Goal: Complete application form

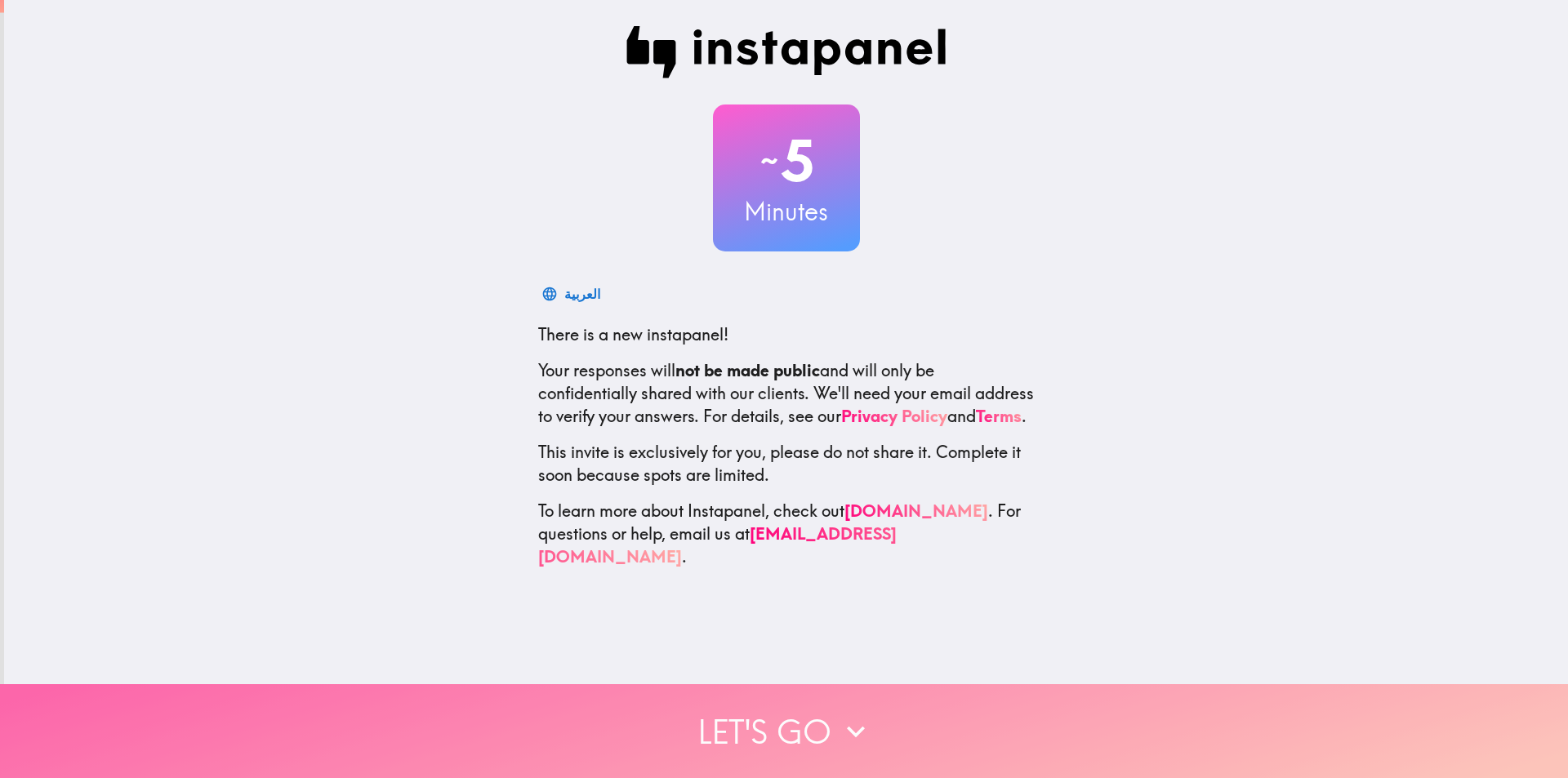
click at [812, 713] on button "Let's go" at bounding box center [784, 731] width 1568 height 94
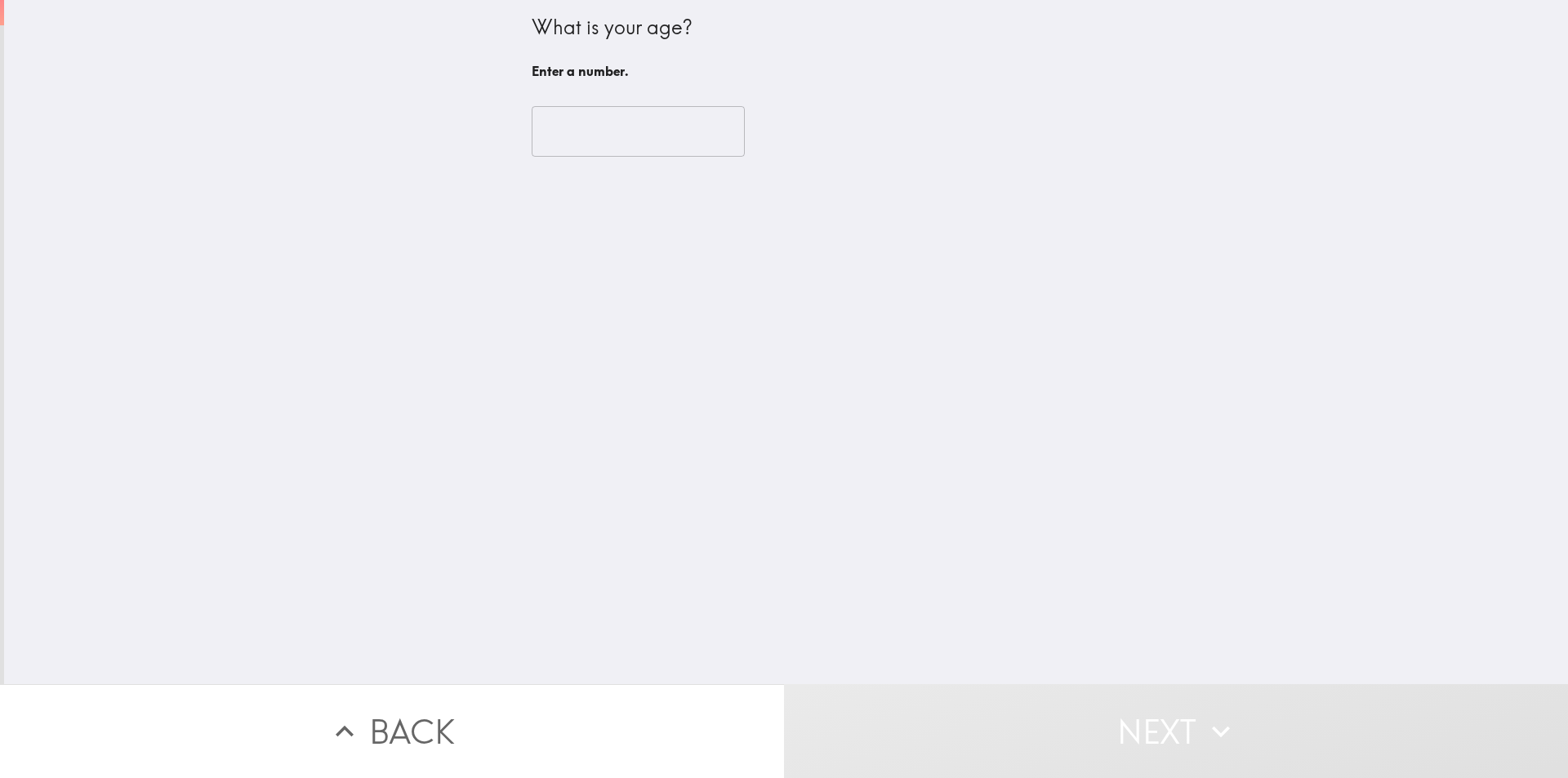
click at [590, 139] on input "number" at bounding box center [638, 131] width 213 height 50
click at [207, 260] on div "What is your age? Enter a number. ​ Enter a number." at bounding box center [786, 342] width 1564 height 684
click at [579, 134] on input "number" at bounding box center [638, 131] width 213 height 50
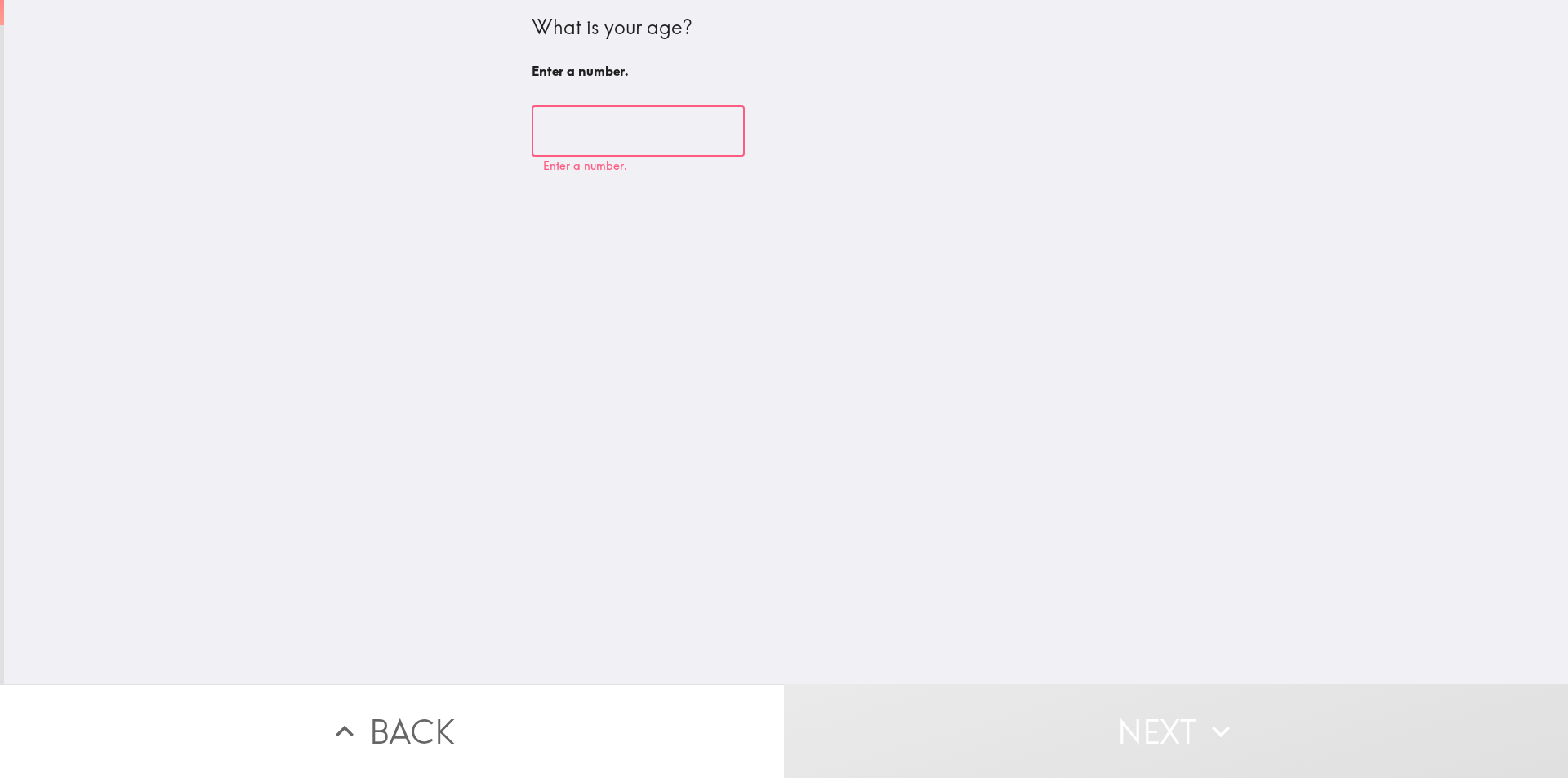
click at [578, 134] on input "number" at bounding box center [638, 131] width 213 height 50
click at [602, 124] on input "number" at bounding box center [638, 131] width 213 height 50
drag, startPoint x: 510, startPoint y: 24, endPoint x: 732, endPoint y: 41, distance: 222.6
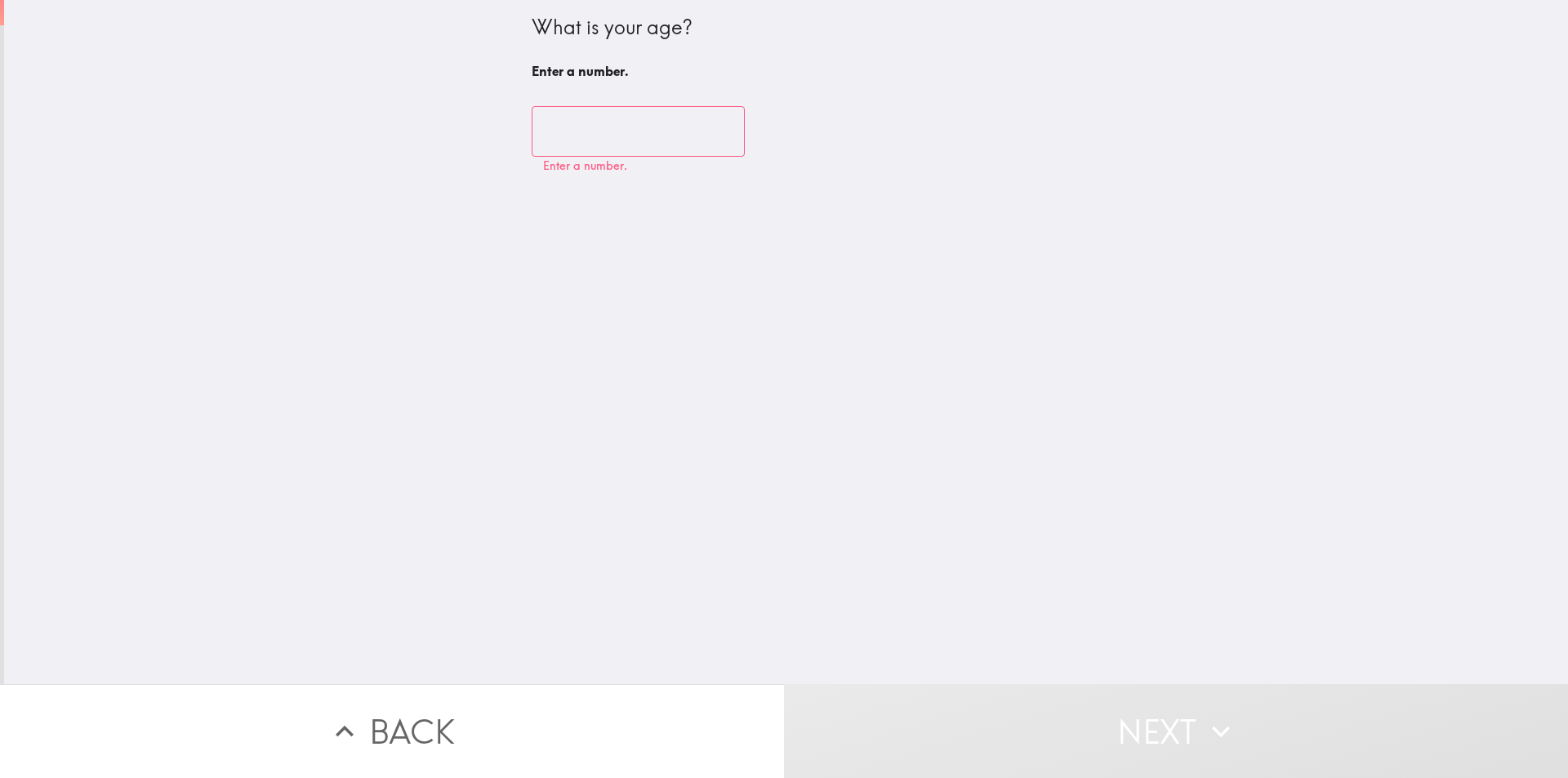
click at [745, 43] on div "What is your age? Enter a number. ​ Enter a number." at bounding box center [786, 342] width 1564 height 684
click at [610, 36] on div "What is your age?" at bounding box center [786, 28] width 510 height 28
click at [585, 131] on input "number" at bounding box center [638, 131] width 213 height 50
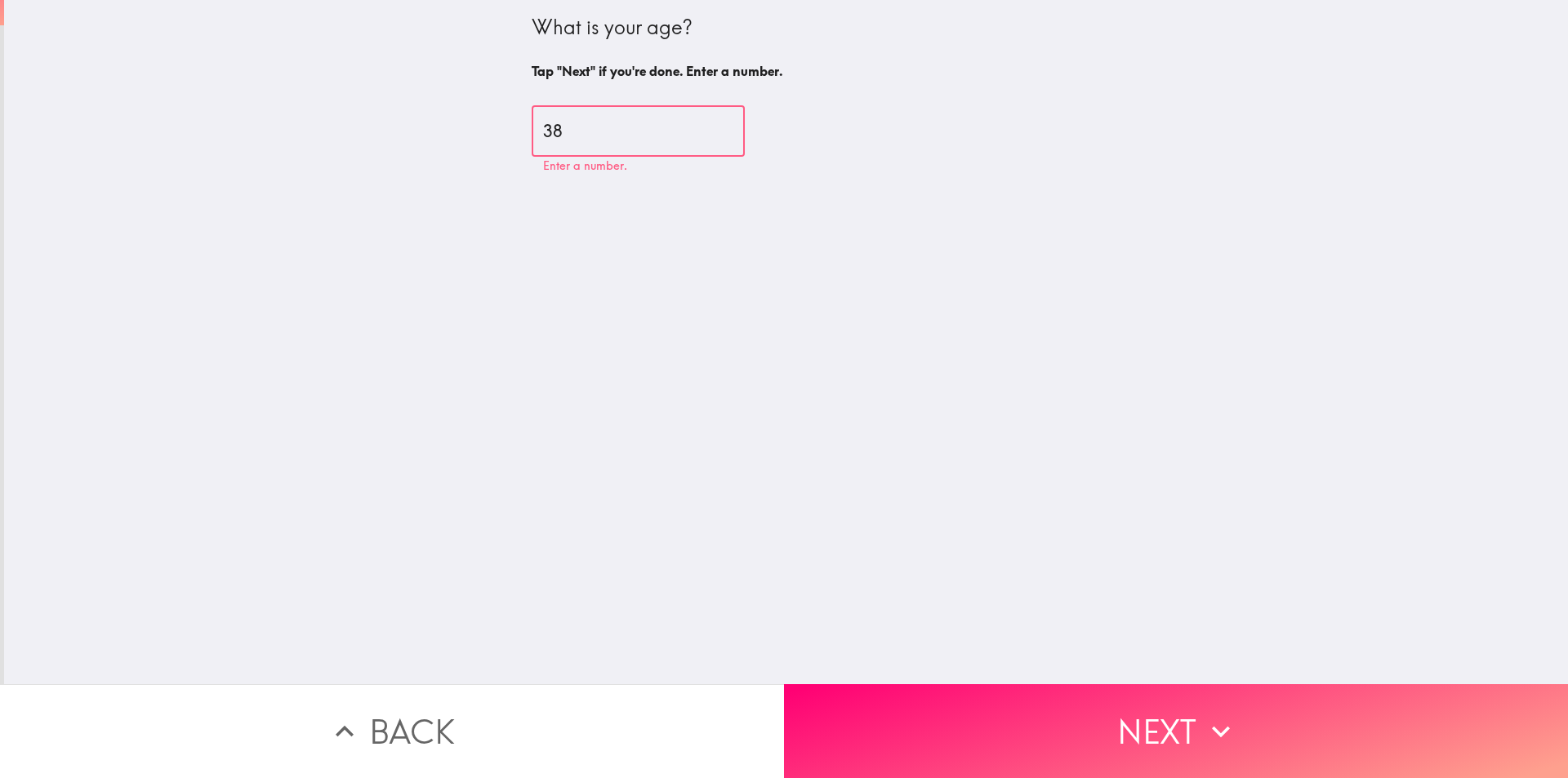
type input "38"
click at [820, 215] on div "What is your age? Tap "Next" if you're done. Enter a number. 38 ​ Enter a numbe…" at bounding box center [786, 342] width 1564 height 684
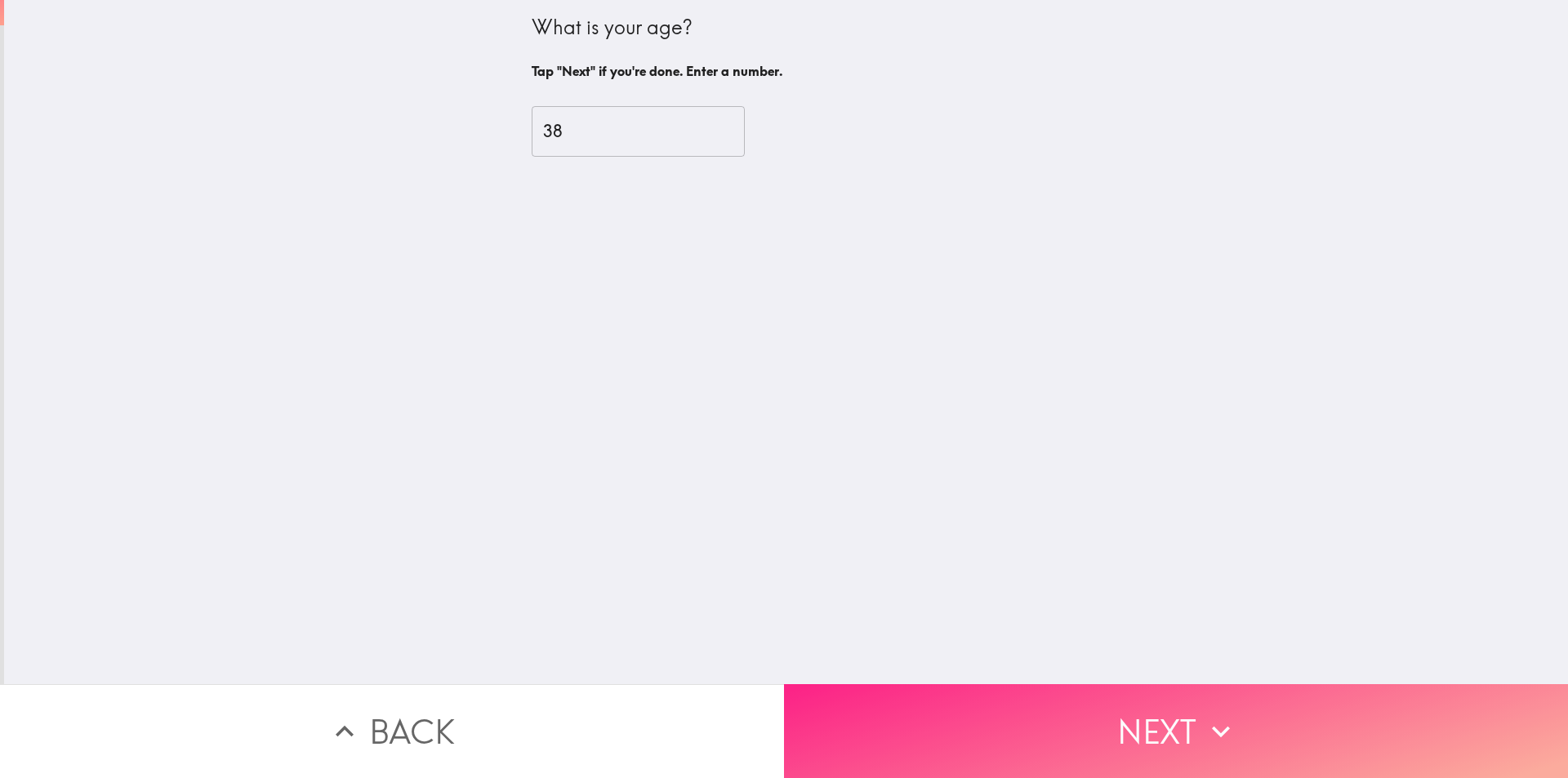
click at [1063, 716] on button "Next" at bounding box center [1176, 731] width 784 height 94
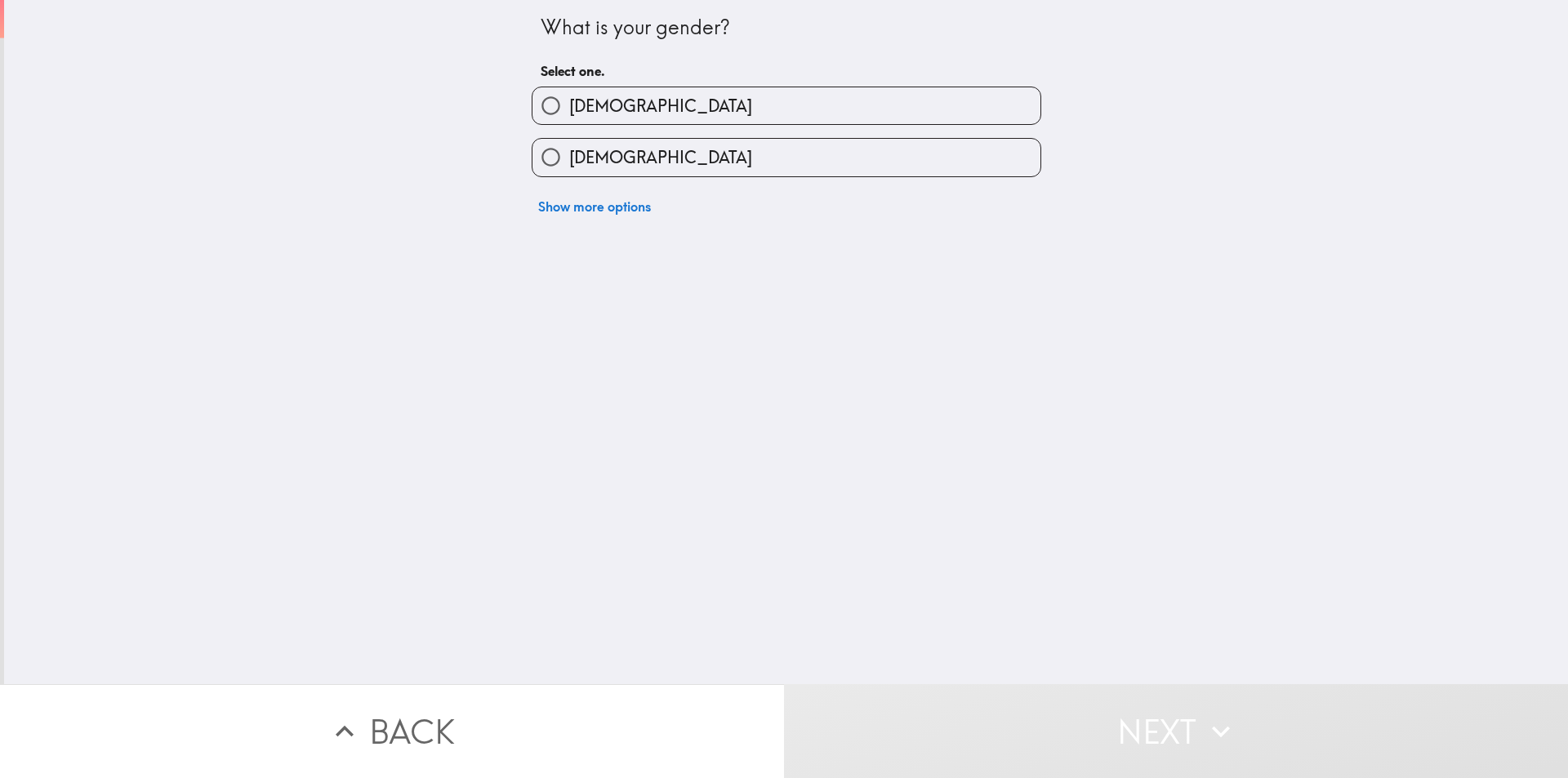
drag, startPoint x: 526, startPoint y: 27, endPoint x: 558, endPoint y: 43, distance: 35.8
click at [546, 27] on div "What is your gender? Select one. [DEMOGRAPHIC_DATA] [DEMOGRAPHIC_DATA] Show mor…" at bounding box center [786, 112] width 522 height 223
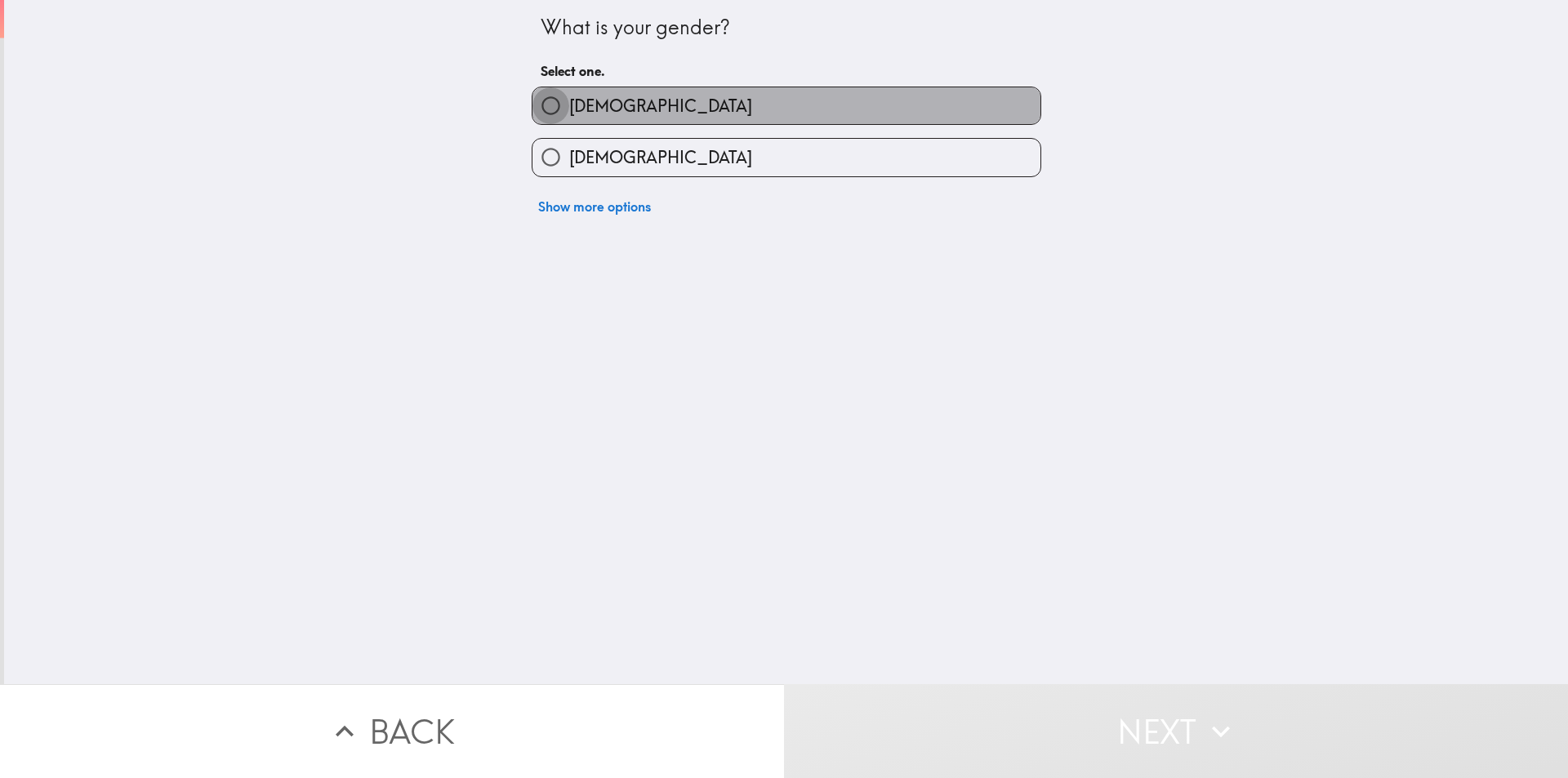
click at [532, 103] on input "[DEMOGRAPHIC_DATA]" at bounding box center [550, 106] width 37 height 37
radio input "true"
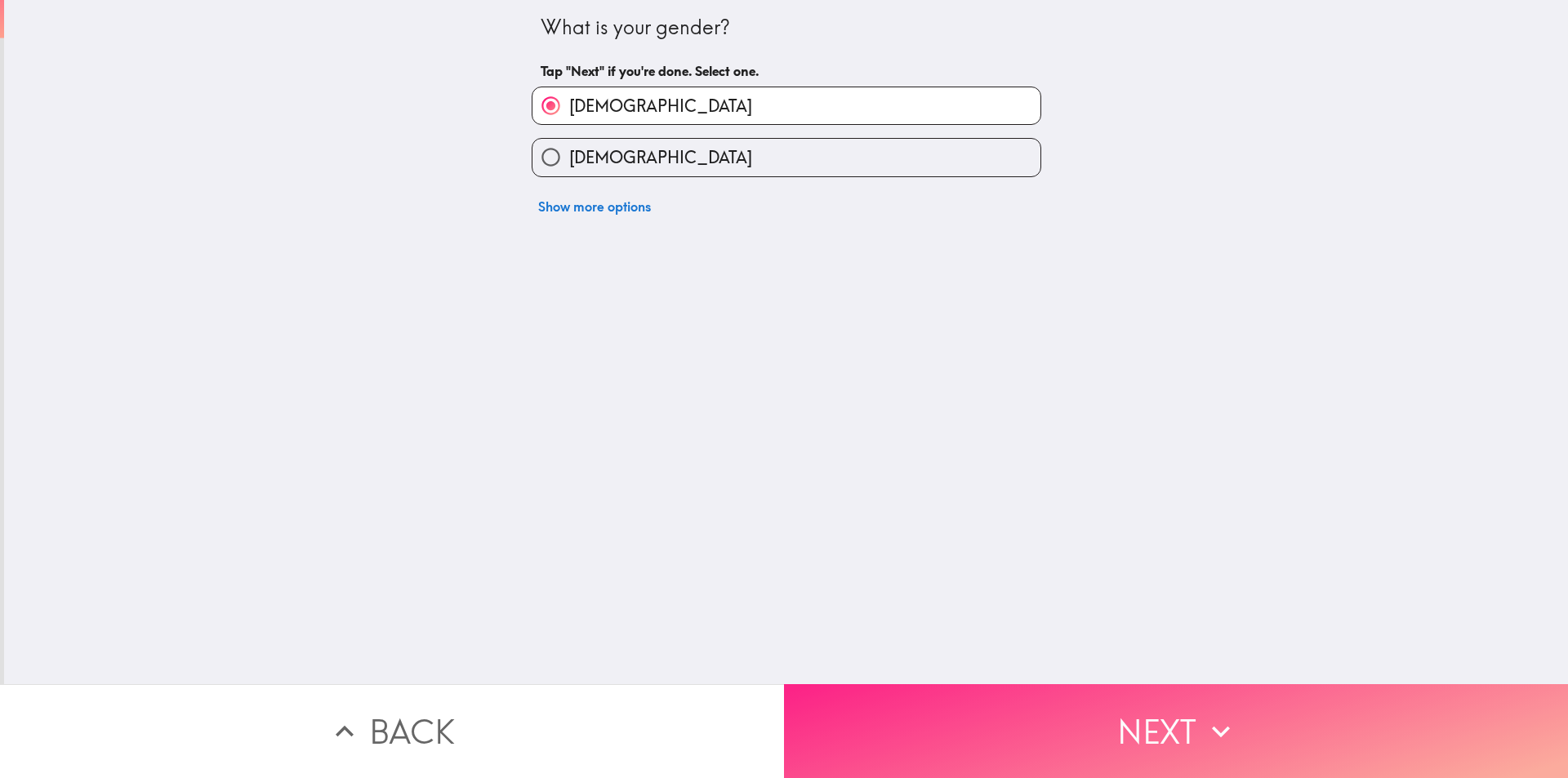
click at [992, 697] on button "Next" at bounding box center [1176, 731] width 784 height 94
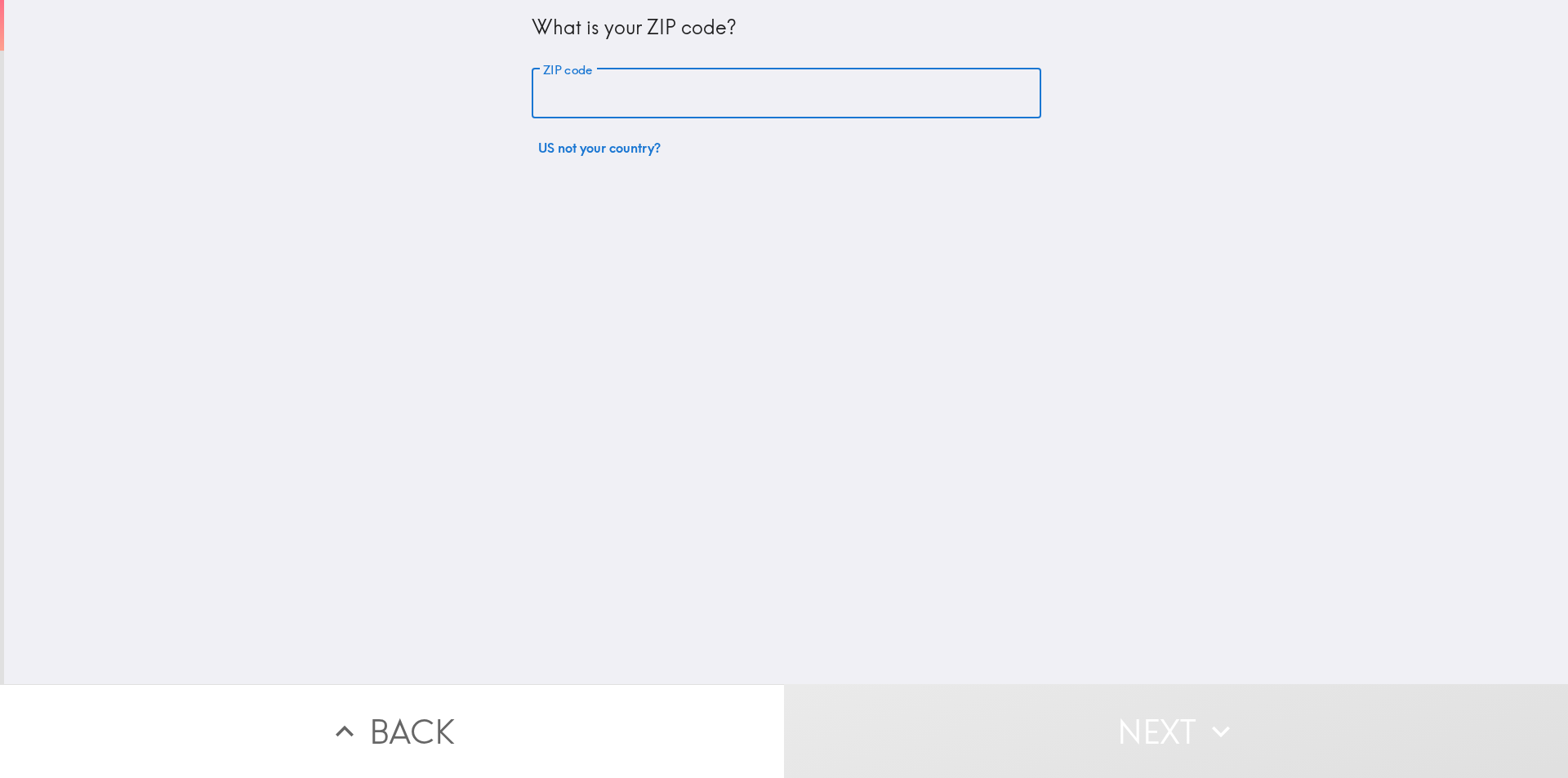
click at [605, 83] on input "ZIP code" at bounding box center [786, 93] width 510 height 50
click at [593, 88] on input "ZIP code" at bounding box center [786, 93] width 510 height 50
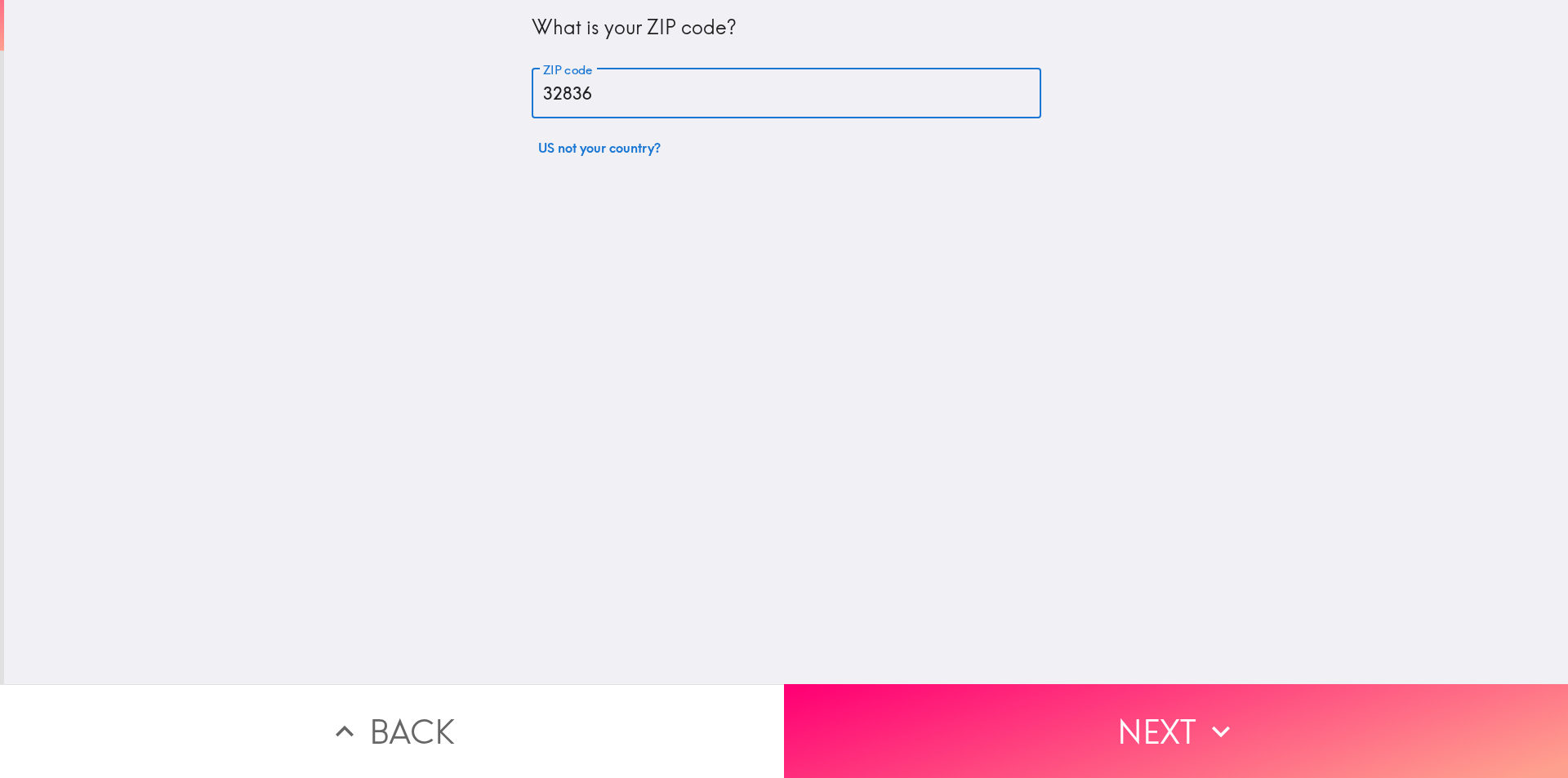
type input "32836"
click at [347, 211] on div "What is your ZIP code? ZIP code 32836 ZIP code US not your country?" at bounding box center [786, 342] width 1564 height 684
click at [551, 96] on input "32836" at bounding box center [786, 93] width 510 height 50
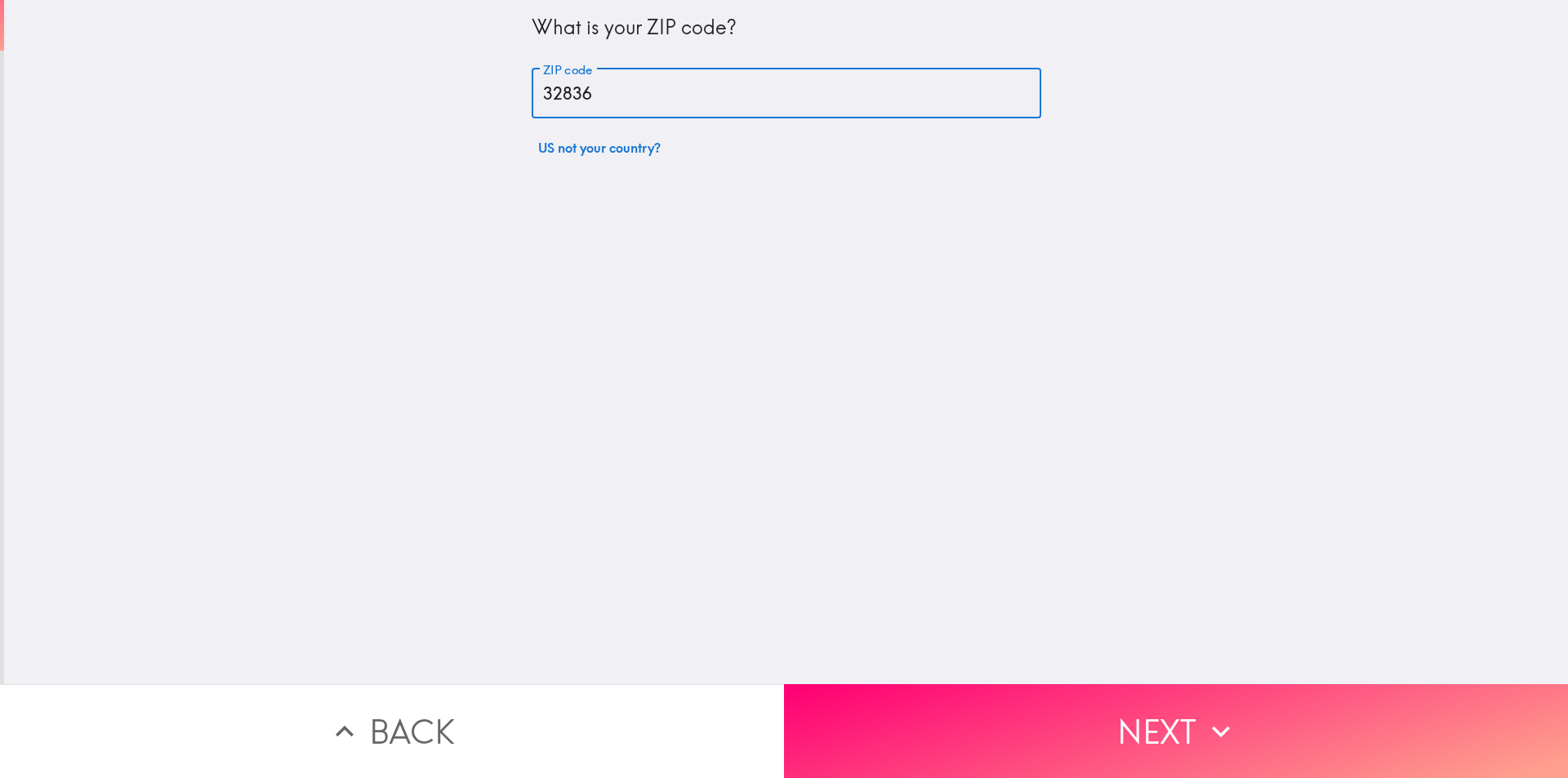
click at [643, 215] on div "What is your ZIP code? ZIP code 32836 ZIP code US not your country?" at bounding box center [786, 342] width 1564 height 684
drag, startPoint x: 757, startPoint y: 489, endPoint x: 646, endPoint y: 350, distance: 177.9
click at [757, 476] on div "What is your ZIP code? ZIP code 32836 ZIP code US not your country?" at bounding box center [786, 342] width 1564 height 684
click at [545, 93] on input "32836" at bounding box center [786, 93] width 510 height 50
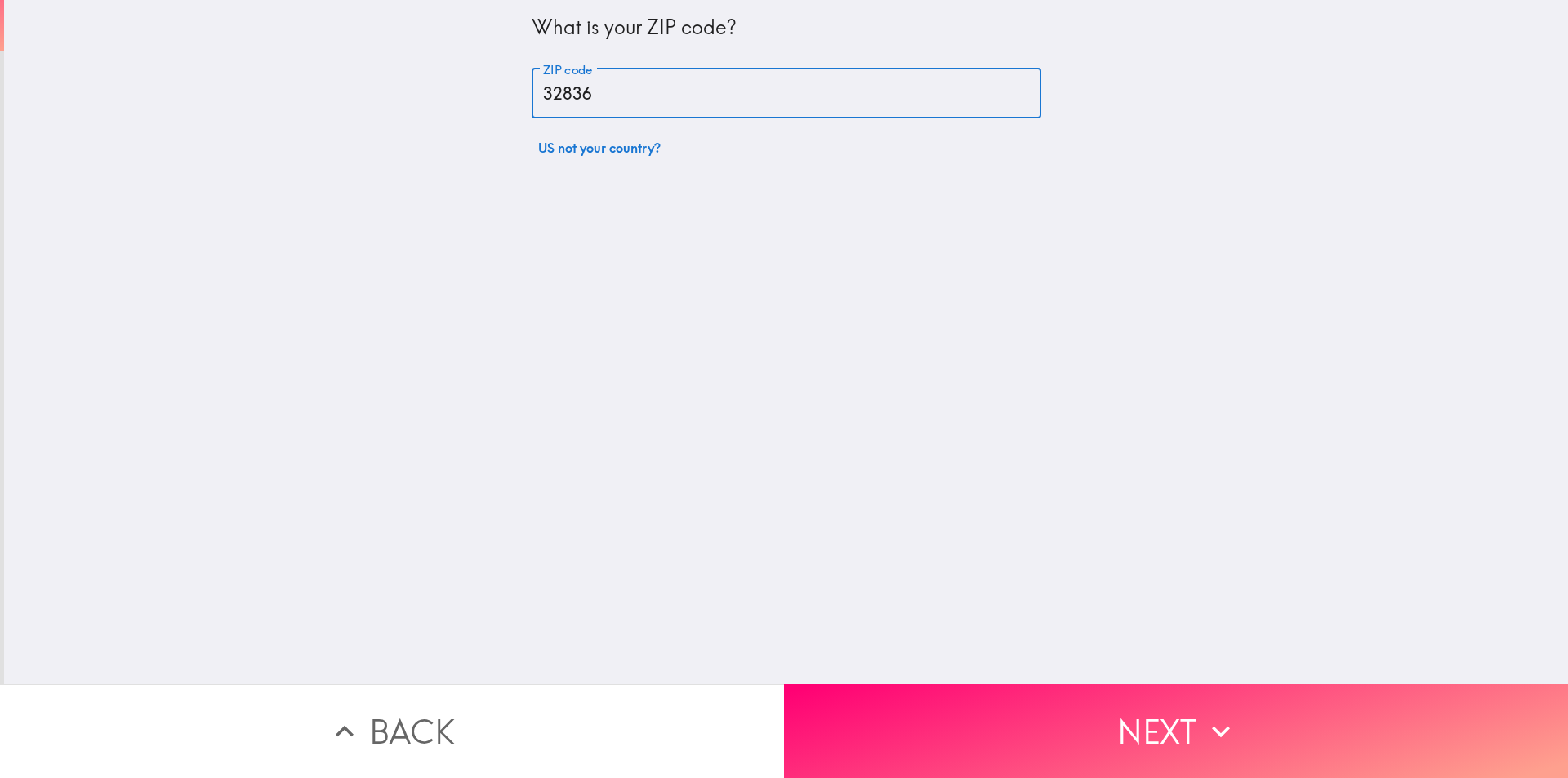
click at [545, 93] on input "32836" at bounding box center [786, 93] width 510 height 50
drag, startPoint x: 608, startPoint y: 269, endPoint x: 608, endPoint y: 256, distance: 13.0
click at [609, 269] on div "What is your ZIP code? ZIP code 32836 ZIP code US not your country?" at bounding box center [786, 342] width 1564 height 684
click at [563, 385] on div "What is your ZIP code? ZIP code 32836 ZIP code US not your country?" at bounding box center [786, 342] width 1564 height 684
click at [448, 160] on div "What is your ZIP code? ZIP code 32836 ZIP code US not your country?" at bounding box center [786, 342] width 1564 height 684
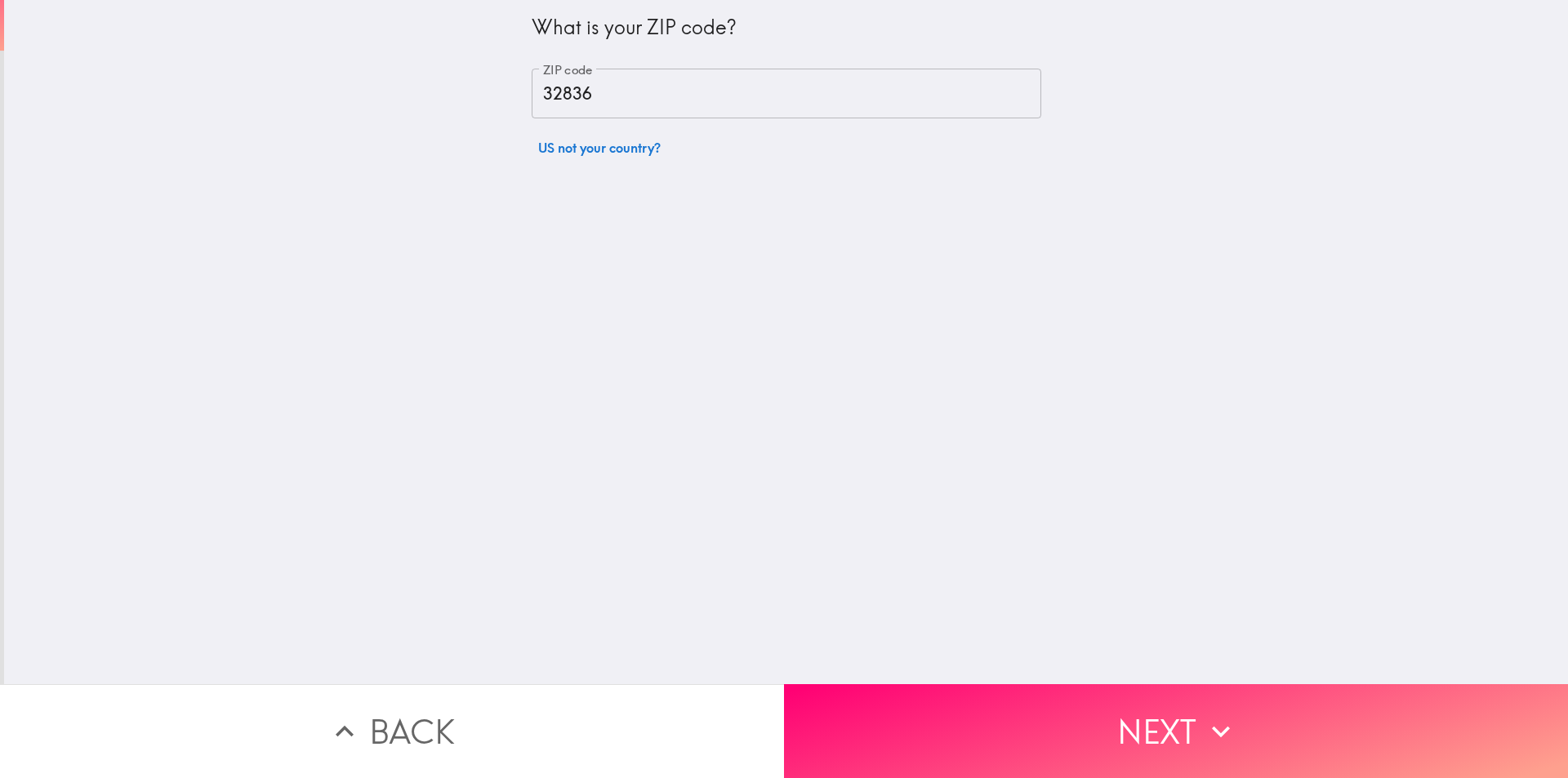
click at [540, 97] on input "32836" at bounding box center [786, 93] width 510 height 50
click at [742, 338] on div "What is your ZIP code? ZIP code 32836 ZIP code US not your country?" at bounding box center [786, 342] width 1564 height 684
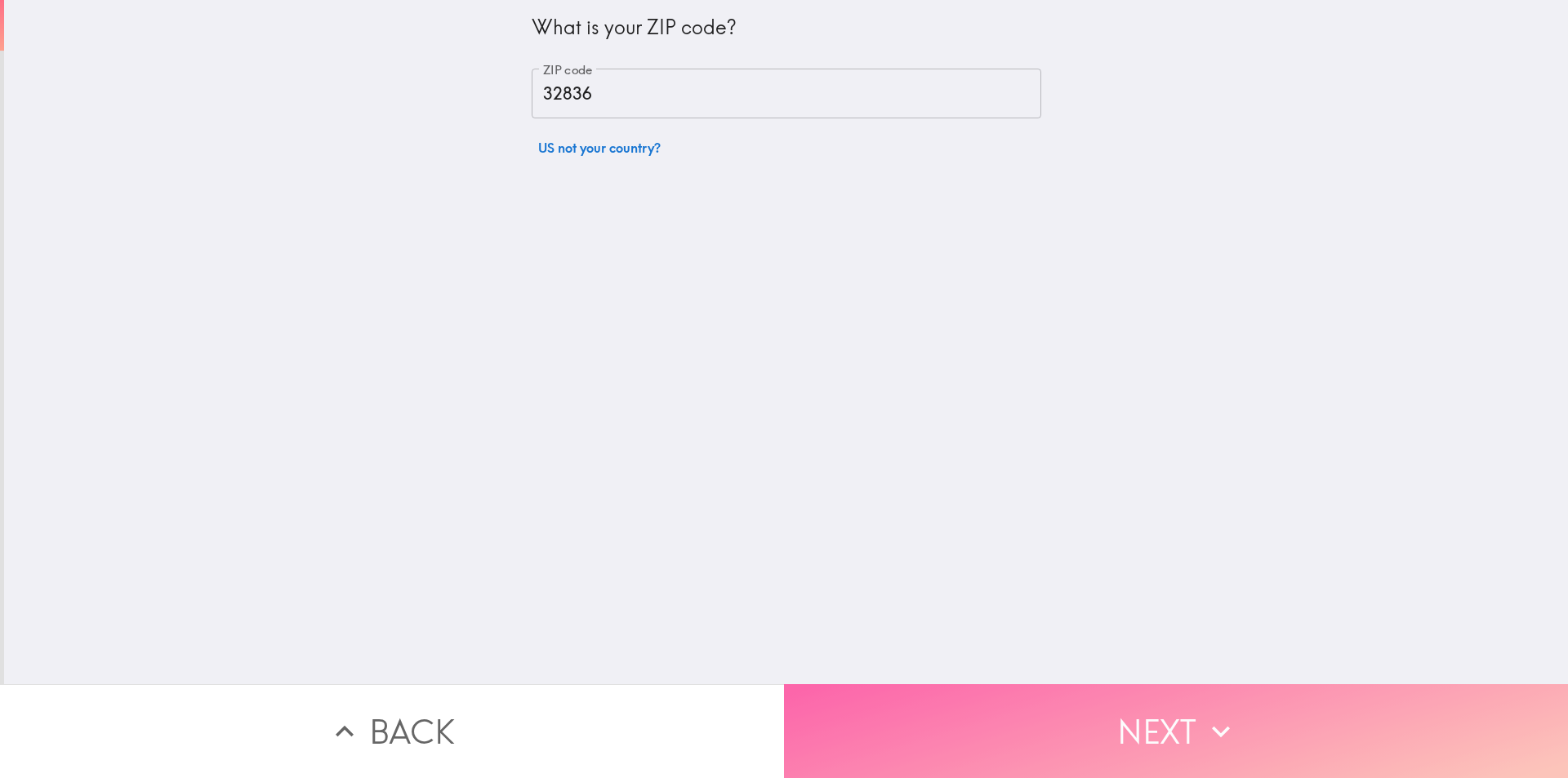
click at [1060, 723] on button "Next" at bounding box center [1176, 731] width 784 height 94
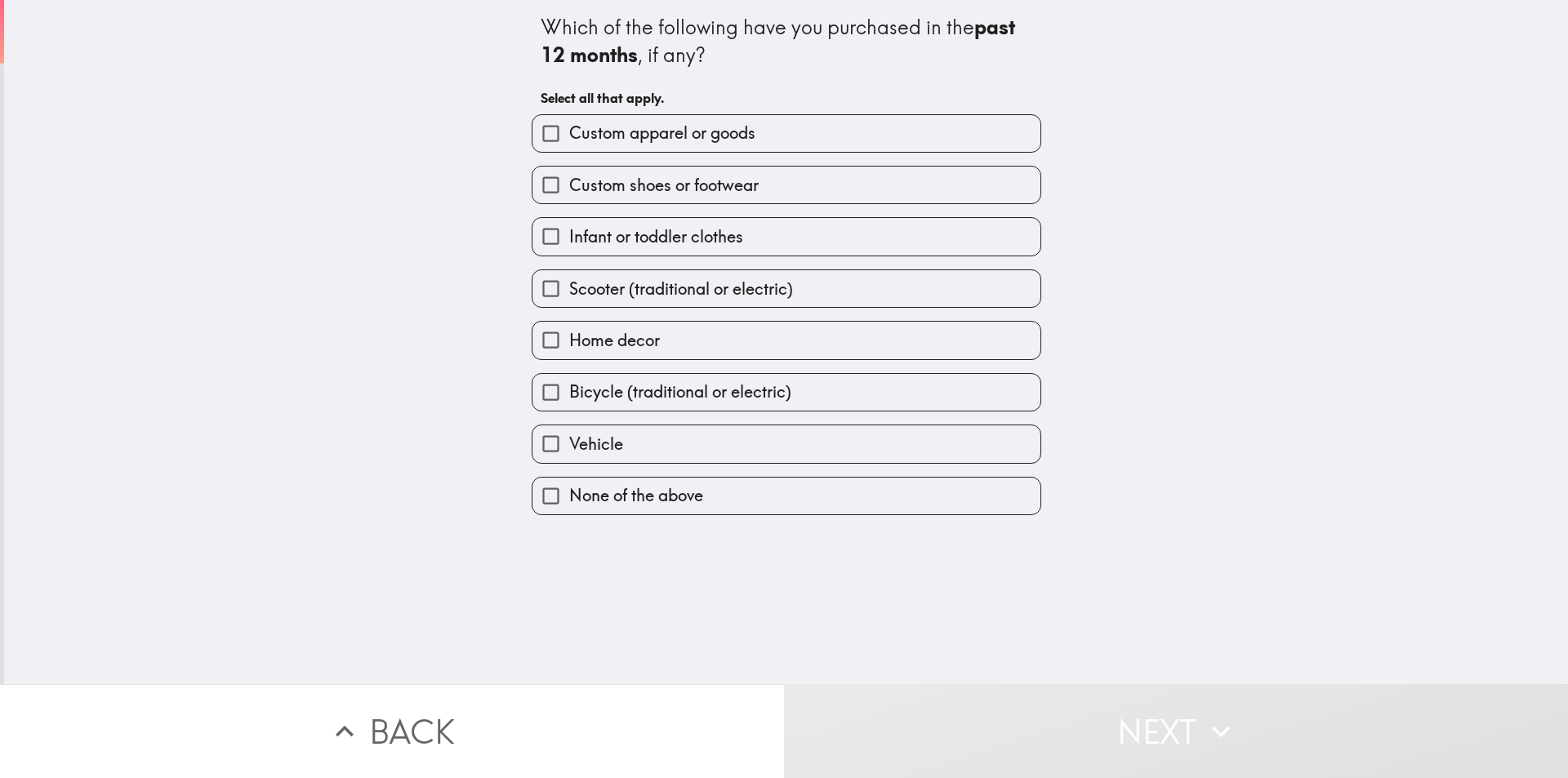
drag, startPoint x: 526, startPoint y: 26, endPoint x: 678, endPoint y: 529, distance: 525.5
click at [678, 529] on div "Which of the following have you purchased in the past 12 months , if any? Selec…" at bounding box center [786, 342] width 1564 height 684
click at [428, 170] on div "Which of the following have you purchased in the past 12 months , if any? Selec…" at bounding box center [786, 342] width 1564 height 684
click at [577, 44] on b "past 12 months" at bounding box center [781, 40] width 480 height 52
click at [577, 134] on span "Custom apparel or goods" at bounding box center [663, 132] width 187 height 23
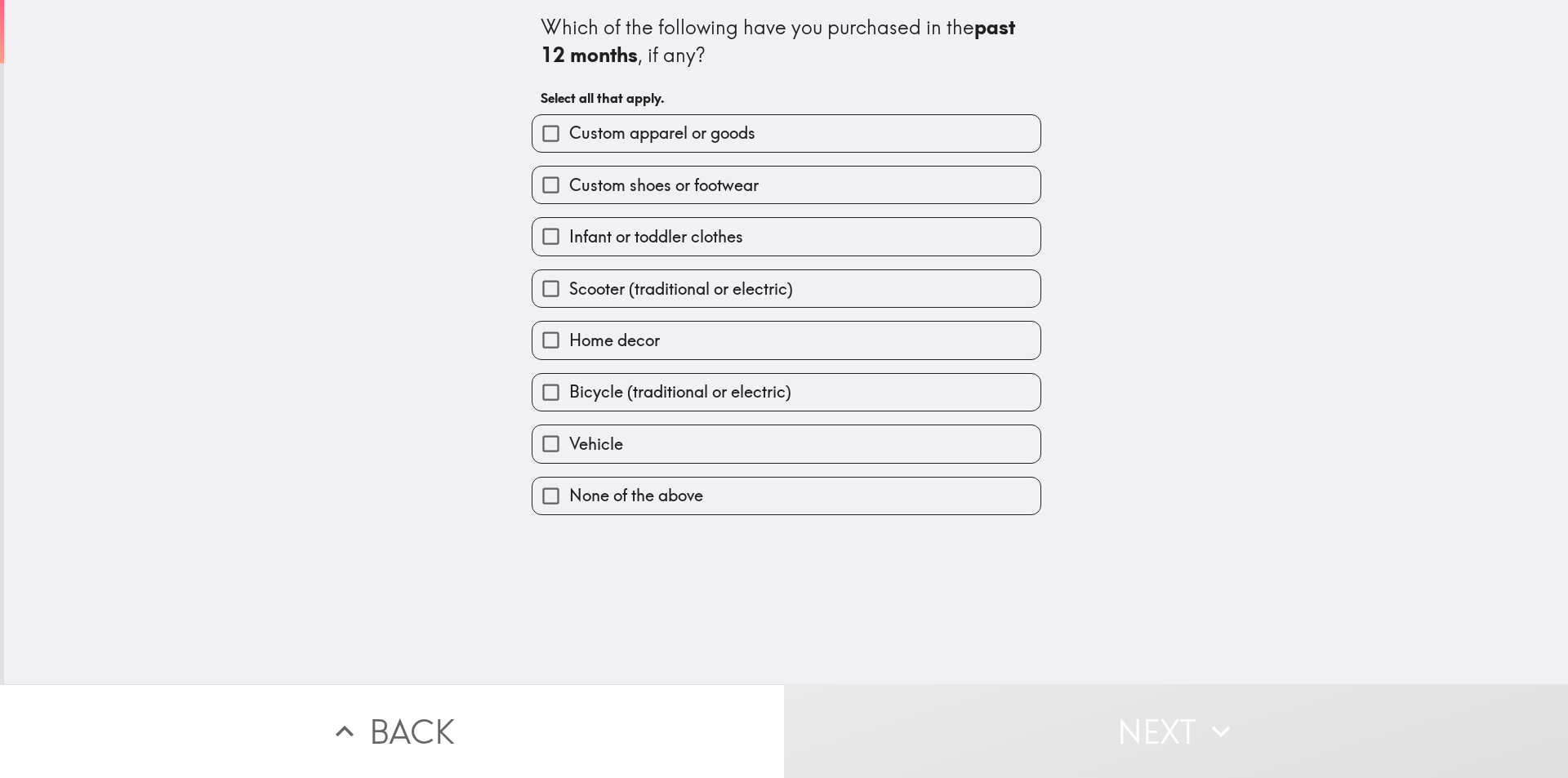
click at [570, 134] on input "Custom apparel or goods" at bounding box center [550, 133] width 37 height 37
checkbox input "true"
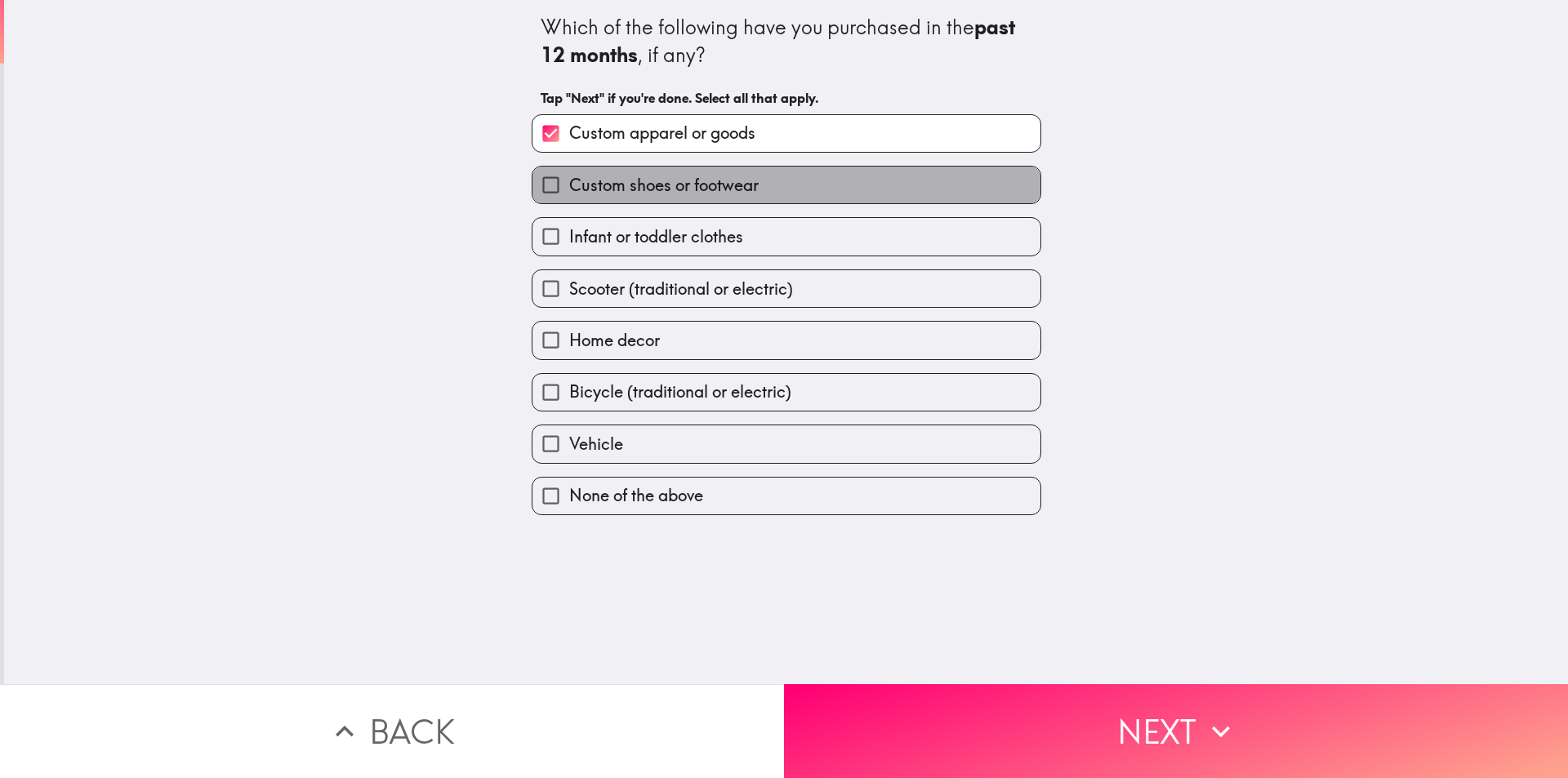
click at [602, 187] on span "Custom shoes or footwear" at bounding box center [665, 185] width 190 height 23
click at [570, 187] on input "Custom shoes or footwear" at bounding box center [550, 185] width 37 height 37
checkbox input "true"
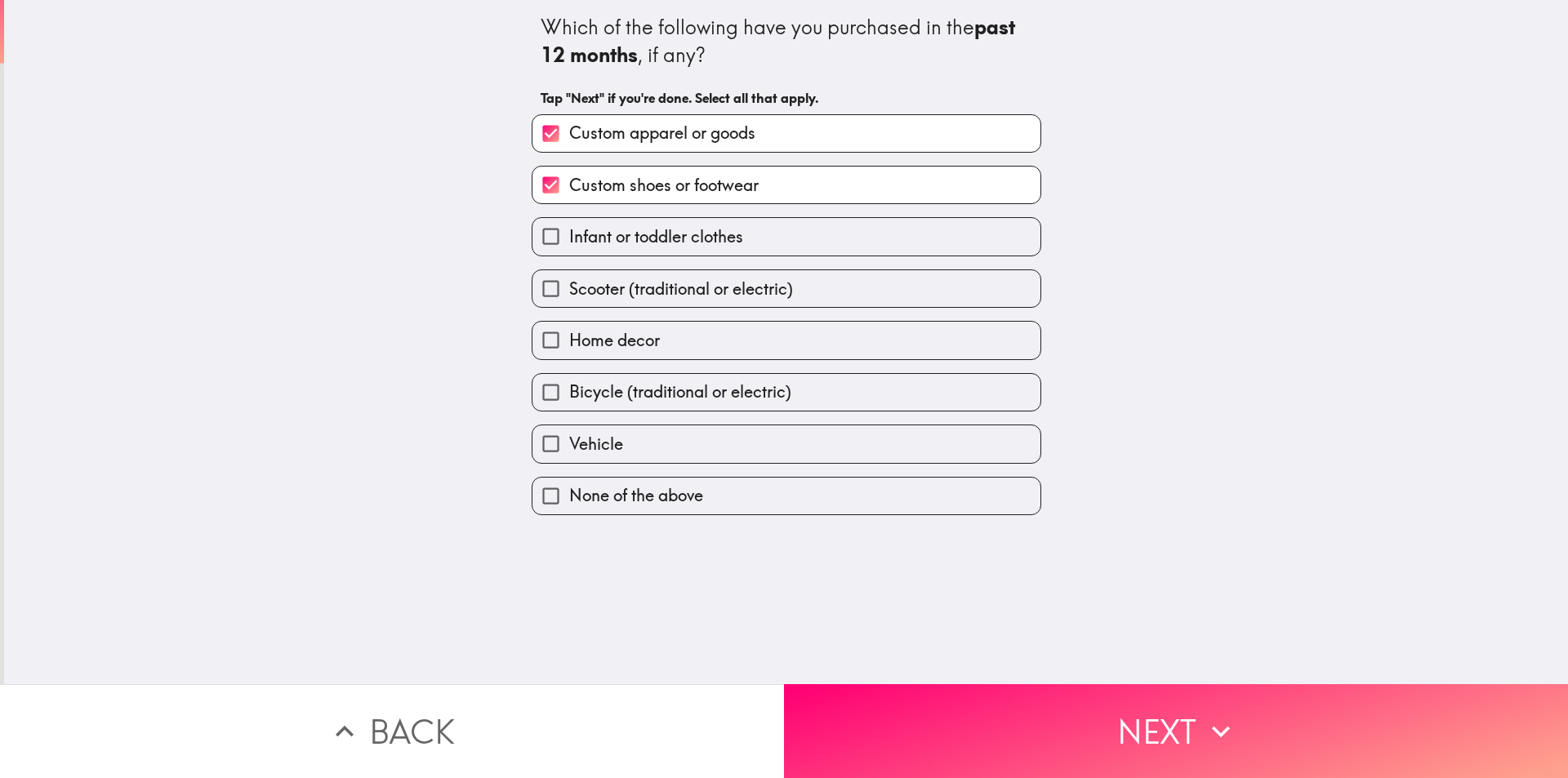
click at [415, 235] on div "Which of the following have you purchased in the past 12 months , if any? Tap "…" at bounding box center [786, 342] width 1564 height 684
click at [570, 236] on span "Infant or toddler clothes" at bounding box center [657, 236] width 174 height 23
click at [557, 236] on input "Infant or toddler clothes" at bounding box center [550, 236] width 37 height 37
checkbox input "true"
click at [484, 263] on div "Which of the following have you purchased in the past 12 months , if any? Tap "…" at bounding box center [786, 342] width 1564 height 684
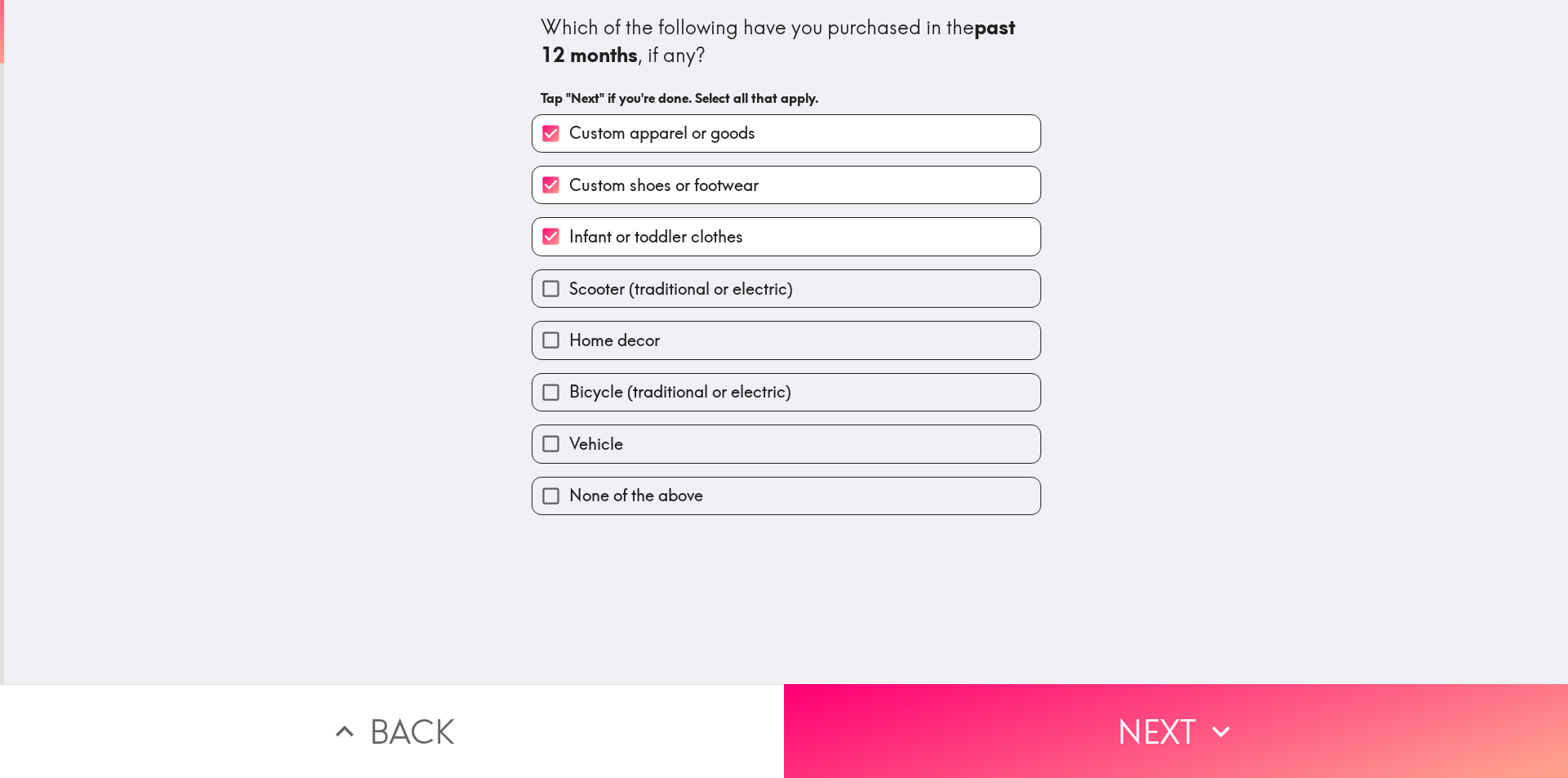
click at [459, 297] on div "Which of the following have you purchased in the past 12 months , if any? Tap "…" at bounding box center [786, 342] width 1564 height 684
click at [427, 299] on div "Which of the following have you purchased in the past 12 months , if any? Tap "…" at bounding box center [786, 342] width 1564 height 684
click at [375, 333] on div "Which of the following have you purchased in the past 12 months , if any? Tap "…" at bounding box center [786, 342] width 1564 height 684
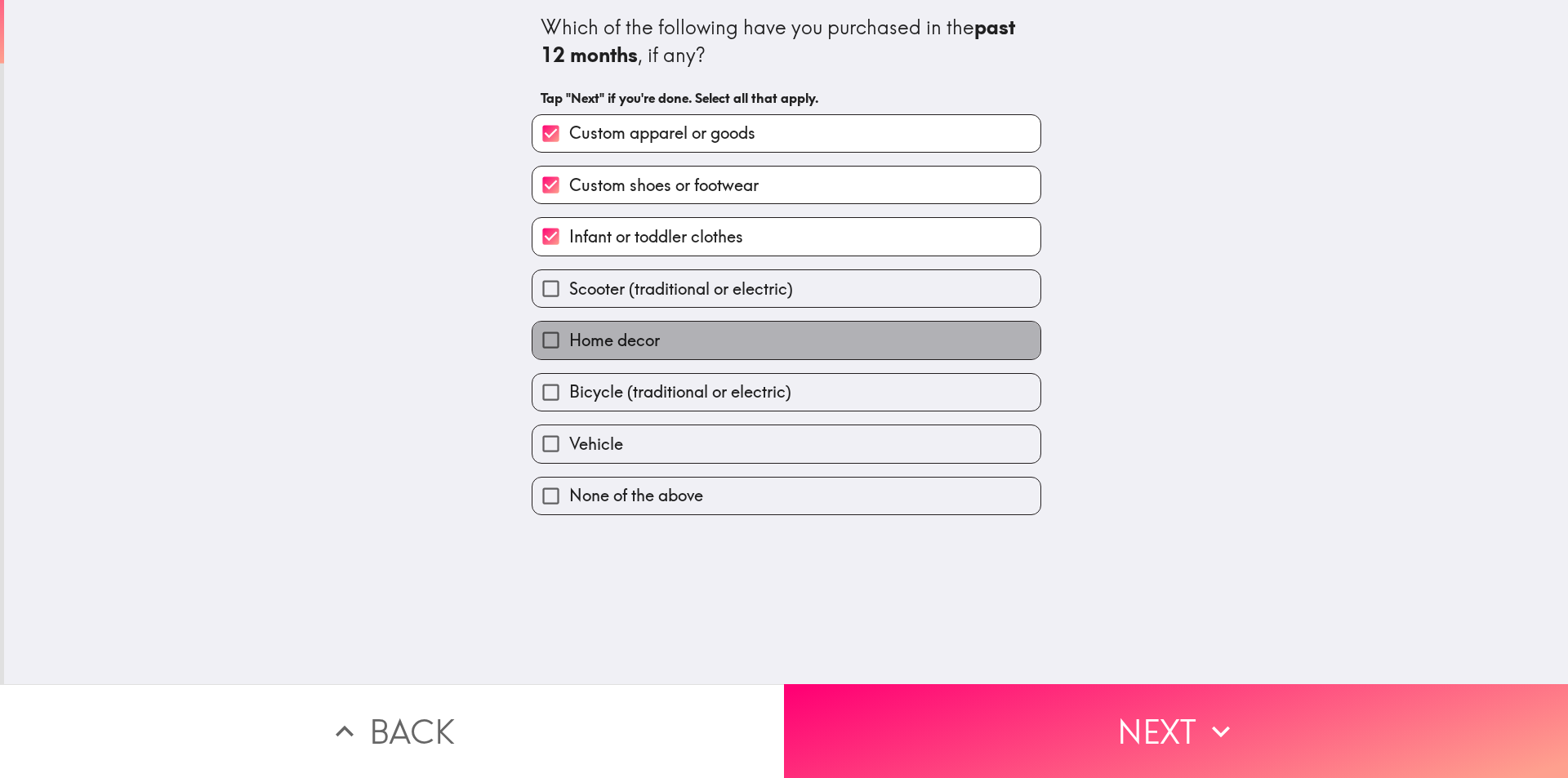
click at [622, 337] on span "Home decor" at bounding box center [615, 340] width 91 height 23
click at [570, 337] on input "Home decor" at bounding box center [550, 340] width 37 height 37
checkbox input "true"
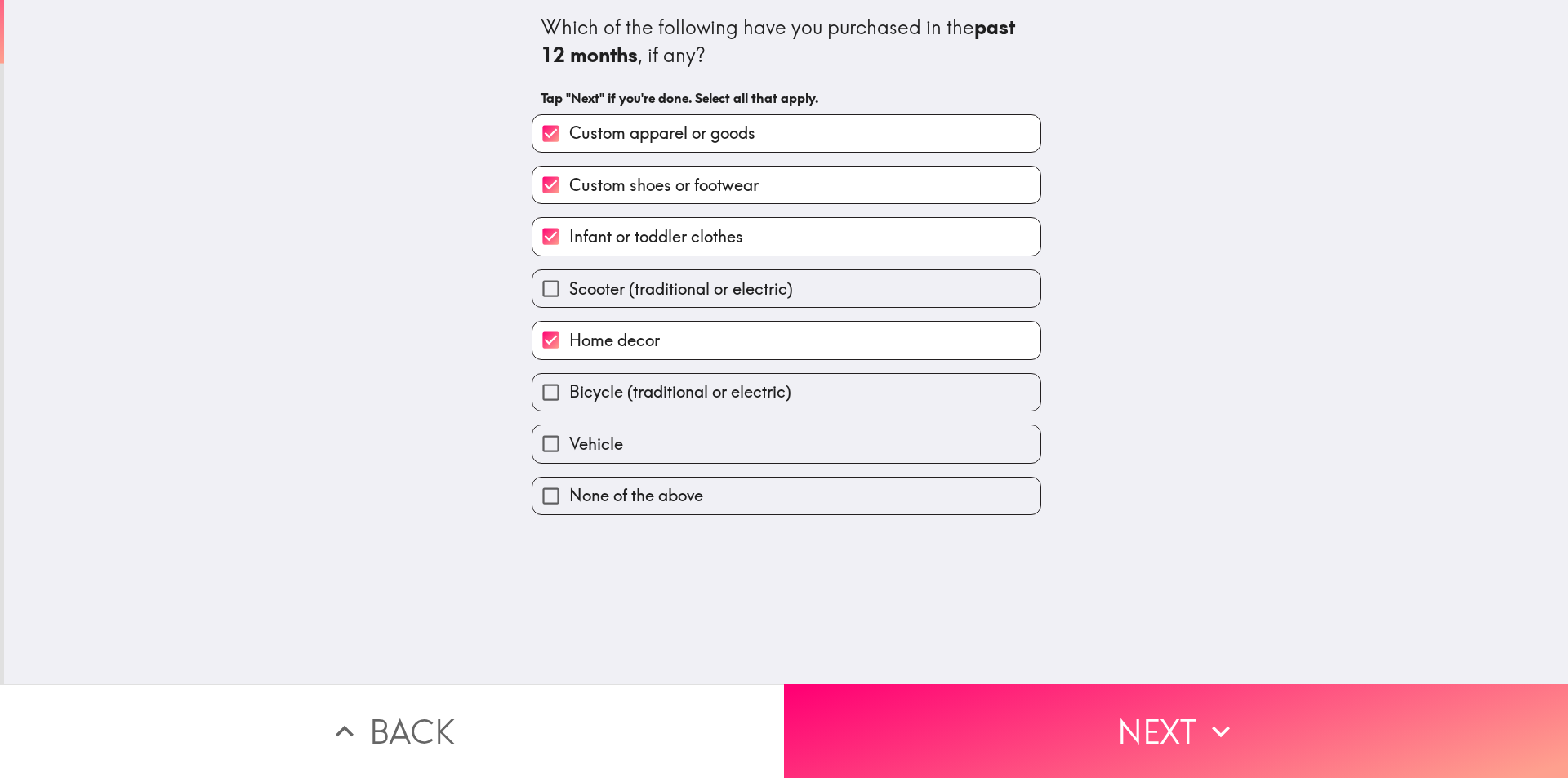
click at [424, 324] on div "Which of the following have you purchased in the past 12 months , if any? Tap "…" at bounding box center [786, 342] width 1564 height 684
click at [402, 390] on div "Which of the following have you purchased in the past 12 months , if any? Tap "…" at bounding box center [786, 342] width 1564 height 684
drag, startPoint x: 625, startPoint y: 396, endPoint x: 353, endPoint y: 372, distance: 273.1
click at [625, 395] on span "Bicycle (traditional or electric)" at bounding box center [680, 391] width 222 height 23
click at [570, 395] on input "Bicycle (traditional or electric)" at bounding box center [550, 392] width 37 height 37
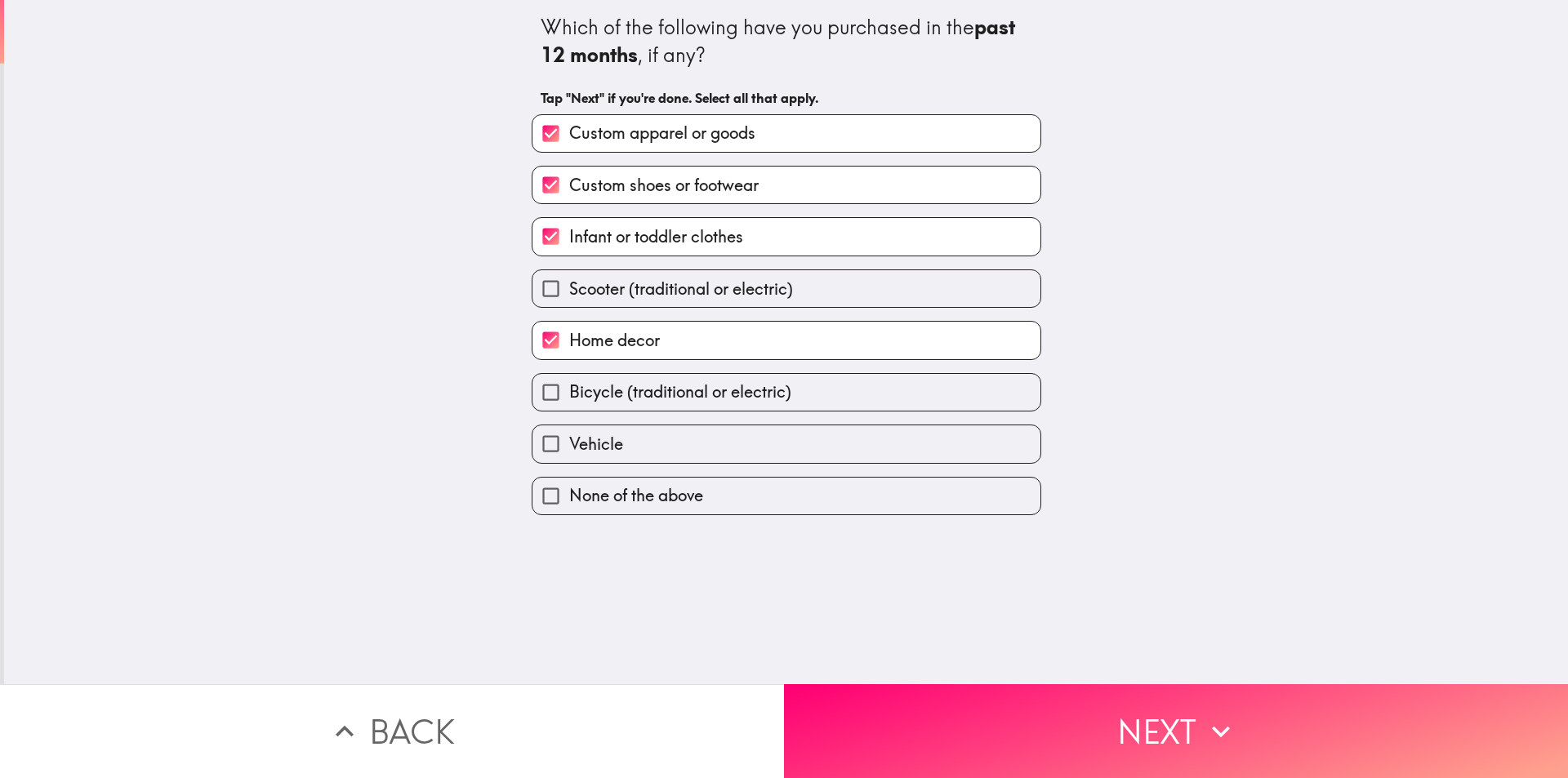
checkbox input "true"
click at [274, 350] on div "Which of the following have you purchased in the past 12 months , if any? Tap "…" at bounding box center [786, 342] width 1564 height 684
click at [256, 445] on div "Which of the following have you purchased in the past 12 months , if any? Tap "…" at bounding box center [786, 342] width 1564 height 684
click at [431, 231] on div "Which of the following have you purchased in the past 12 months , if any? Tap "…" at bounding box center [786, 342] width 1564 height 684
drag, startPoint x: 948, startPoint y: 616, endPoint x: 943, endPoint y: 609, distance: 8.6
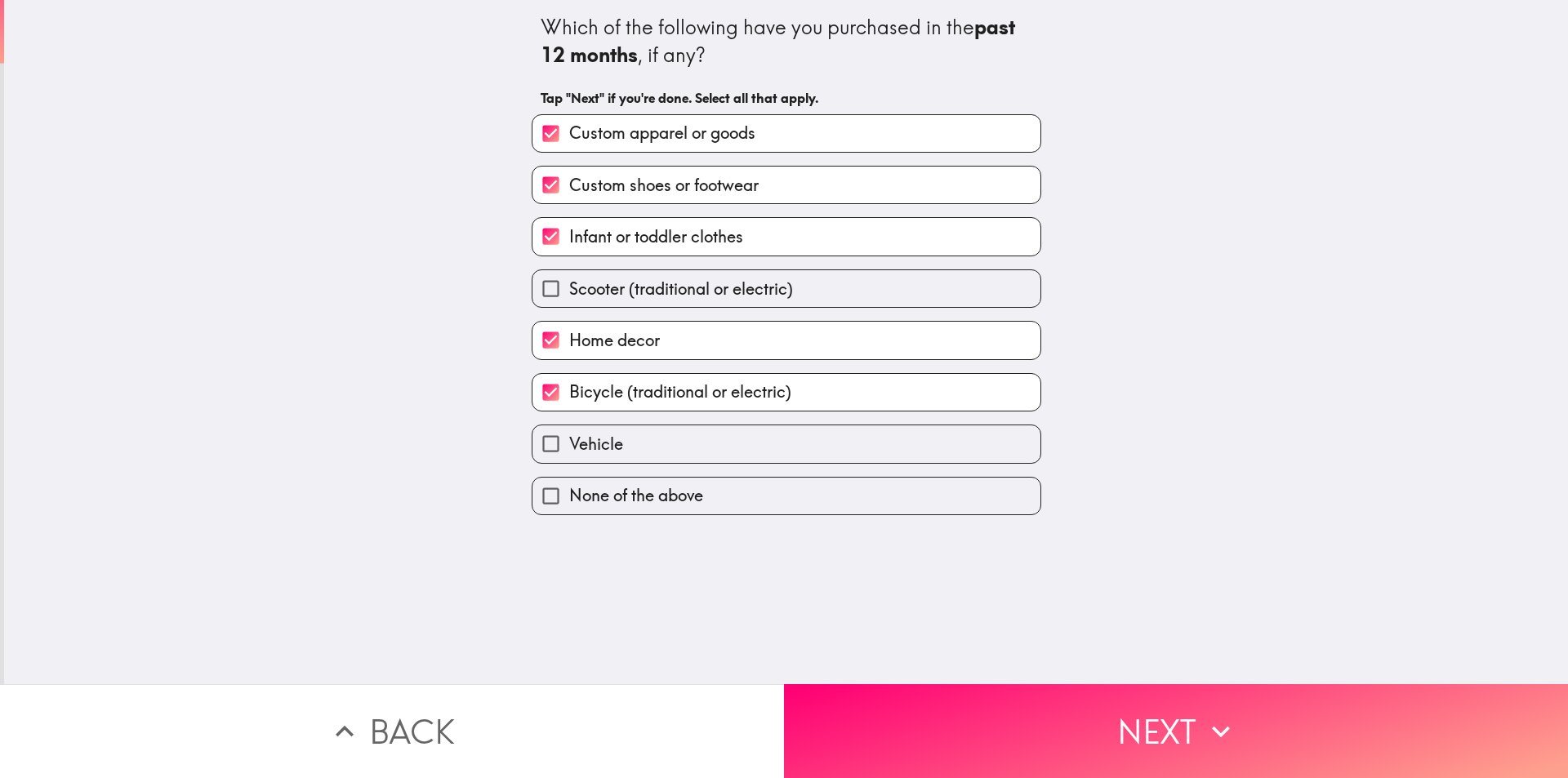
click at [948, 616] on div "Which of the following have you purchased in the past 12 months , if any? Tap "…" at bounding box center [786, 342] width 1564 height 684
click at [422, 116] on div "Which of the following have you purchased in the past 12 months , if any? Tap "…" at bounding box center [786, 342] width 1564 height 684
click at [425, 83] on div "Which of the following have you purchased in the past 12 months , if any? Tap "…" at bounding box center [786, 342] width 1564 height 684
click at [402, 213] on div "Which of the following have you purchased in the past 12 months , if any? Tap "…" at bounding box center [786, 342] width 1564 height 684
click at [466, 324] on div "Which of the following have you purchased in the past 12 months , if any? Tap "…" at bounding box center [786, 342] width 1564 height 684
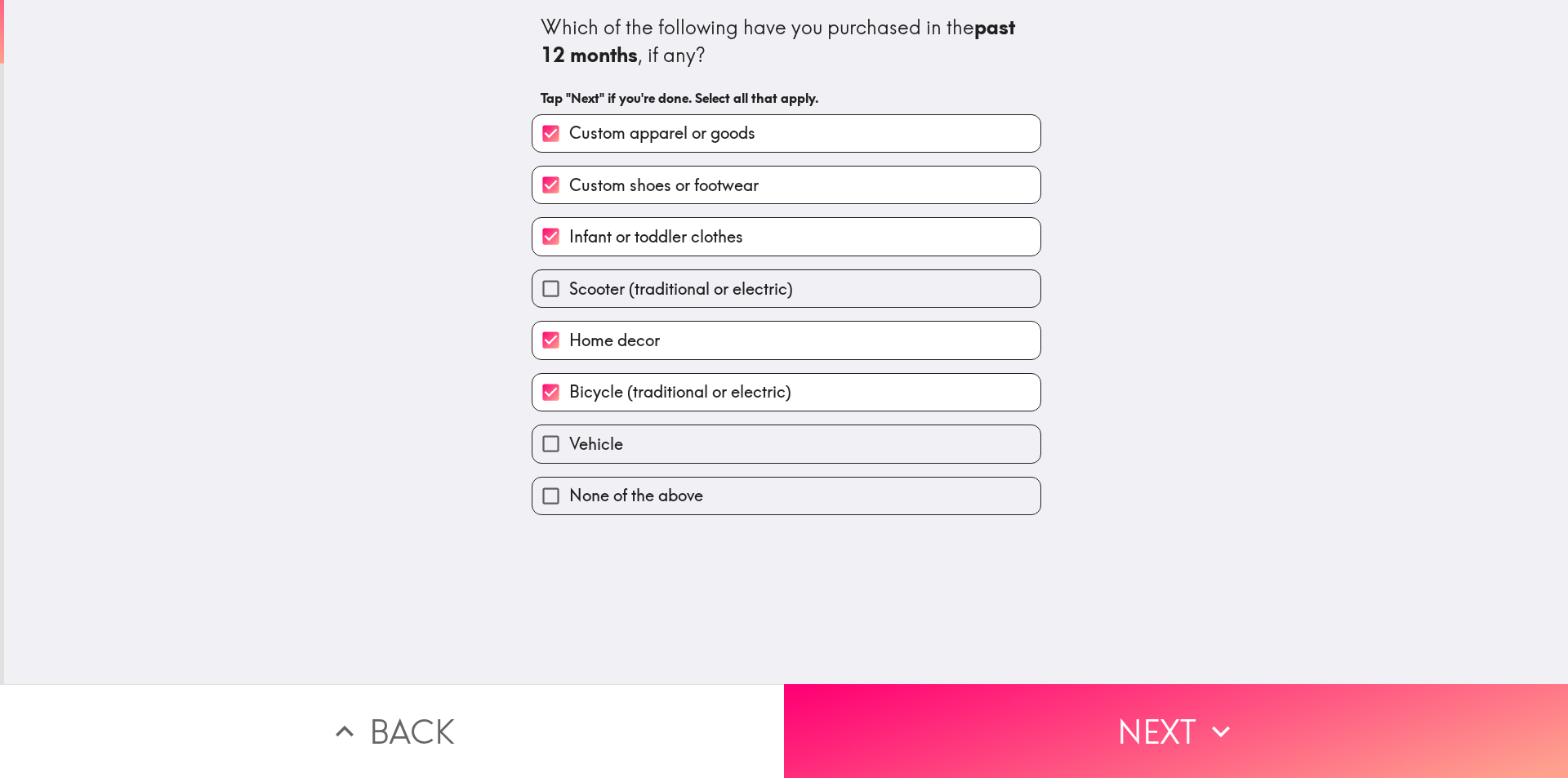
click at [461, 338] on div "Which of the following have you purchased in the past 12 months , if any? Tap "…" at bounding box center [786, 342] width 1564 height 684
click at [470, 272] on div "Which of the following have you purchased in the past 12 months , if any? Tap "…" at bounding box center [786, 342] width 1564 height 684
click at [373, 386] on div "Which of the following have you purchased in the past 12 months , if any? Tap "…" at bounding box center [786, 342] width 1564 height 684
click at [420, 388] on div "Which of the following have you purchased in the past 12 months , if any? Tap "…" at bounding box center [786, 342] width 1564 height 684
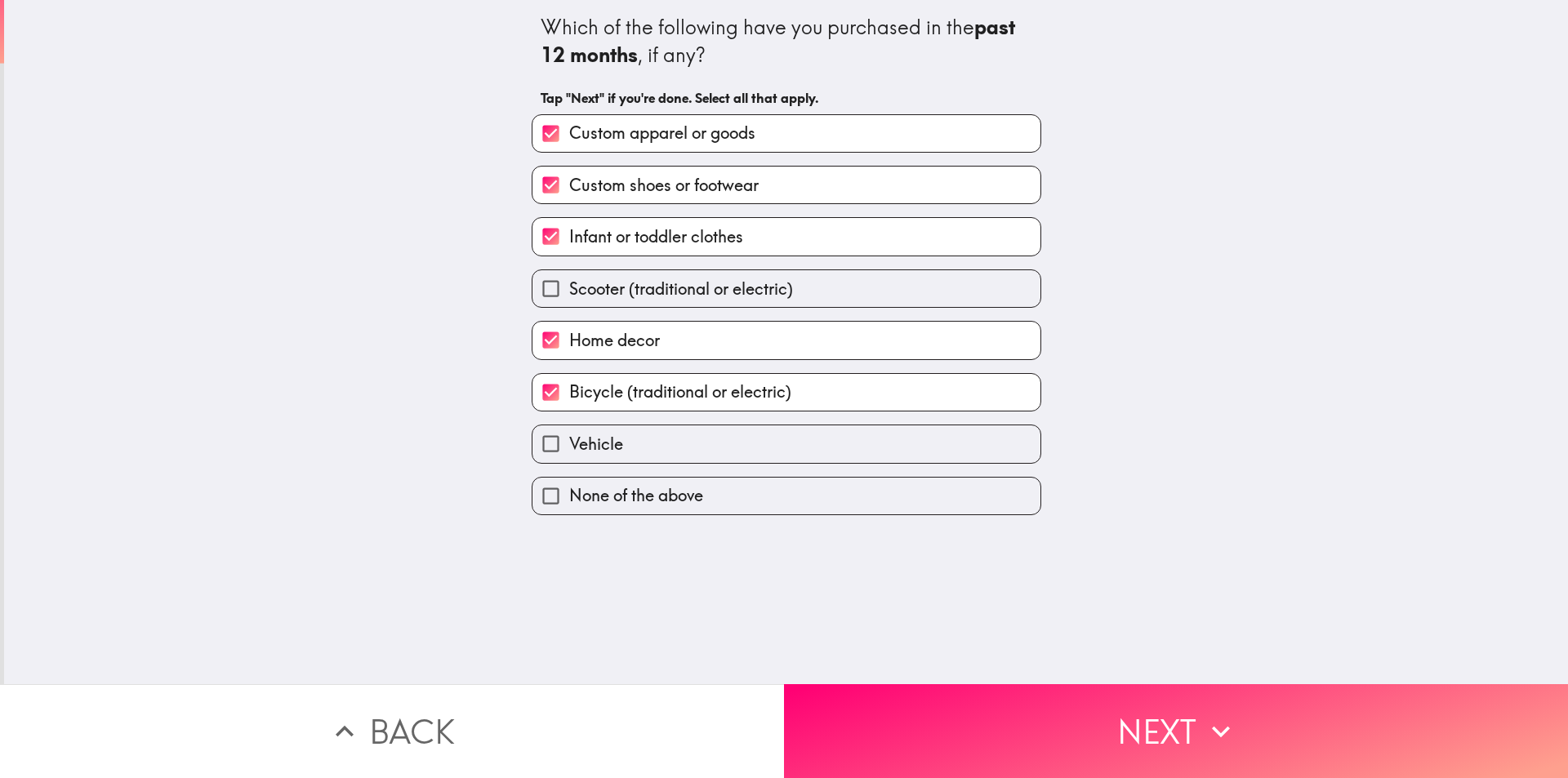
click at [382, 200] on div "Which of the following have you purchased in the past 12 months , if any? Tap "…" at bounding box center [786, 342] width 1564 height 684
click at [651, 49] on div "Which of the following have you purchased in the past 12 months , if any?" at bounding box center [787, 40] width 492 height 54
click at [451, 366] on div "Which of the following have you purchased in the past 12 months , if any? Tap "…" at bounding box center [786, 342] width 1564 height 684
click at [361, 286] on div "Which of the following have you purchased in the past 12 months , if any? Tap "…" at bounding box center [786, 342] width 1564 height 684
click at [437, 210] on div "Which of the following have you purchased in the past 12 months , if any? Tap "…" at bounding box center [786, 342] width 1564 height 684
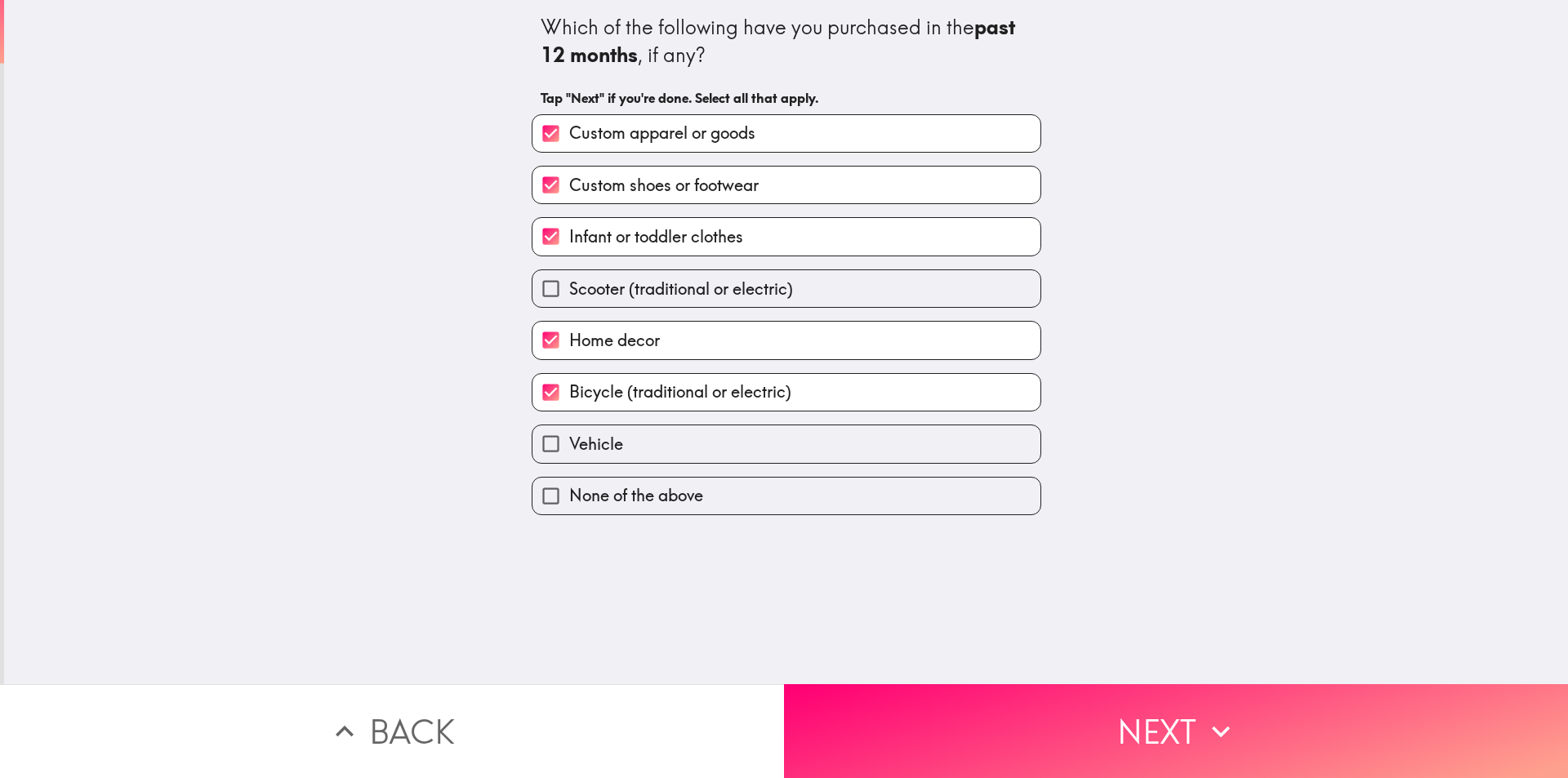
click at [416, 250] on div "Which of the following have you purchased in the past 12 months , if any? Tap "…" at bounding box center [786, 342] width 1564 height 684
click at [447, 352] on div "Which of the following have you purchased in the past 12 months , if any? Tap "…" at bounding box center [786, 342] width 1564 height 684
click at [434, 380] on div "Which of the following have you purchased in the past 12 months , if any? Tap "…" at bounding box center [786, 342] width 1564 height 684
click at [632, 297] on span "Scooter (traditional or electric)" at bounding box center [681, 288] width 224 height 23
click at [570, 297] on input "Scooter (traditional or electric)" at bounding box center [550, 288] width 37 height 37
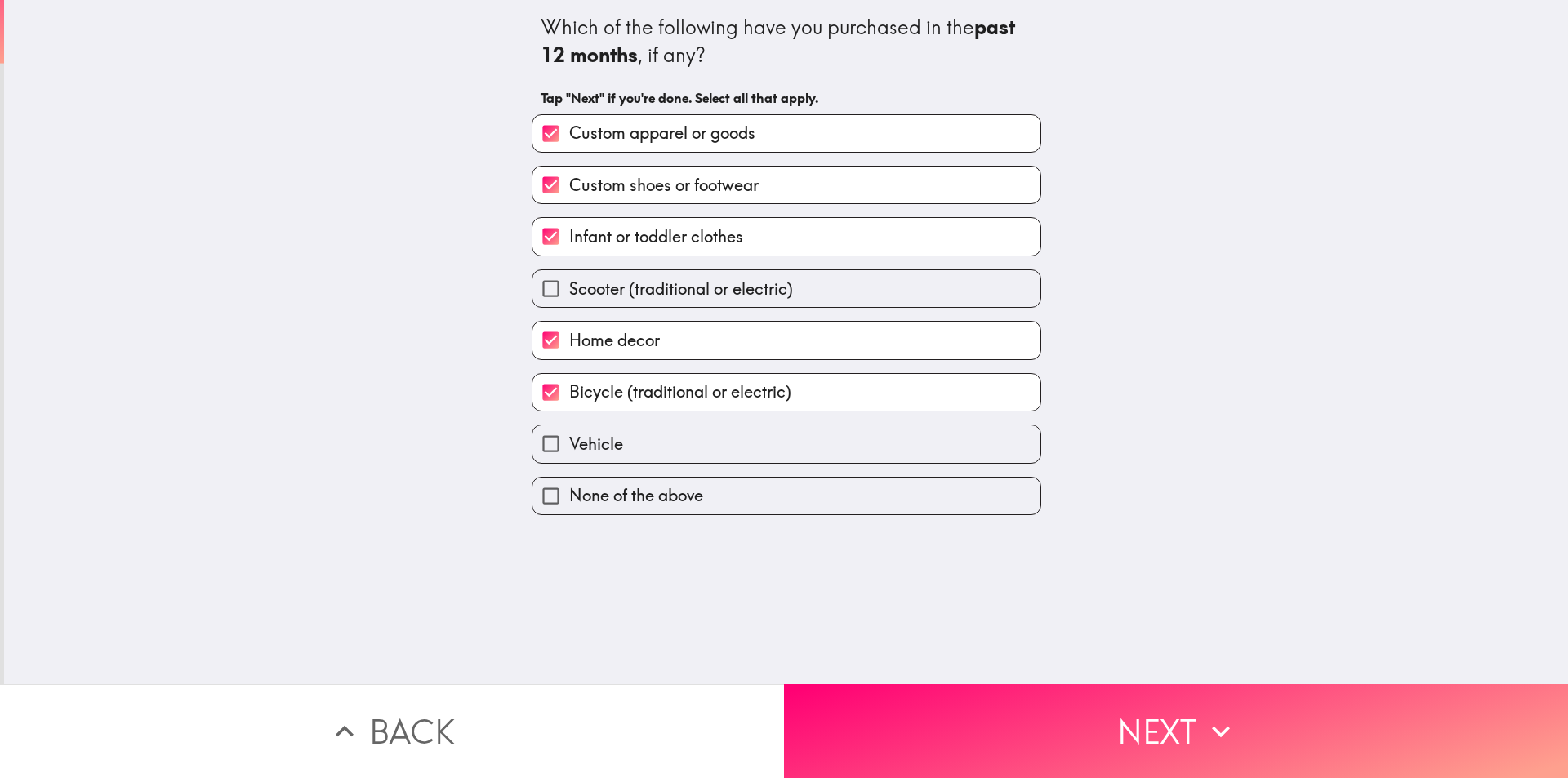
checkbox input "true"
click at [387, 343] on div "Which of the following have you purchased in the past 12 months , if any? Tap "…" at bounding box center [786, 342] width 1564 height 684
click at [429, 444] on div "Which of the following have you purchased in the past 12 months , if any? Tap "…" at bounding box center [786, 342] width 1564 height 684
click at [403, 408] on div "Which of the following have you purchased in the past 12 months , if any? Tap "…" at bounding box center [786, 342] width 1564 height 684
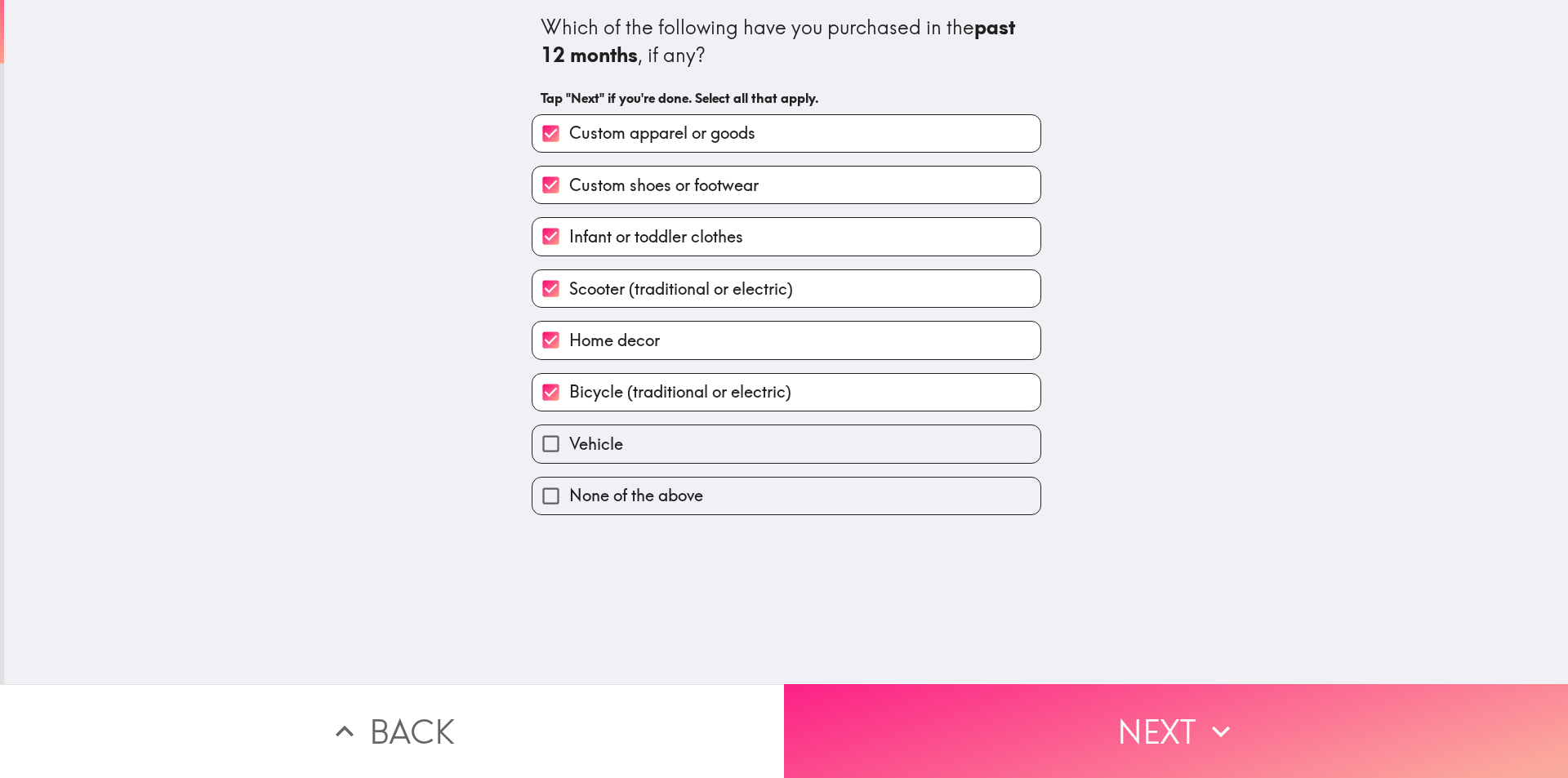
click at [1074, 718] on button "Next" at bounding box center [1176, 731] width 784 height 94
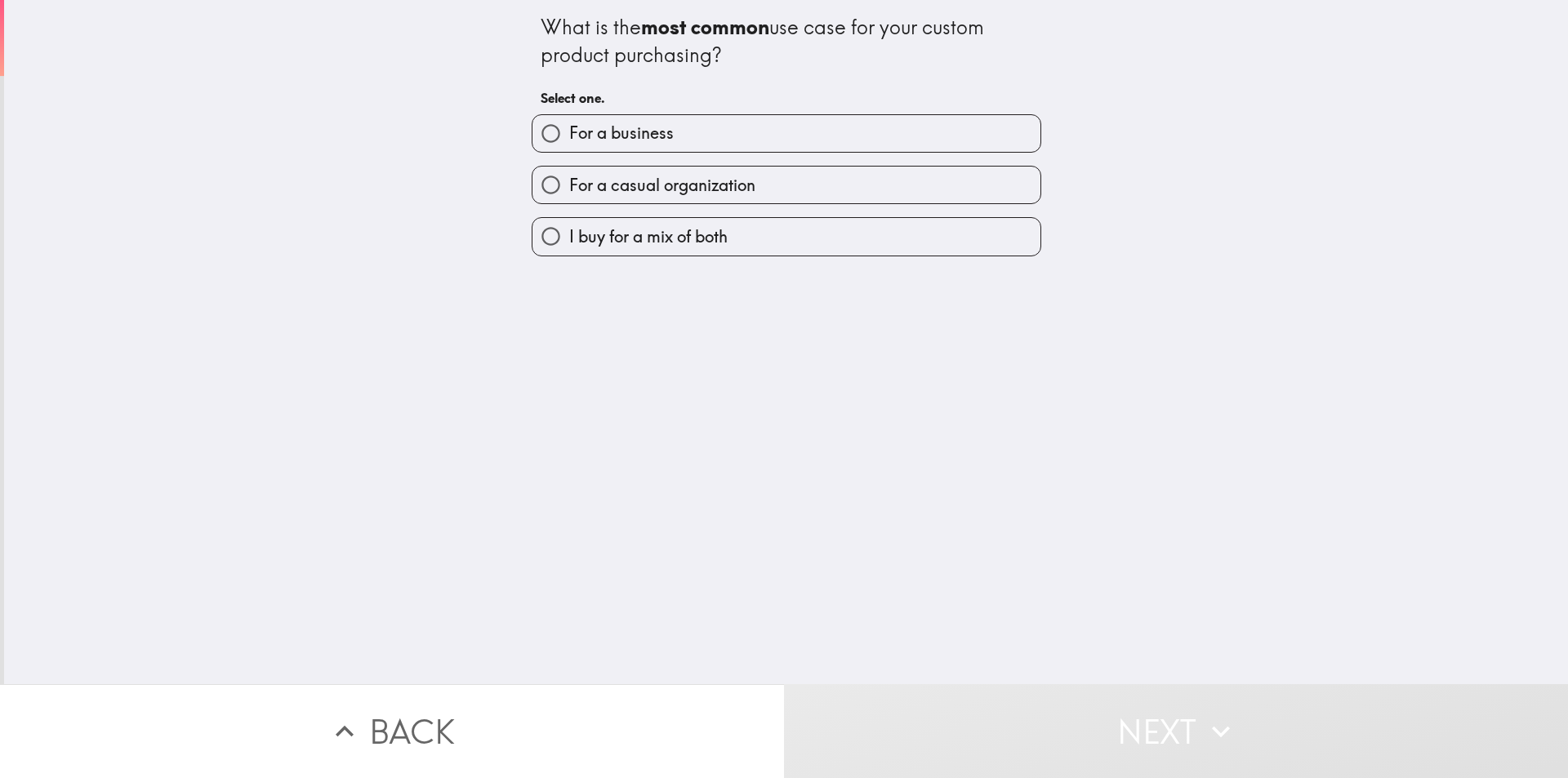
click at [635, 368] on div "What is the most common use case for your custom product purchasing? Select one…" at bounding box center [786, 342] width 1564 height 684
drag, startPoint x: 572, startPoint y: 306, endPoint x: 597, endPoint y: 258, distance: 54.1
click at [574, 306] on div "What is the most common use case for your custom product purchasing? Select one…" at bounding box center [786, 342] width 1564 height 684
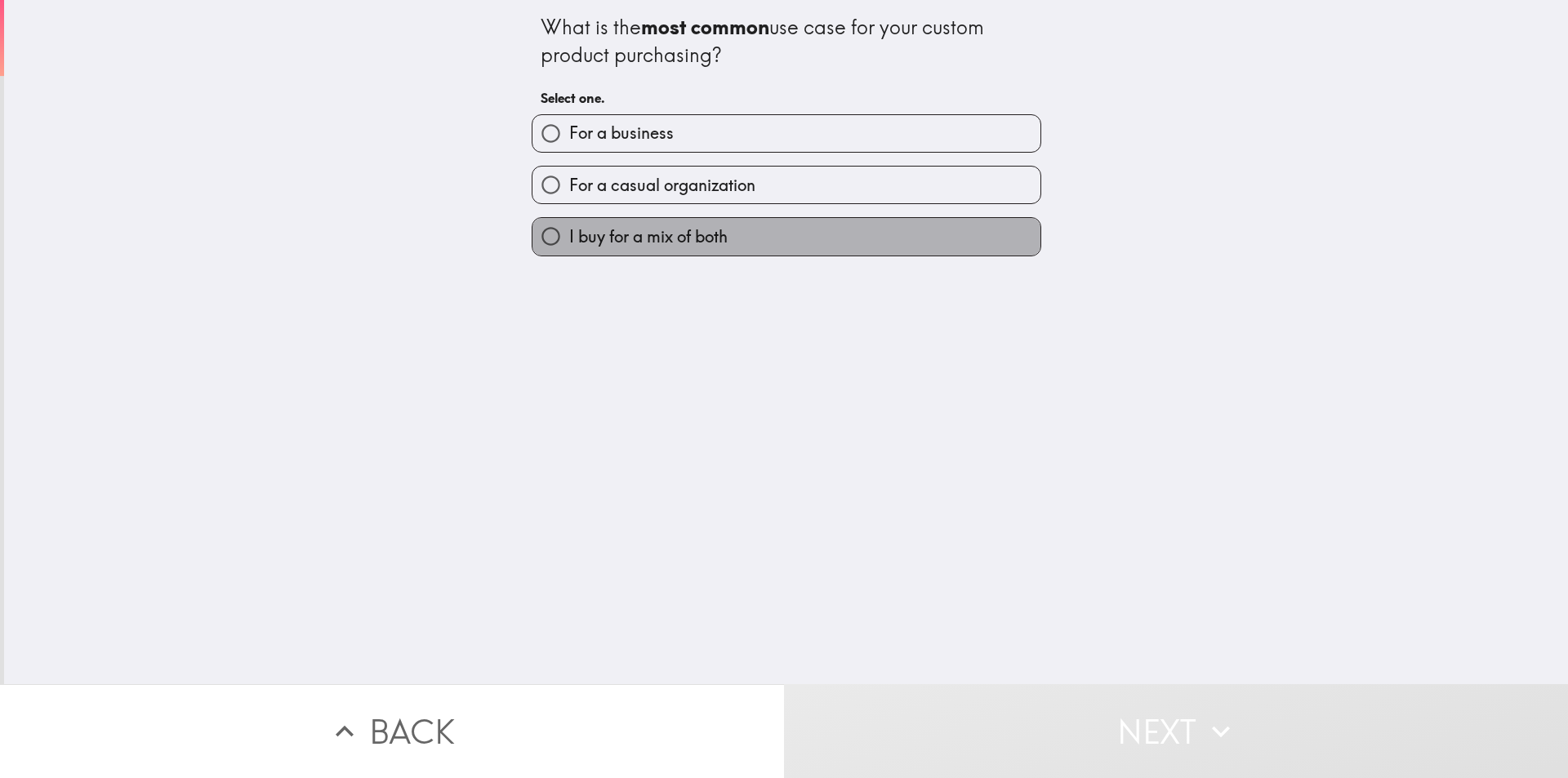
click at [570, 231] on span "I buy for a mix of both" at bounding box center [649, 236] width 158 height 23
click at [563, 231] on input "I buy for a mix of both" at bounding box center [550, 236] width 37 height 37
radio input "true"
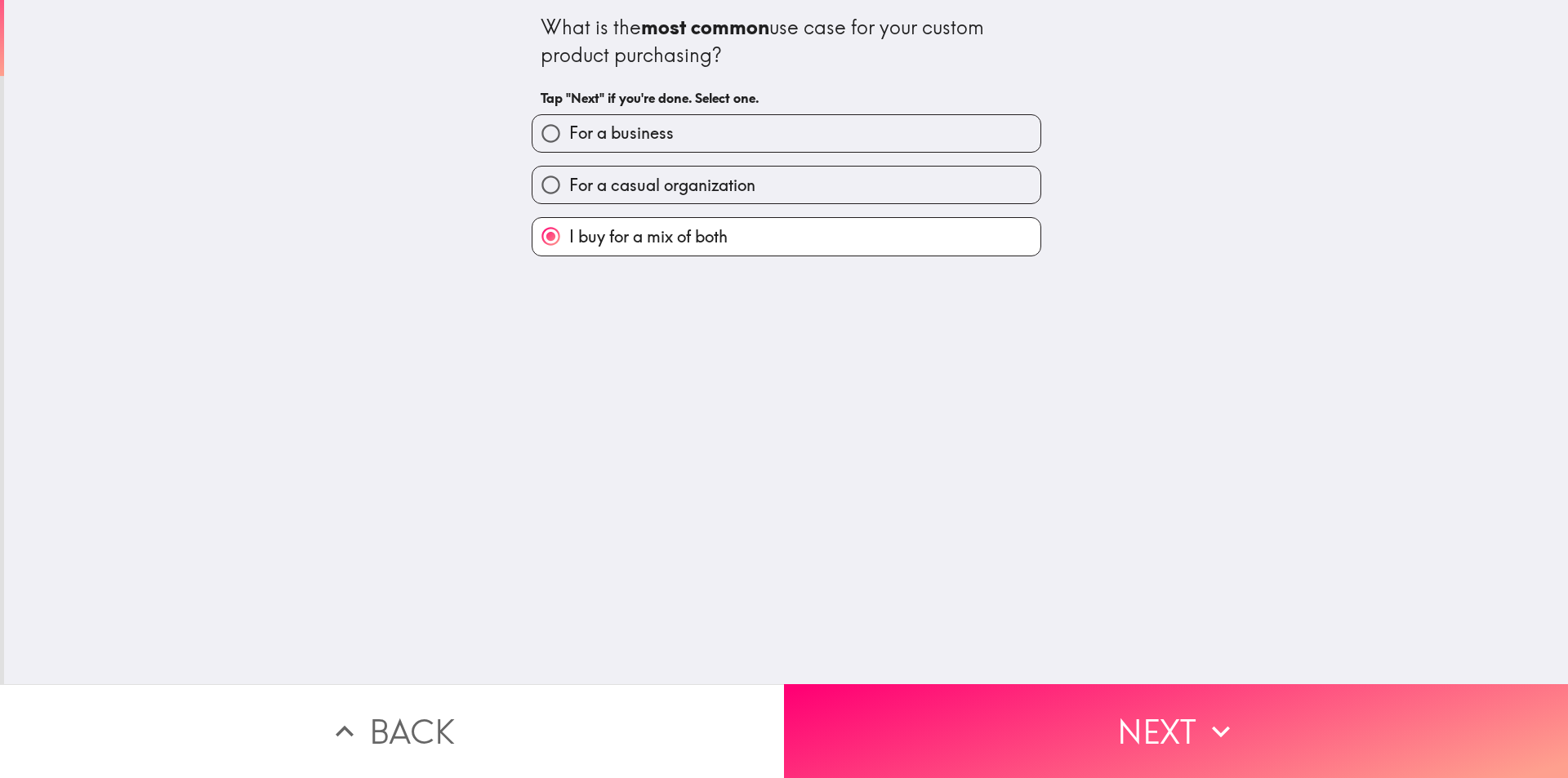
click at [687, 497] on div "What is the most common use case for your custom product purchasing? Tap "Next"…" at bounding box center [786, 342] width 1564 height 684
click at [624, 363] on div "What is the most common use case for your custom product purchasing? Tap "Next"…" at bounding box center [786, 342] width 1564 height 684
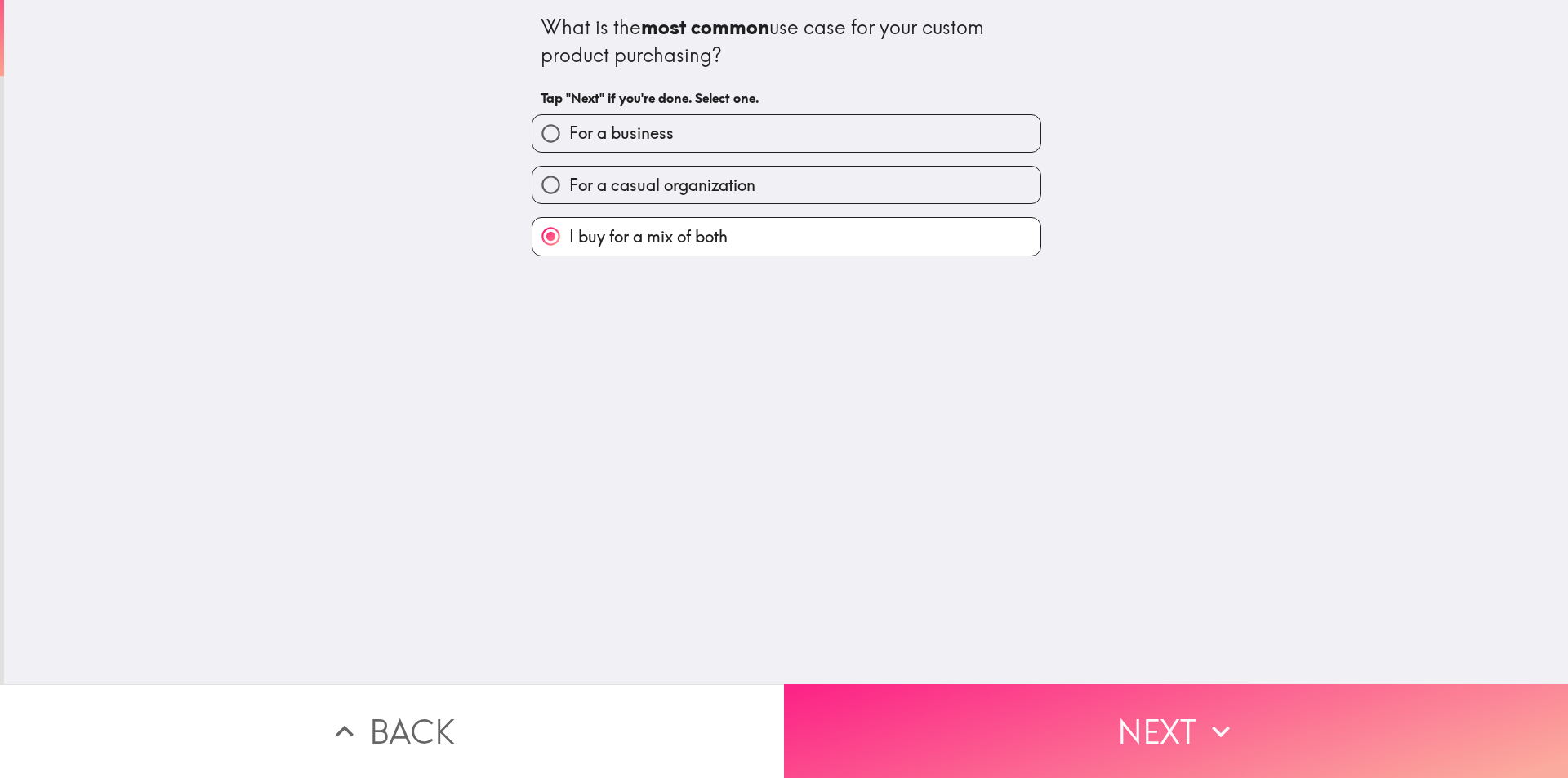
click at [1084, 712] on button "Next" at bounding box center [1176, 731] width 784 height 94
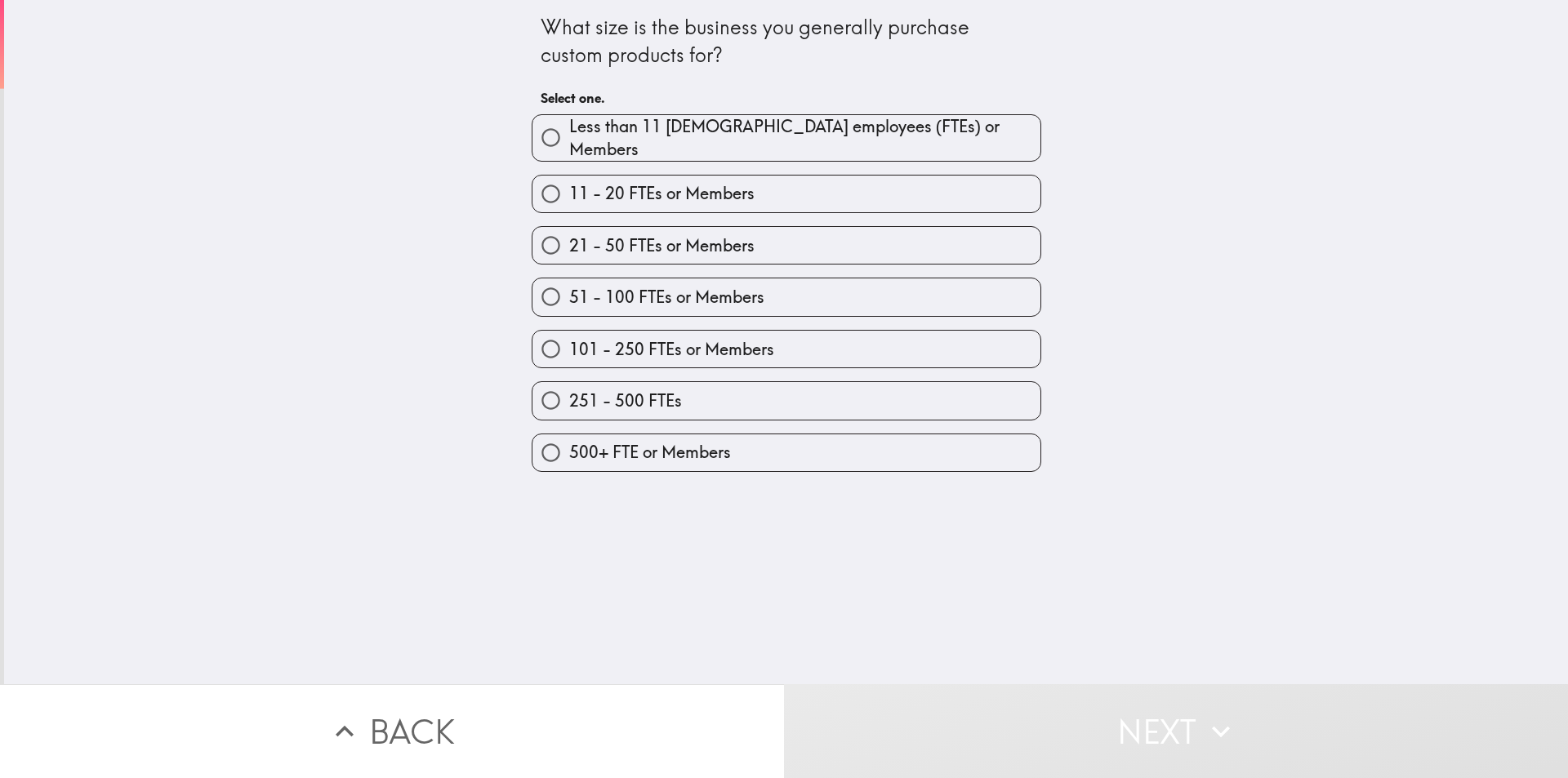
click at [393, 156] on div "What size is the business you generally purchase custom products for? Select on…" at bounding box center [786, 342] width 1564 height 684
click at [582, 40] on div "What size is the business you generally purchase custom products for?" at bounding box center [787, 40] width 492 height 54
click at [631, 285] on span "51 - 100 FTEs or Members" at bounding box center [667, 296] width 196 height 23
click at [570, 281] on input "51 - 100 FTEs or Members" at bounding box center [550, 296] width 37 height 37
radio input "true"
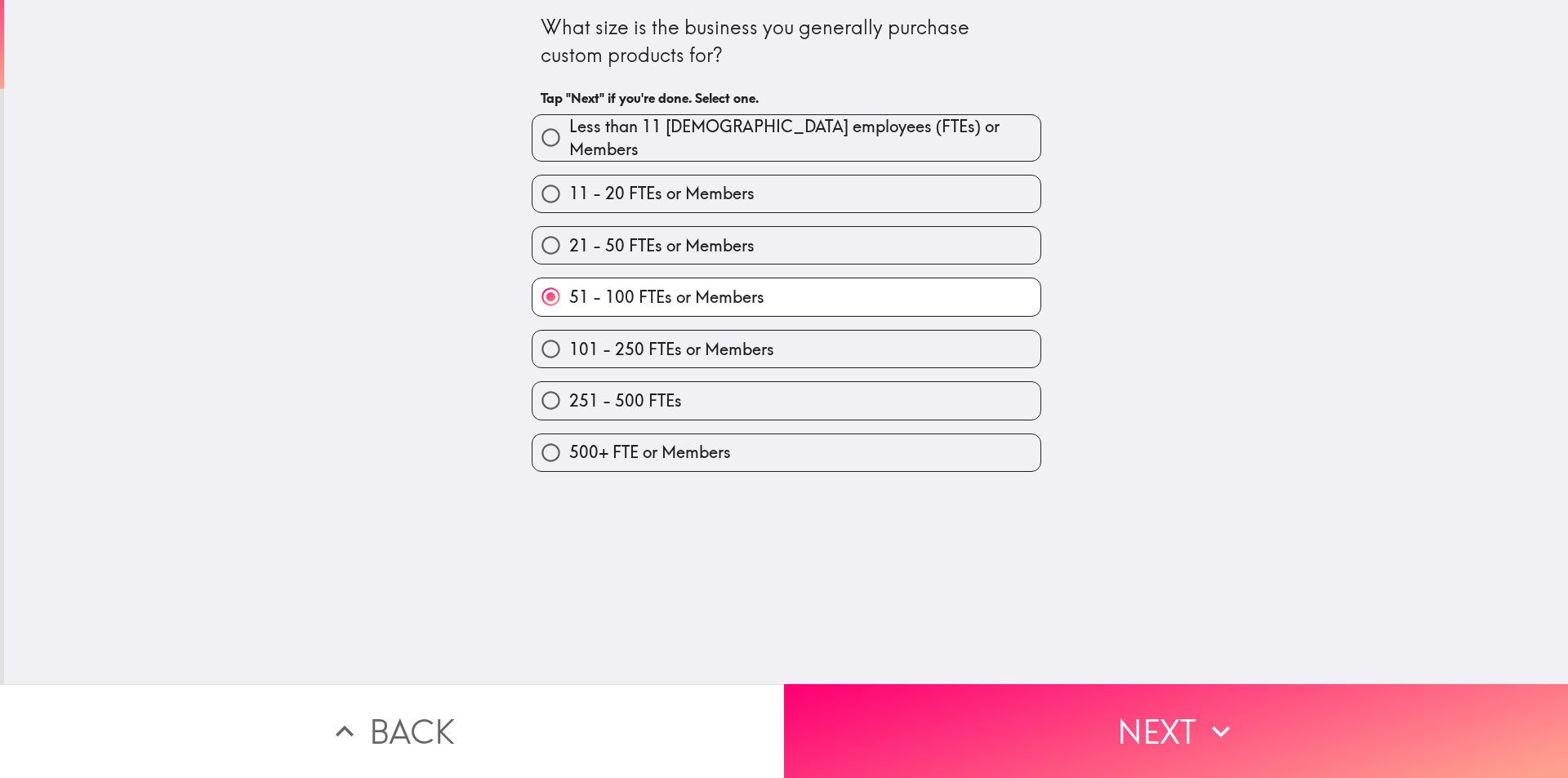
click at [418, 351] on div "What size is the business you generally purchase custom products for? Tap "Next…" at bounding box center [786, 342] width 1564 height 684
click at [386, 229] on div "What size is the business you generally purchase custom products for? Tap "Next…" at bounding box center [786, 342] width 1564 height 684
click at [390, 323] on div "What size is the business you generally purchase custom products for? Tap "Next…" at bounding box center [786, 342] width 1564 height 684
click at [438, 437] on div "What size is the business you generally purchase custom products for? Tap "Next…" at bounding box center [786, 342] width 1564 height 684
click at [375, 343] on div "What size is the business you generally purchase custom products for? Tap "Next…" at bounding box center [786, 342] width 1564 height 684
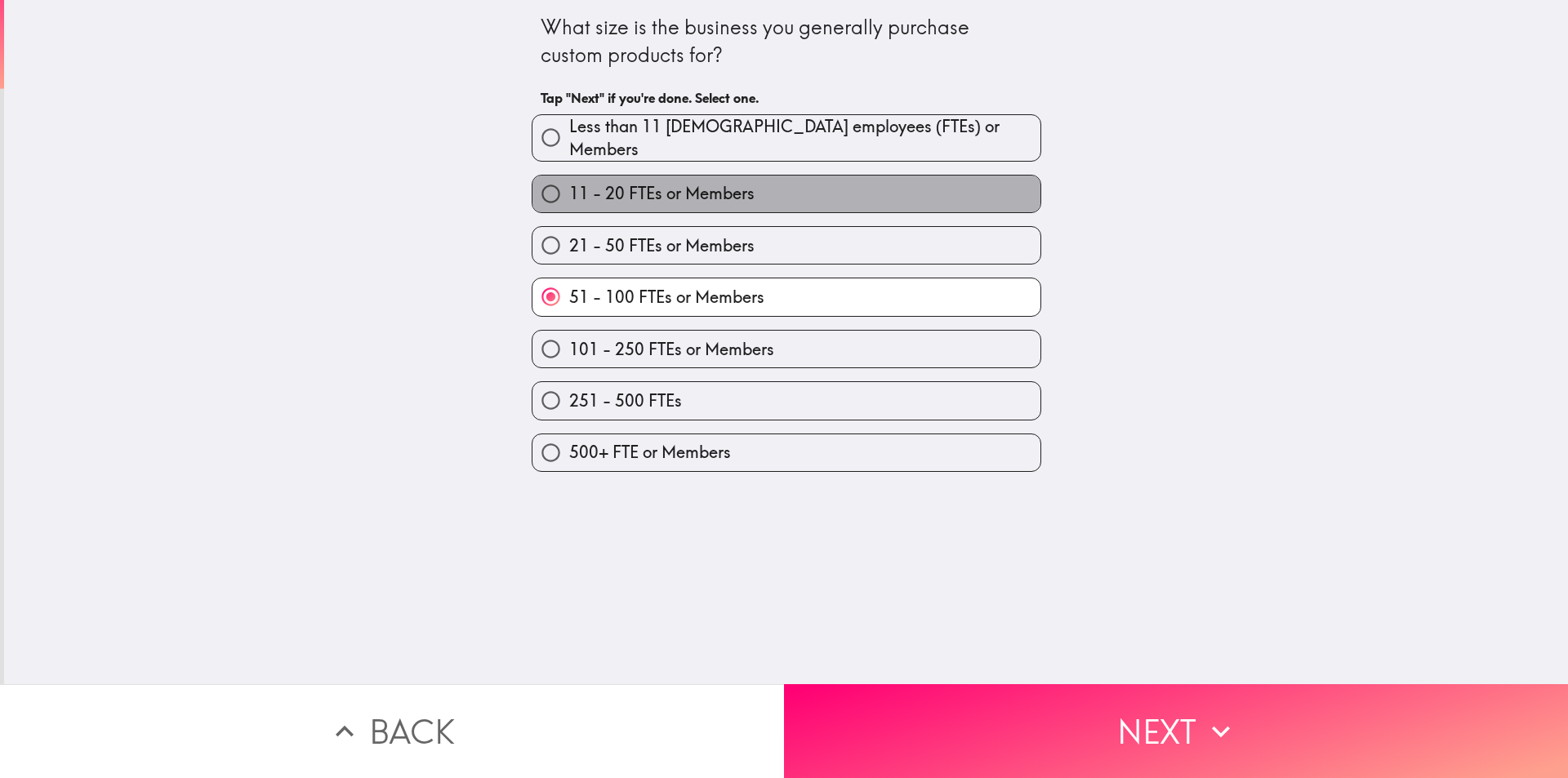
click at [570, 186] on span "11 - 20 FTEs or Members" at bounding box center [663, 193] width 186 height 23
click at [557, 186] on input "11 - 20 FTEs or Members" at bounding box center [550, 194] width 37 height 37
radio input "true"
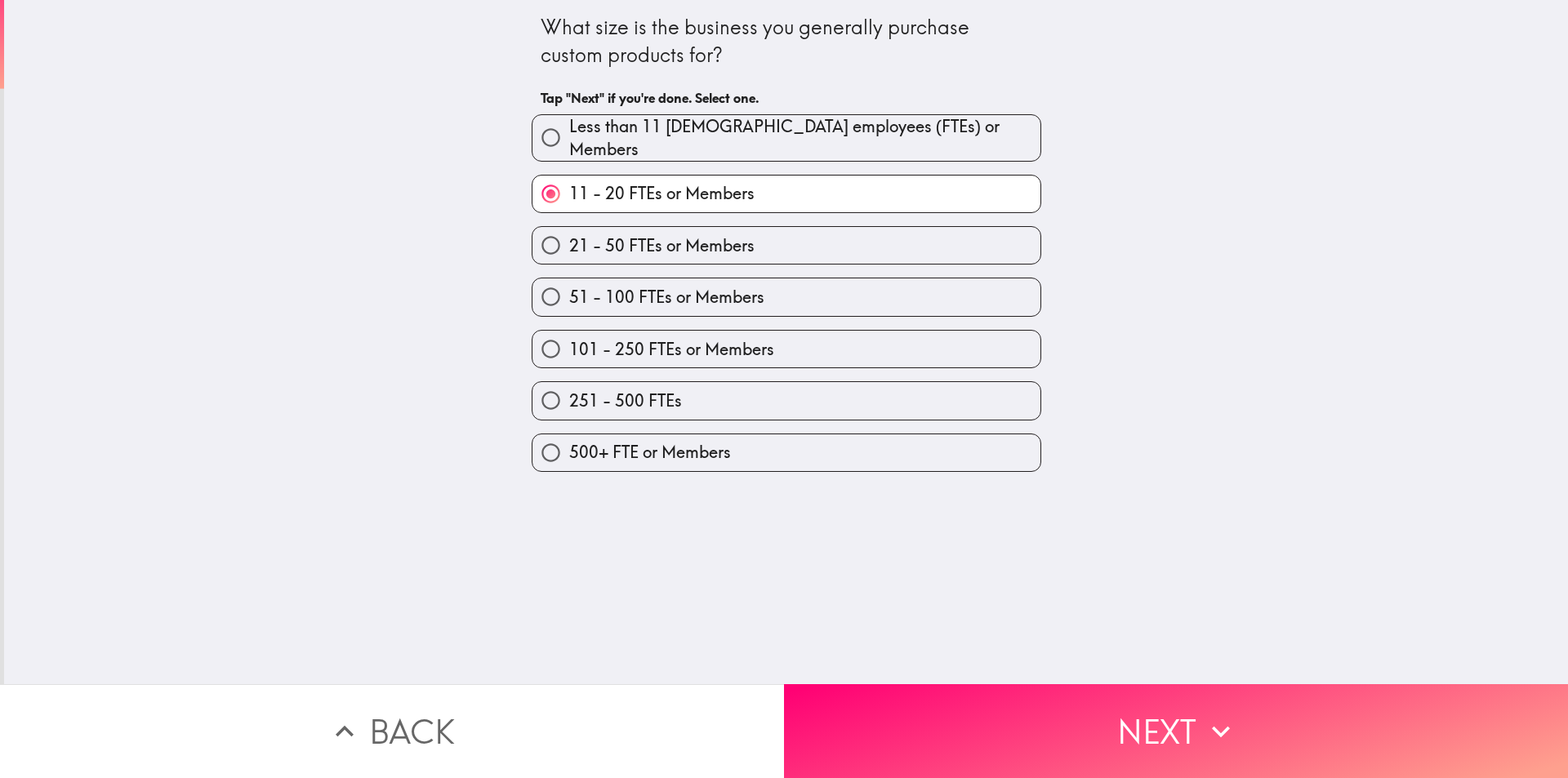
click at [375, 275] on div "What size is the business you generally purchase custom products for? Tap "Next…" at bounding box center [786, 342] width 1564 height 684
click at [358, 340] on div "What size is the business you generally purchase custom products for? Tap "Next…" at bounding box center [786, 342] width 1564 height 684
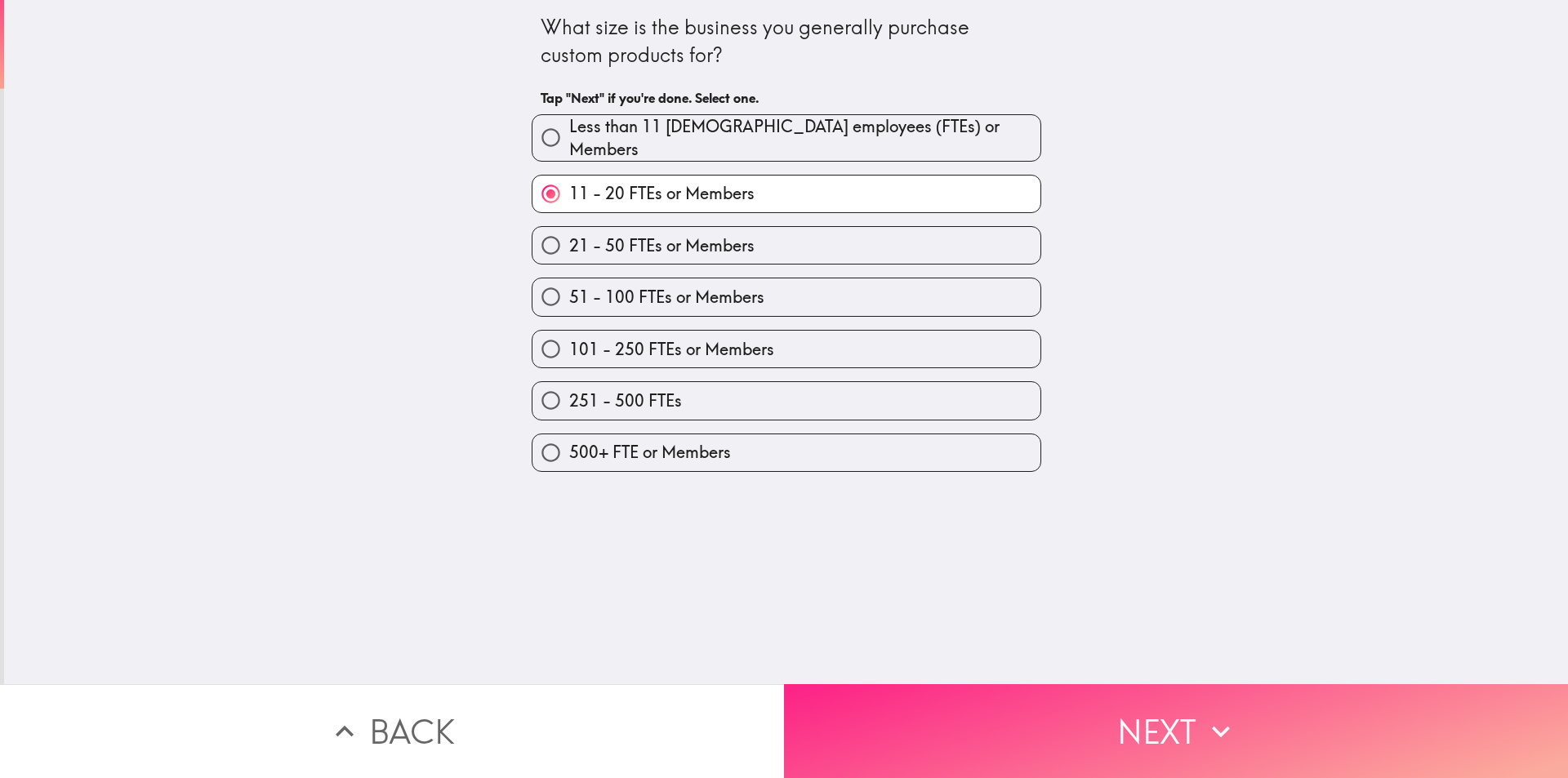
click at [1109, 724] on button "Next" at bounding box center [1176, 731] width 784 height 94
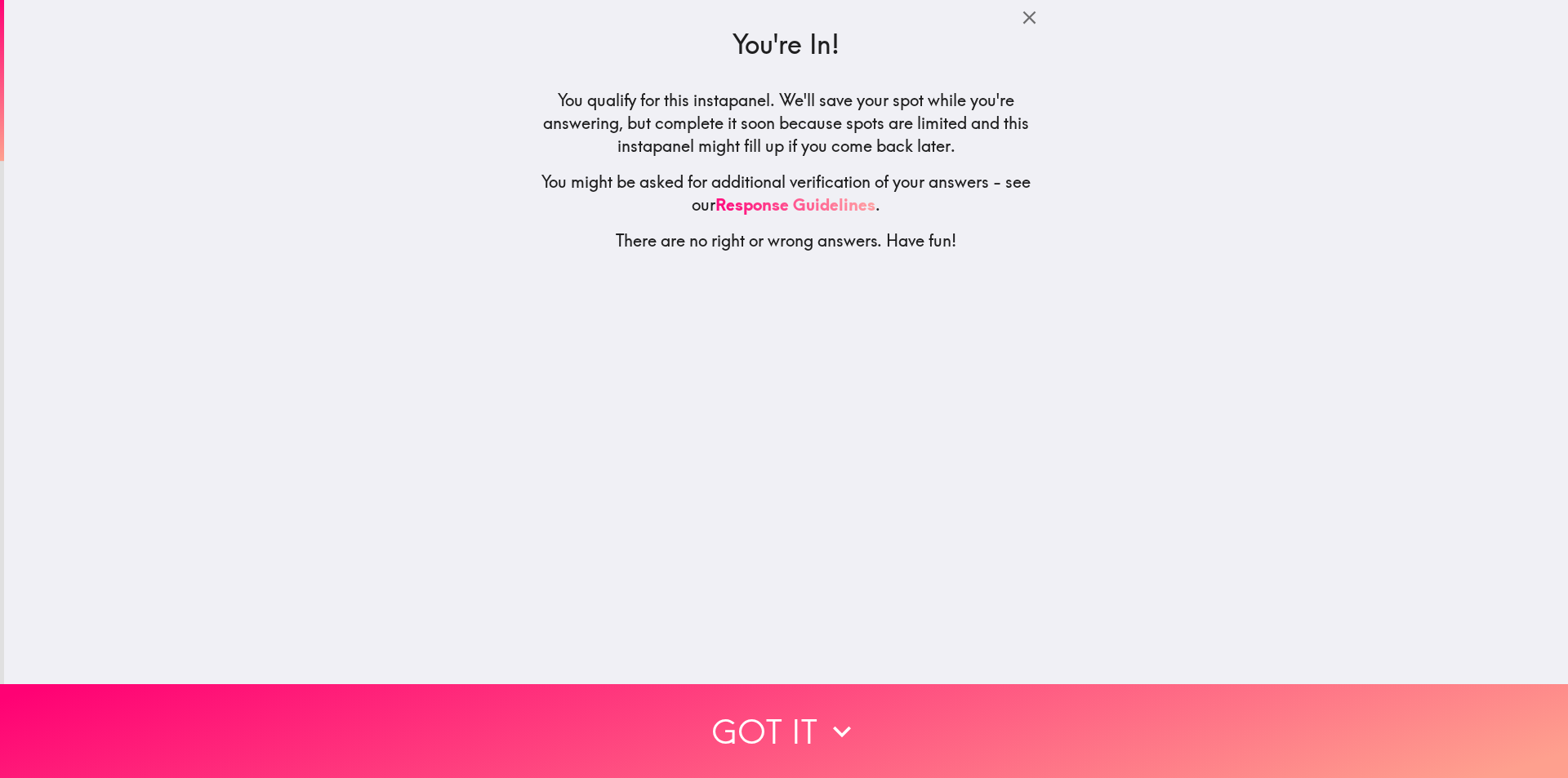
click at [621, 397] on div "You're In! You qualify for this instapanel. We'll save your spot while you're a…" at bounding box center [786, 342] width 1564 height 684
click at [710, 43] on h3 "You're In!" at bounding box center [786, 43] width 510 height 37
click at [616, 125] on h5 "You qualify for this instapanel. We'll save your spot while you're answering, b…" at bounding box center [786, 122] width 510 height 68
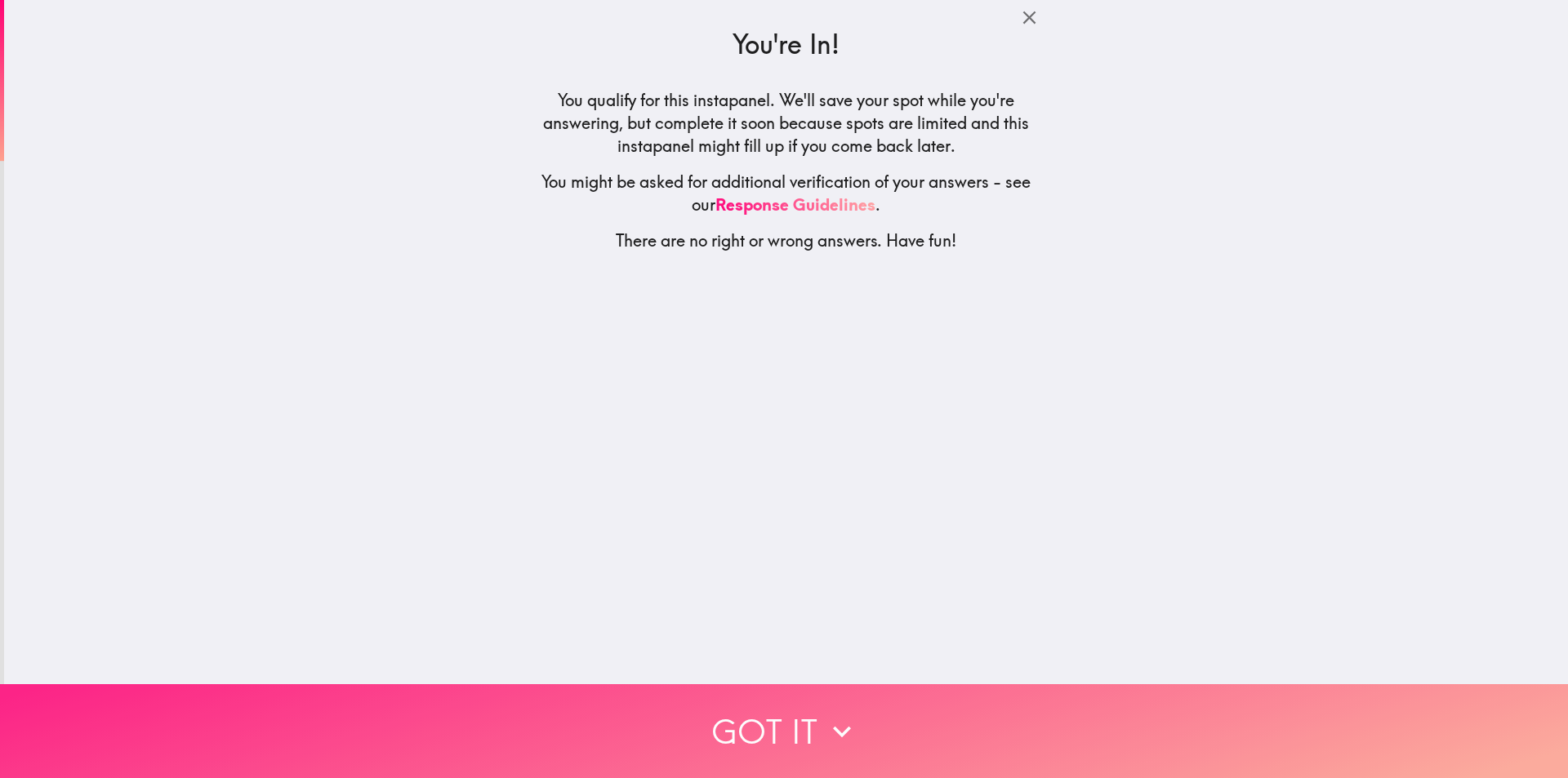
click at [828, 719] on icon "button" at bounding box center [842, 732] width 36 height 36
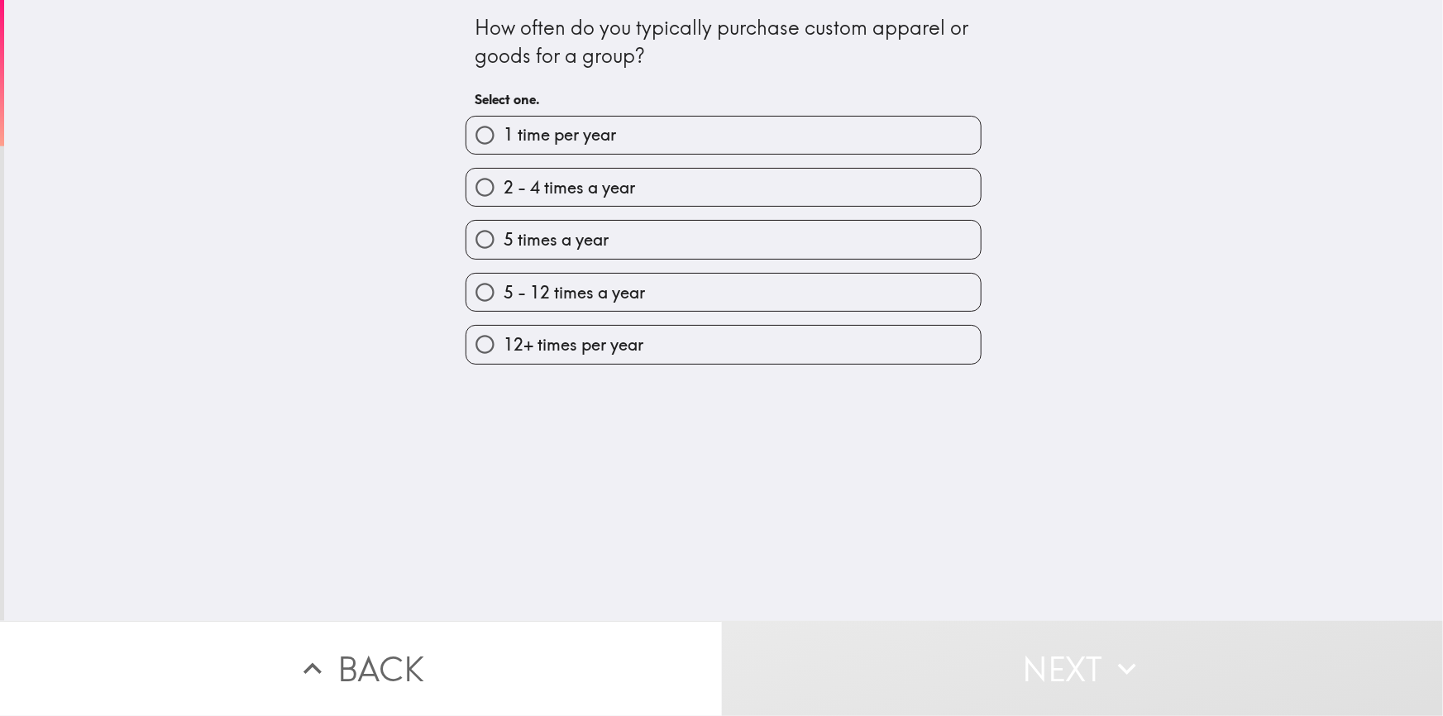
click at [625, 45] on div "How often do you typically purchase custom apparel or goods for a group?" at bounding box center [724, 41] width 498 height 55
click at [558, 60] on div "How often do you typically purchase custom apparel or goods for a group?" at bounding box center [724, 41] width 498 height 55
click at [583, 56] on div "How often do you typically purchase custom apparel or goods for a group?" at bounding box center [724, 41] width 498 height 55
click at [520, 50] on div "How often do you typically purchase custom apparel or goods for a group?" at bounding box center [724, 41] width 498 height 55
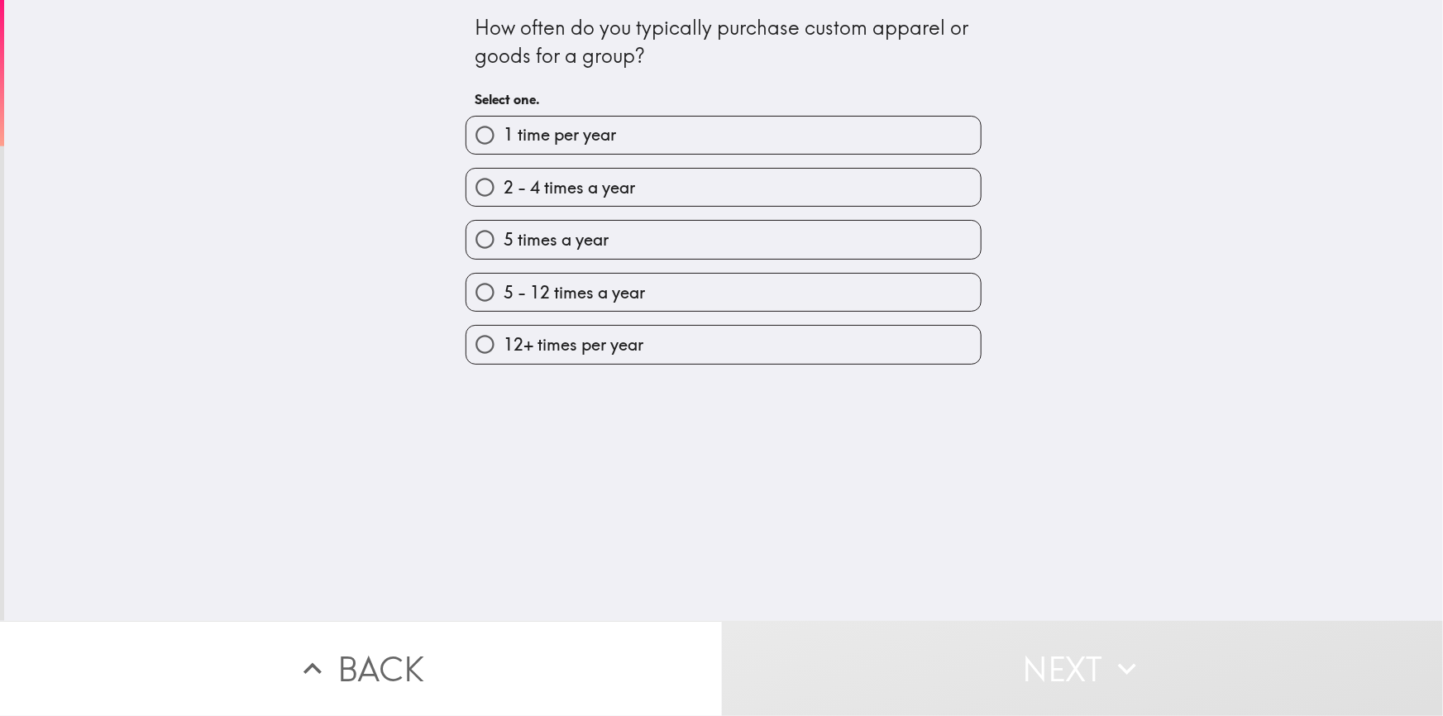
click at [520, 50] on div "How often do you typically purchase custom apparel or goods for a group?" at bounding box center [724, 41] width 498 height 55
click at [585, 47] on div "How often do you typically purchase custom apparel or goods for a group?" at bounding box center [724, 41] width 498 height 55
click at [506, 46] on div "How often do you typically purchase custom apparel or goods for a group?" at bounding box center [724, 41] width 498 height 55
drag, startPoint x: 473, startPoint y: 33, endPoint x: 642, endPoint y: 58, distance: 170.6
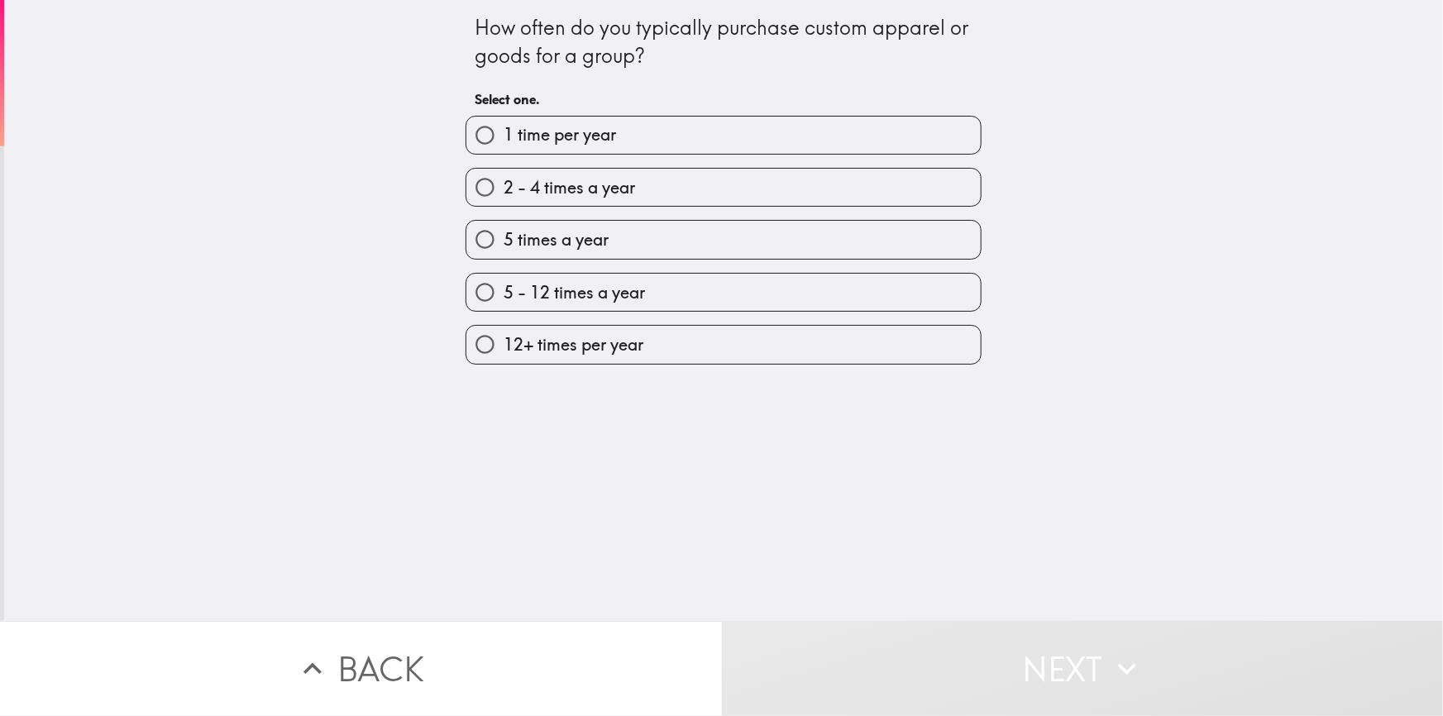
click at [642, 58] on div "How often do you typically purchase custom apparel or goods for a group? Select…" at bounding box center [723, 182] width 529 height 365
click at [557, 52] on div "How often do you typically purchase custom apparel or goods for a group?" at bounding box center [724, 41] width 498 height 55
click at [785, 43] on div "How often do you typically purchase custom apparel or goods for a group?" at bounding box center [724, 41] width 498 height 55
click at [506, 57] on div "How often do you typically purchase custom apparel or goods for a group?" at bounding box center [724, 41] width 498 height 55
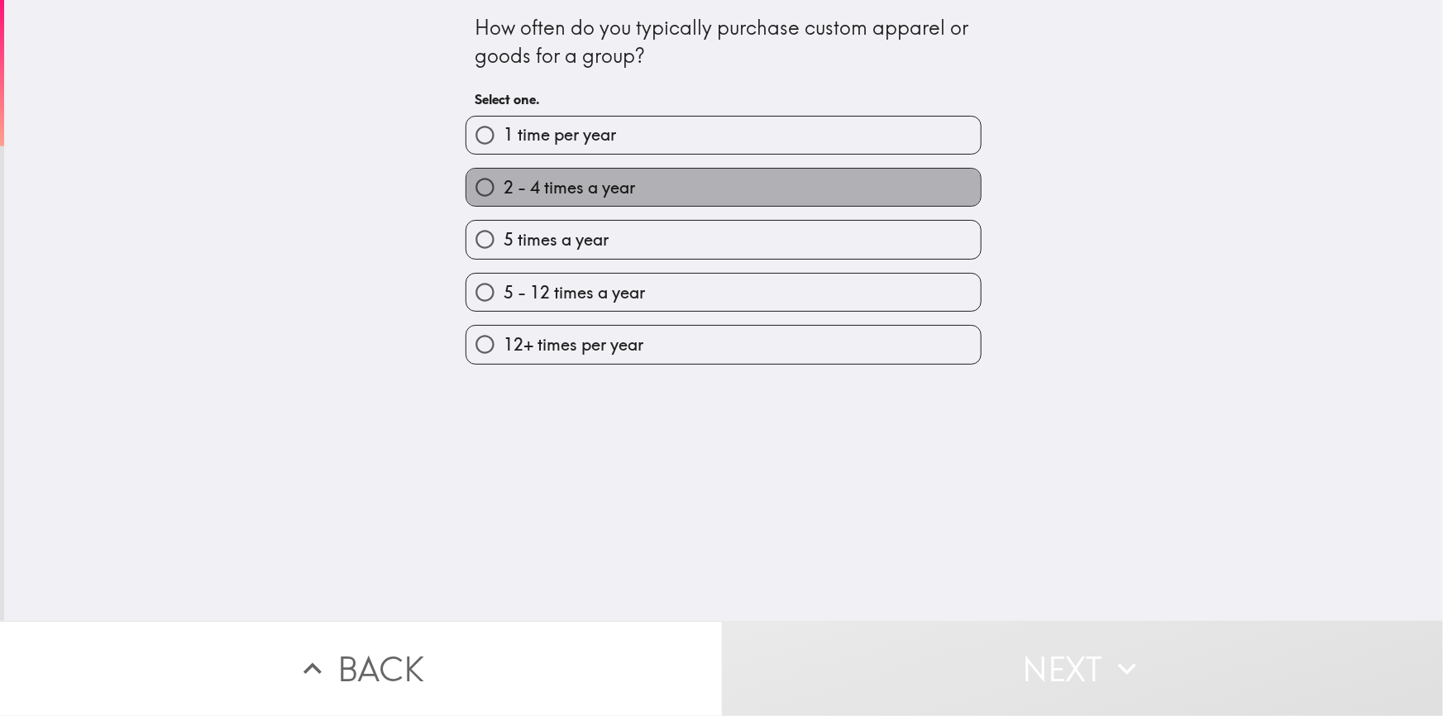
click at [545, 192] on span "2 - 4 times a year" at bounding box center [570, 187] width 132 height 23
click at [504, 192] on input "2 - 4 times a year" at bounding box center [485, 187] width 37 height 37
radio input "true"
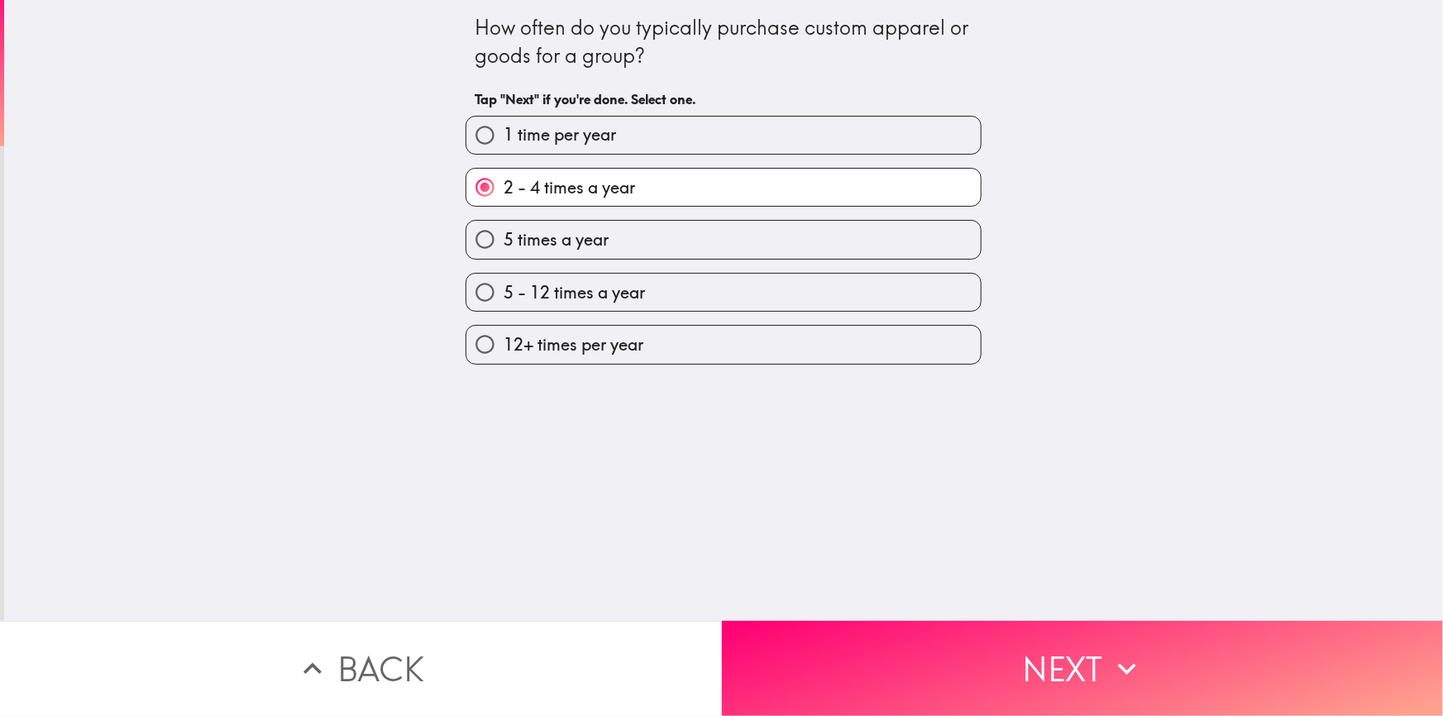
click at [514, 232] on span "5 times a year" at bounding box center [556, 239] width 105 height 23
click at [504, 232] on input "5 times a year" at bounding box center [485, 239] width 37 height 37
radio input "true"
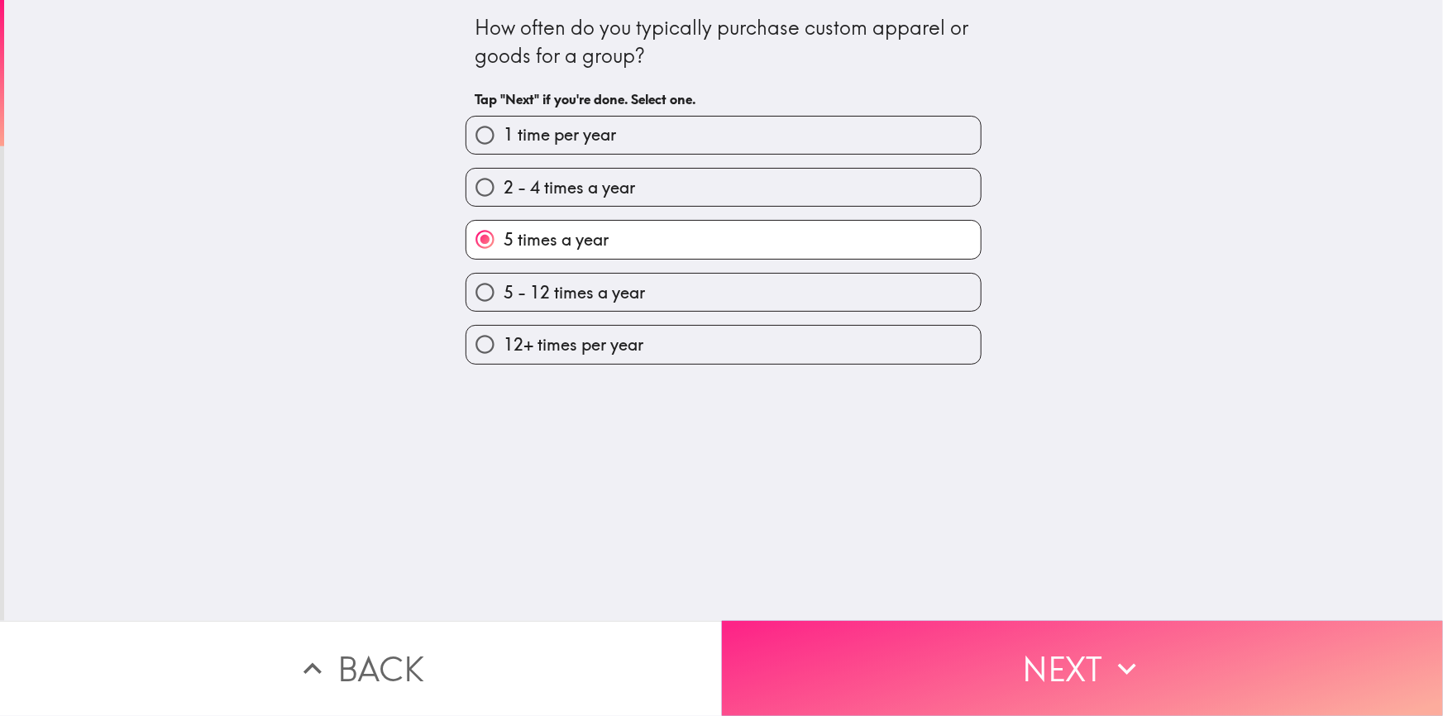
click at [936, 643] on button "Next" at bounding box center [1083, 668] width 722 height 95
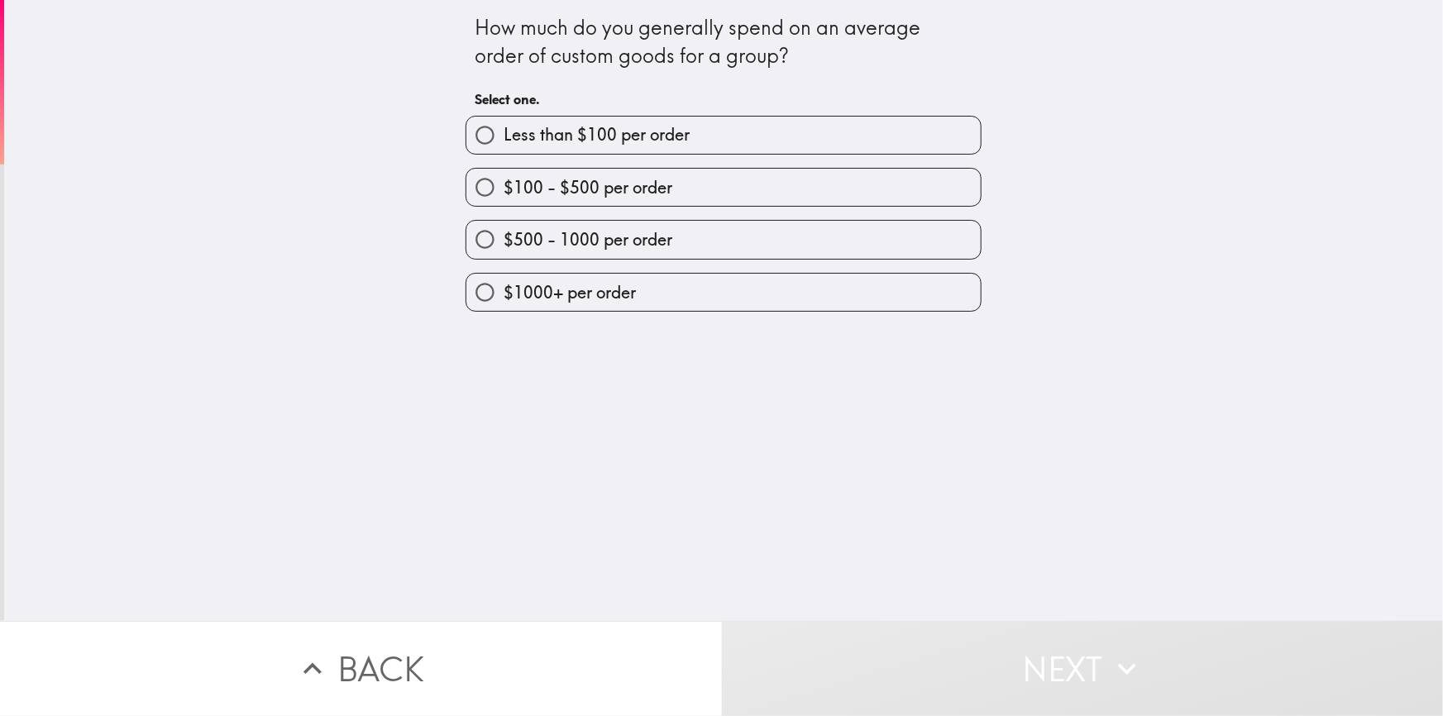
click at [544, 433] on div "How much do you generally spend on an average order of custom goods for a group…" at bounding box center [723, 310] width 1439 height 621
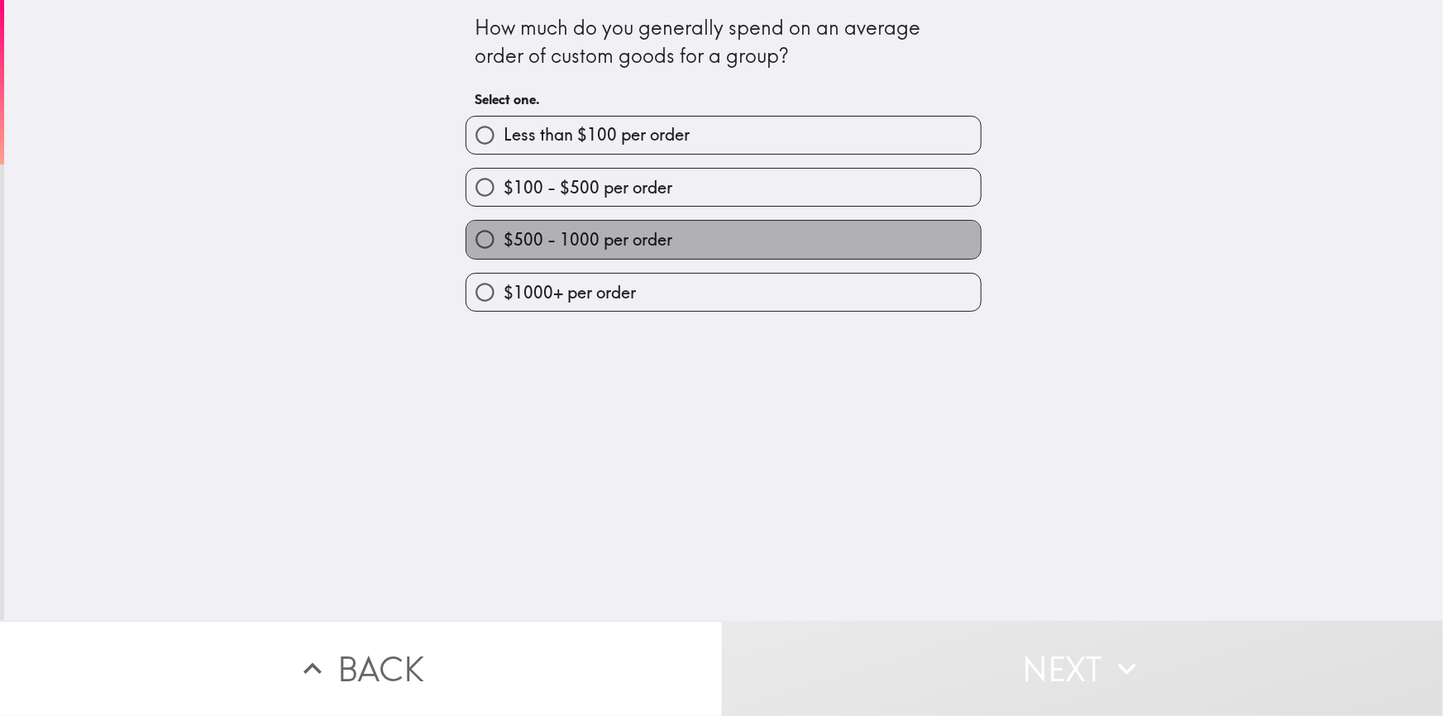
click at [624, 246] on span "$500 - 1000 per order" at bounding box center [588, 239] width 169 height 23
click at [504, 246] on input "$500 - 1000 per order" at bounding box center [485, 239] width 37 height 37
radio input "true"
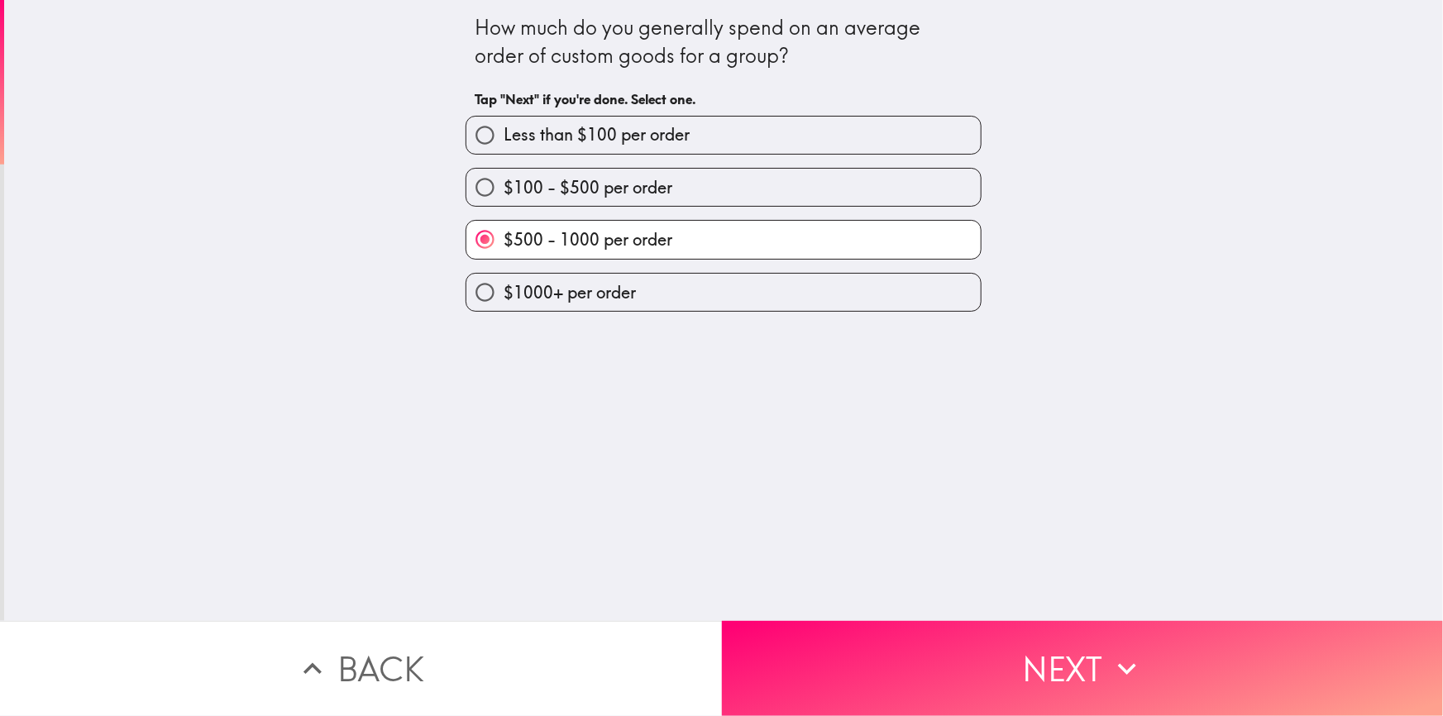
drag, startPoint x: 390, startPoint y: 396, endPoint x: 378, endPoint y: 399, distance: 11.8
click at [390, 396] on div "How much do you generally spend on an average order of custom goods for a group…" at bounding box center [723, 310] width 1439 height 621
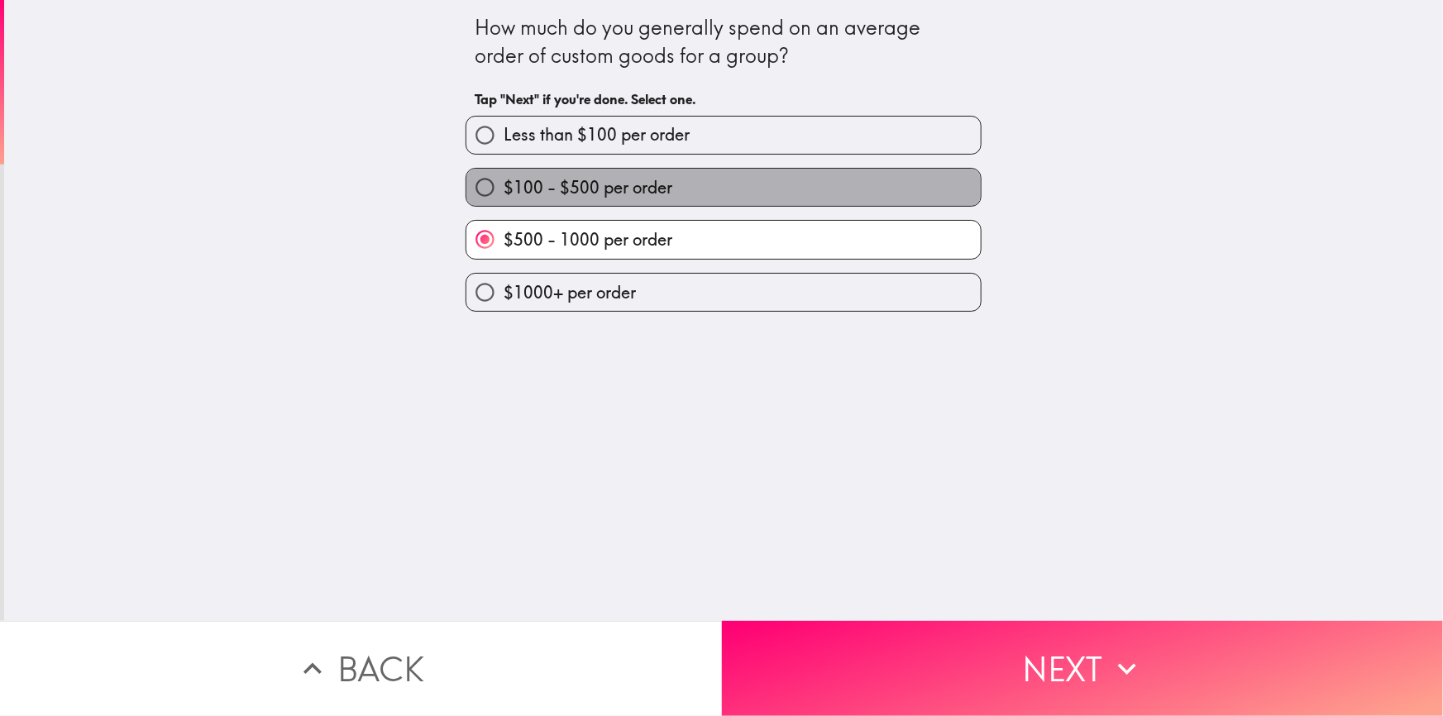
click at [557, 189] on span "$100 - $500 per order" at bounding box center [588, 187] width 169 height 23
click at [504, 189] on input "$100 - $500 per order" at bounding box center [485, 187] width 37 height 37
radio input "true"
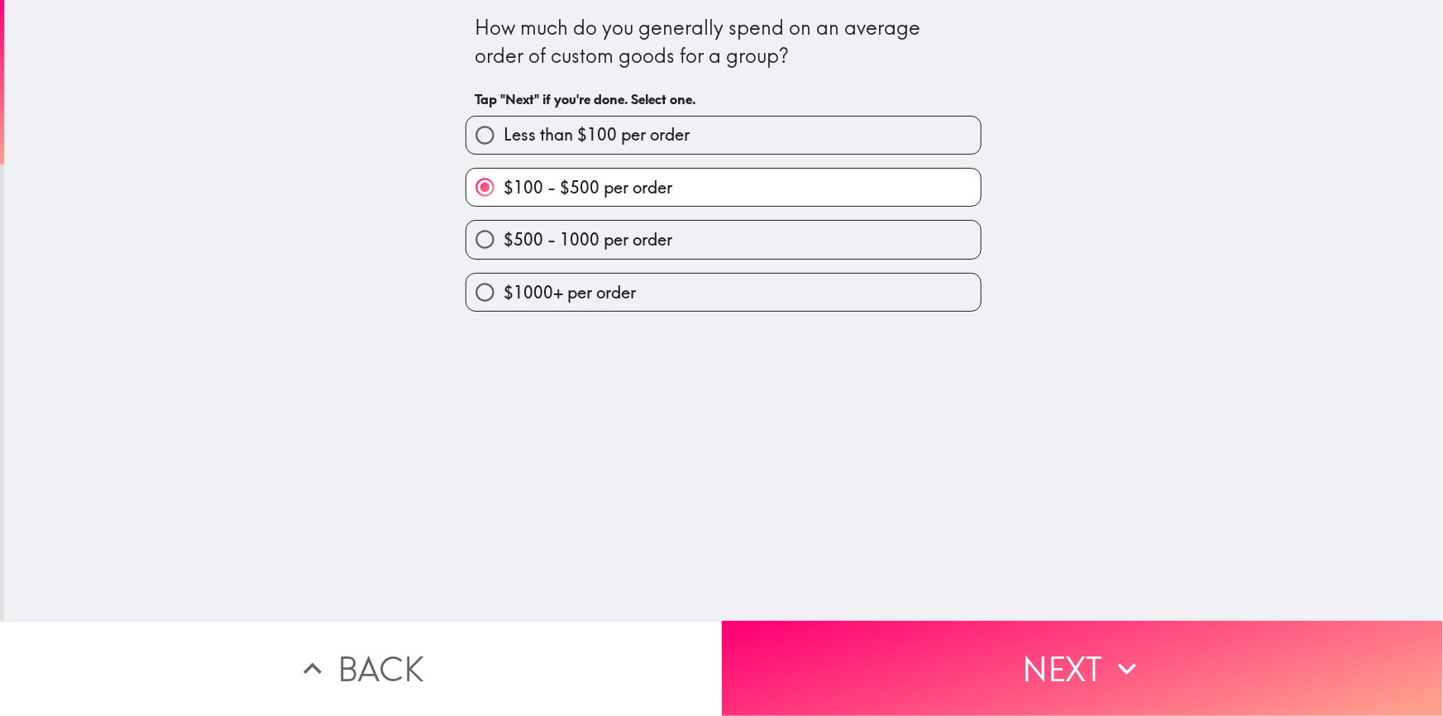
click at [790, 511] on div "How much do you generally spend on an average order of custom goods for a group…" at bounding box center [723, 310] width 1439 height 621
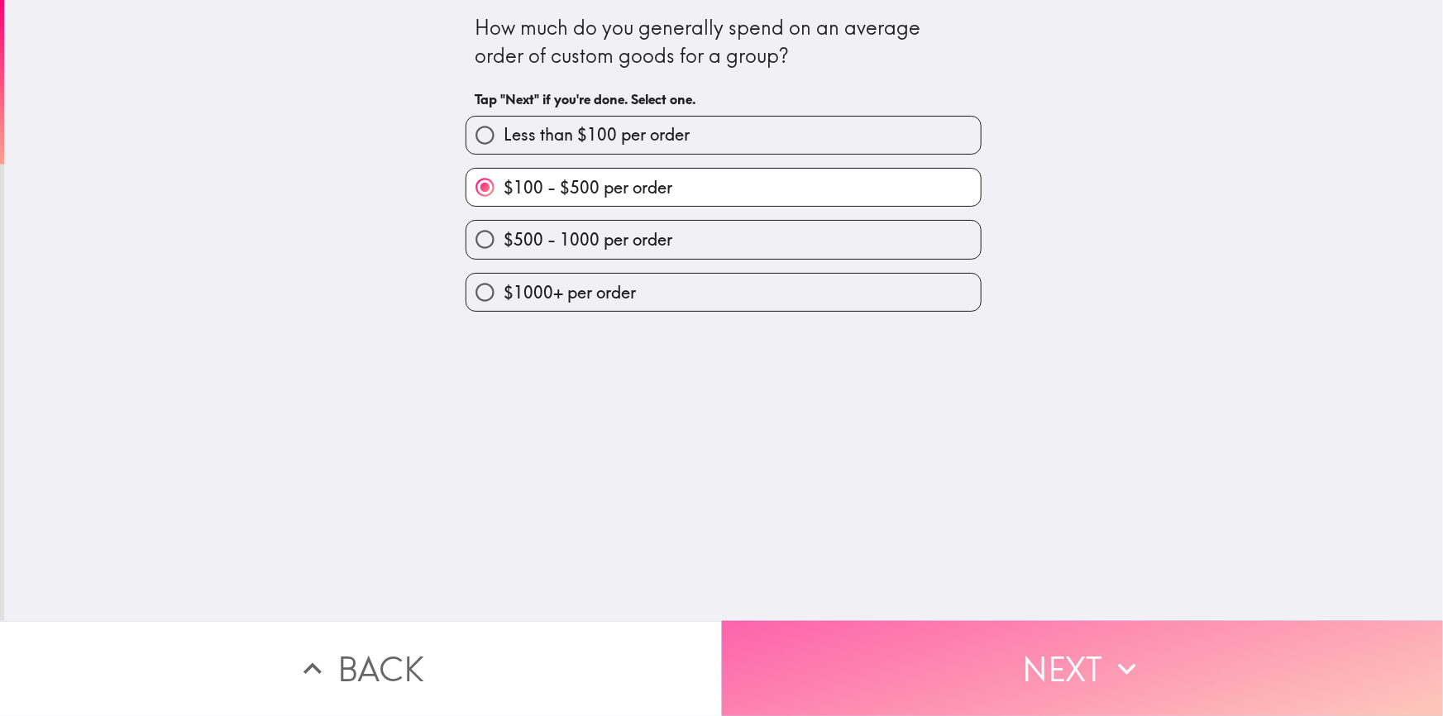
click at [921, 660] on button "Next" at bounding box center [1083, 668] width 722 height 95
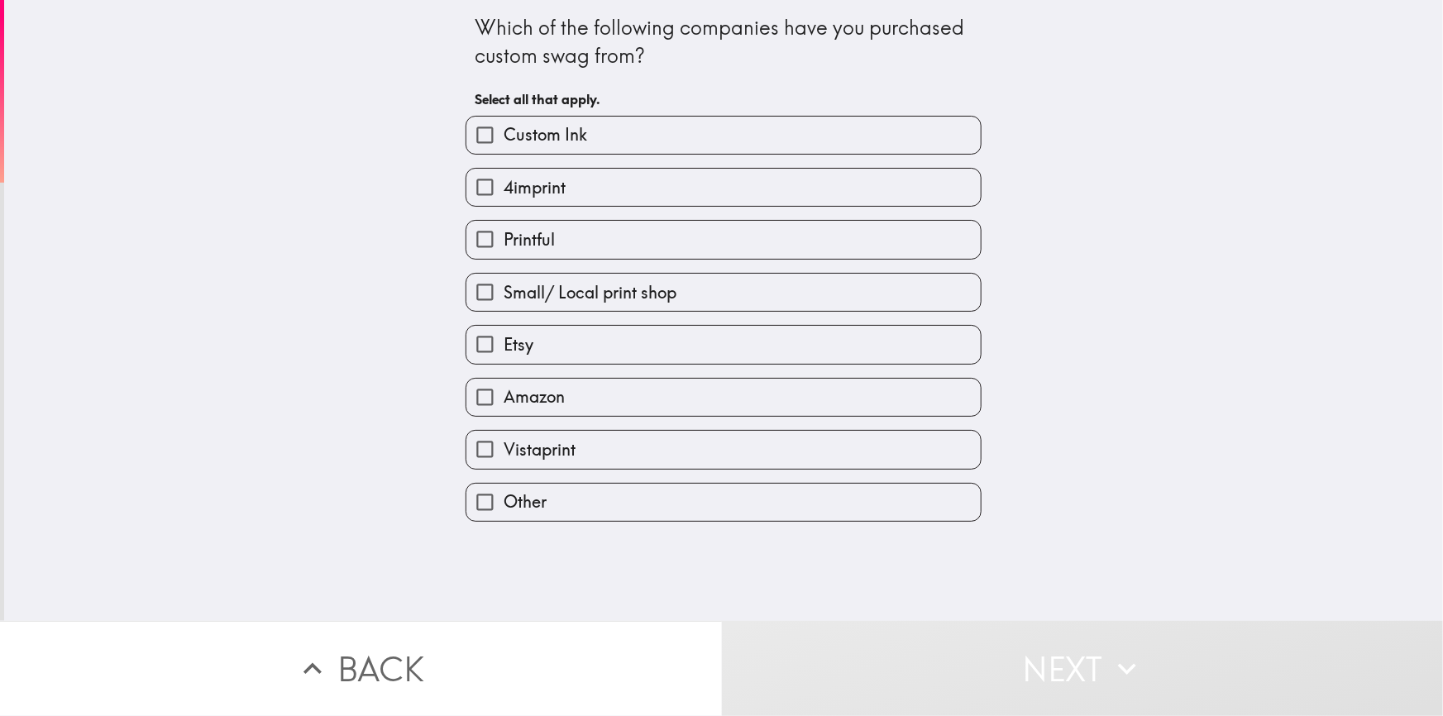
click at [314, 244] on div "Which of the following companies have you purchased custom swag from? Select al…" at bounding box center [723, 310] width 1439 height 621
click at [352, 189] on div "Which of the following companies have you purchased custom swag from? Select al…" at bounding box center [723, 310] width 1439 height 621
click at [483, 69] on div "Which of the following companies have you purchased custom swag from?" at bounding box center [724, 41] width 498 height 55
click at [430, 153] on div "Which of the following companies have you purchased custom swag from? Select al…" at bounding box center [723, 310] width 1439 height 621
click at [342, 224] on div "Which of the following companies have you purchased custom swag from? Select al…" at bounding box center [723, 310] width 1439 height 621
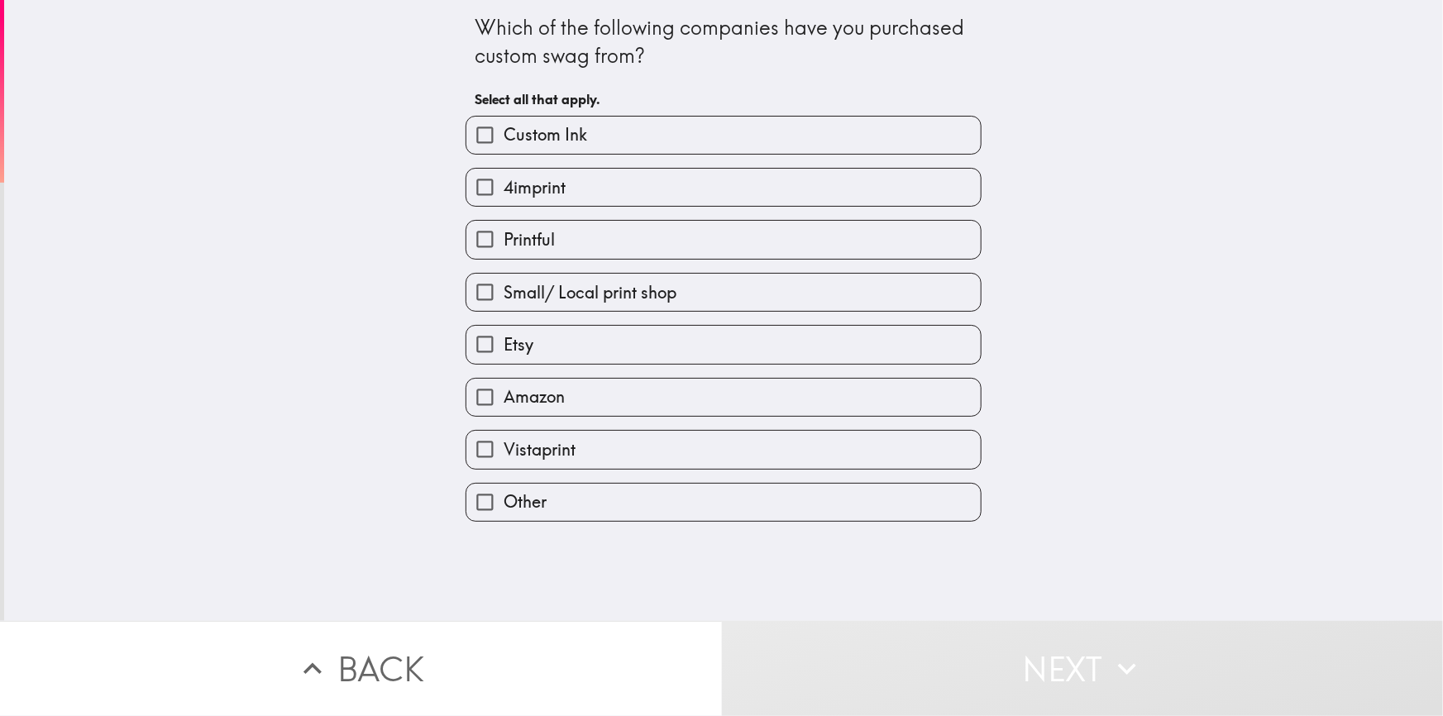
click at [535, 403] on span "Amazon" at bounding box center [534, 396] width 61 height 23
click at [504, 403] on input "Amazon" at bounding box center [485, 397] width 37 height 37
checkbox input "true"
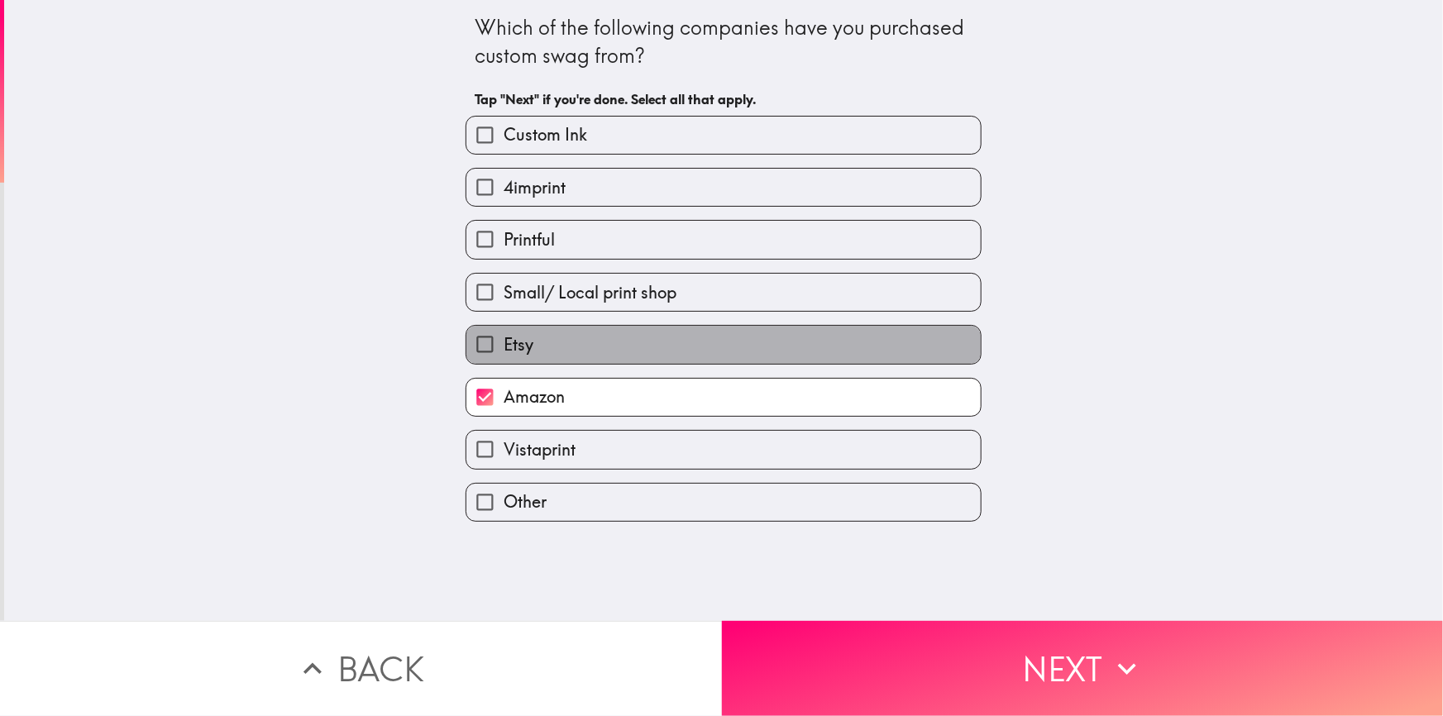
click at [512, 337] on span "Etsy" at bounding box center [519, 344] width 30 height 23
click at [504, 337] on input "Etsy" at bounding box center [485, 344] width 37 height 37
checkbox input "true"
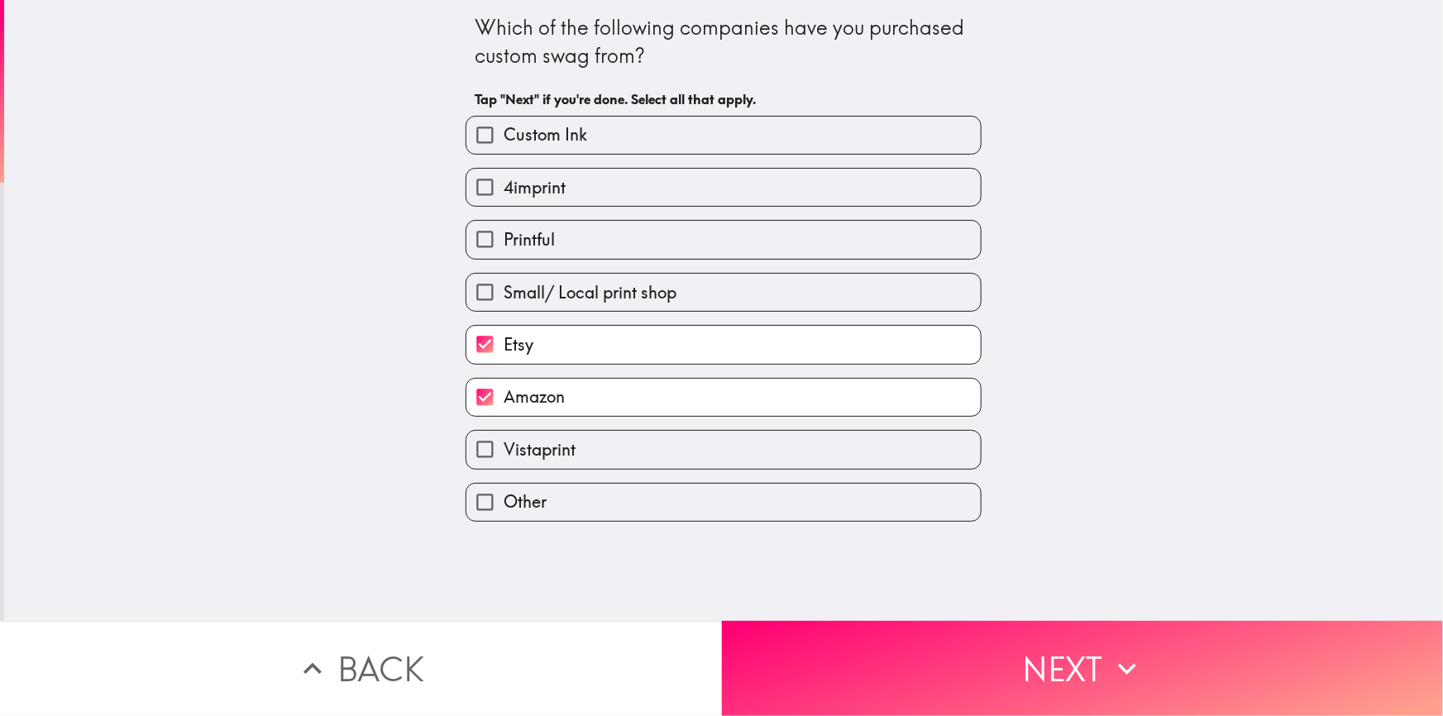
click at [506, 451] on span "Vistaprint" at bounding box center [540, 449] width 72 height 23
click at [504, 451] on input "Vistaprint" at bounding box center [485, 449] width 37 height 37
checkbox input "true"
click at [540, 281] on span "Small/ Local print shop" at bounding box center [590, 292] width 173 height 23
click at [504, 281] on input "Small/ Local print shop" at bounding box center [485, 292] width 37 height 37
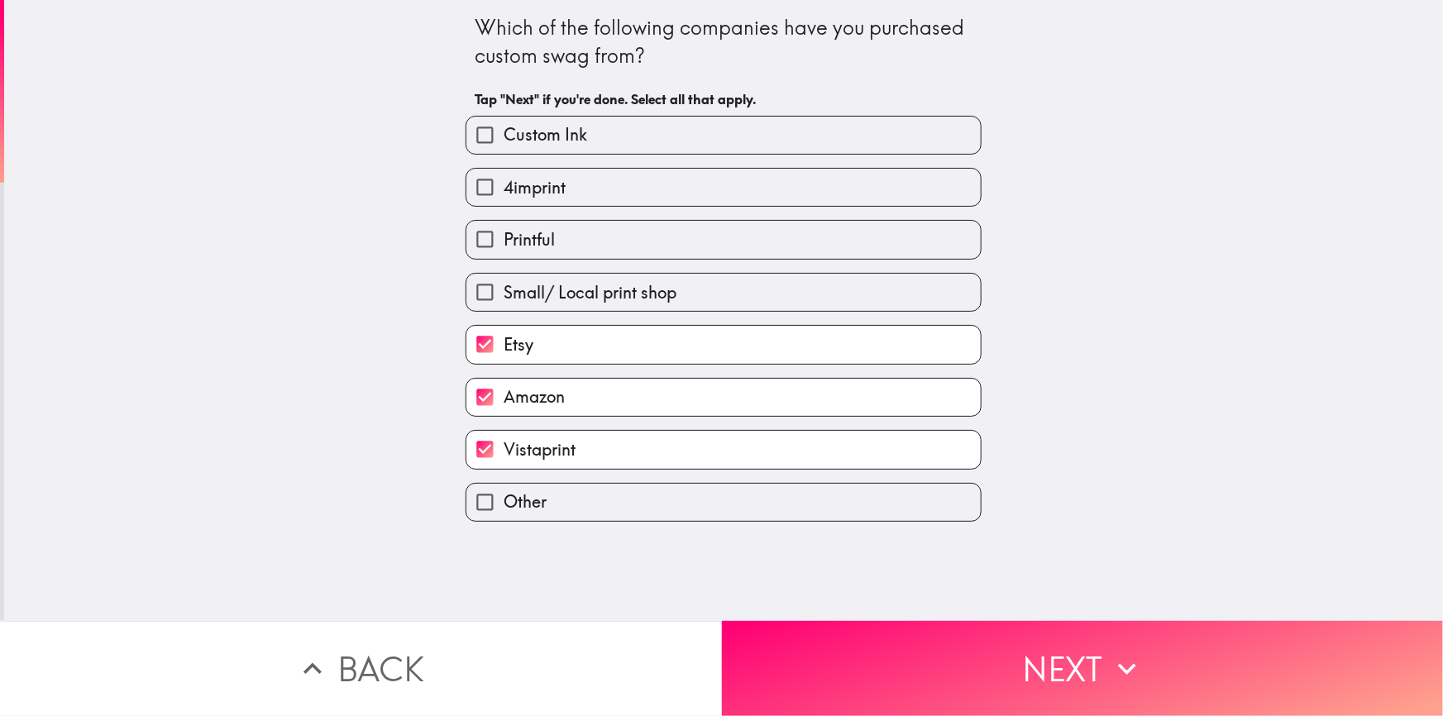
checkbox input "true"
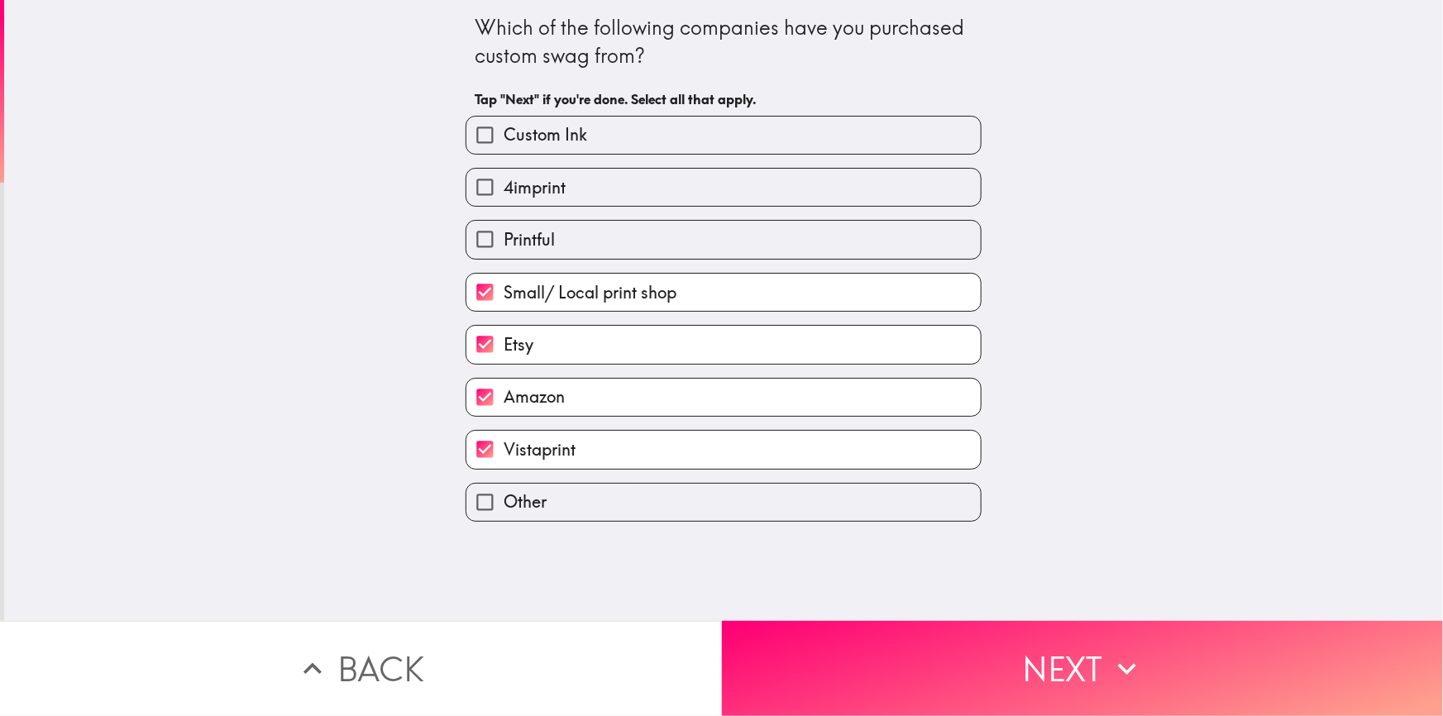
click at [545, 135] on span "Custom Ink" at bounding box center [546, 134] width 84 height 23
click at [504, 135] on input "Custom Ink" at bounding box center [485, 135] width 37 height 37
checkbox input "true"
click at [376, 309] on div "Which of the following companies have you purchased custom swag from? Tap "Next…" at bounding box center [723, 310] width 1439 height 621
click at [366, 246] on div "Which of the following companies have you purchased custom swag from? Tap "Next…" at bounding box center [723, 310] width 1439 height 621
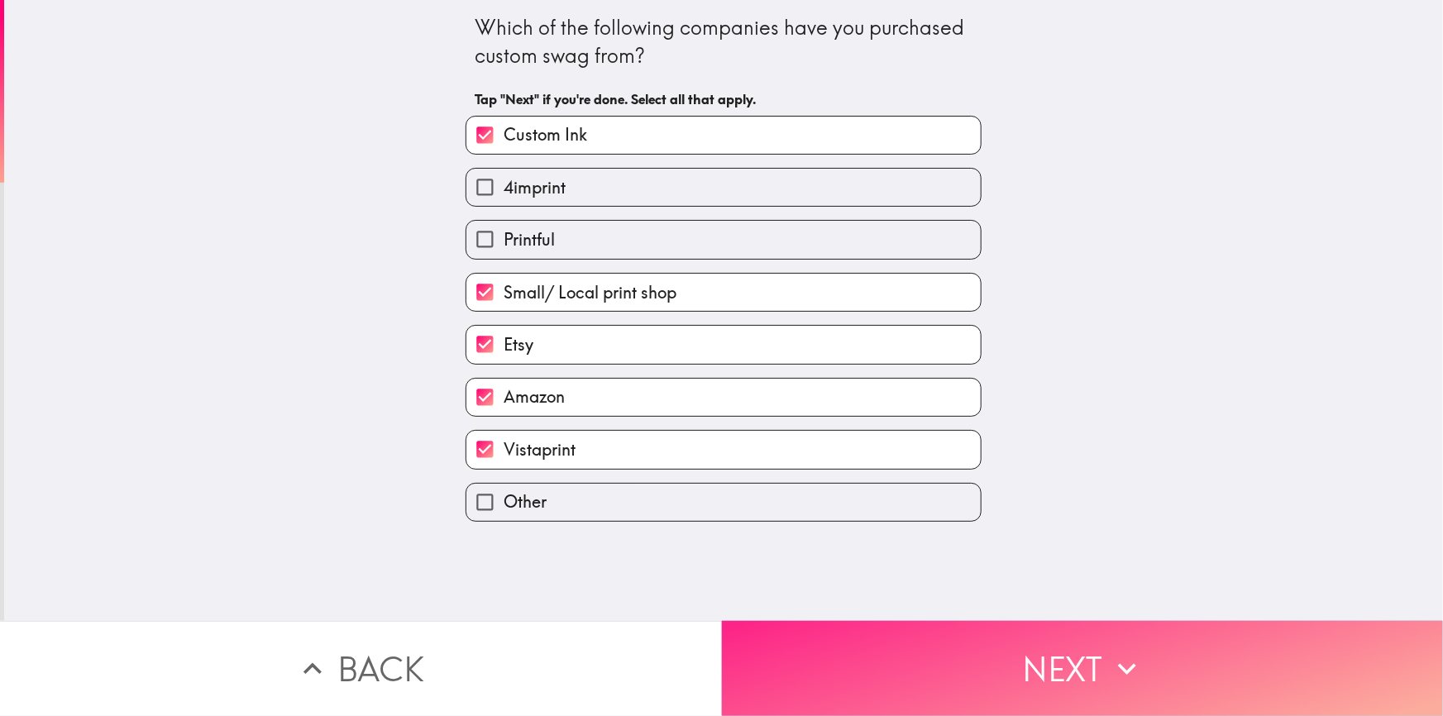
click at [902, 653] on button "Next" at bounding box center [1083, 668] width 722 height 95
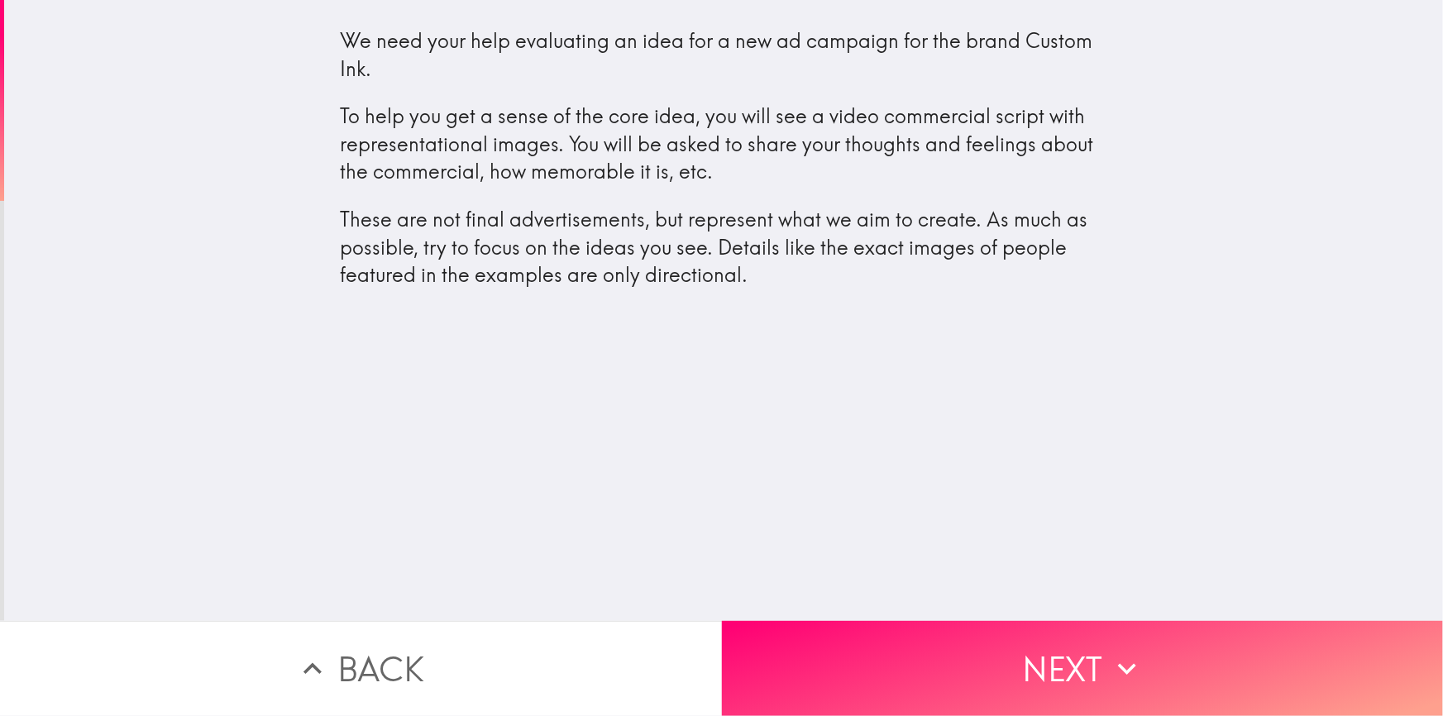
click at [718, 288] on p "These are not final advertisements, but represent what we aim to create. As muc…" at bounding box center [724, 248] width 768 height 84
click at [551, 218] on p "These are not final advertisements, but represent what we aim to create. As muc…" at bounding box center [724, 248] width 768 height 84
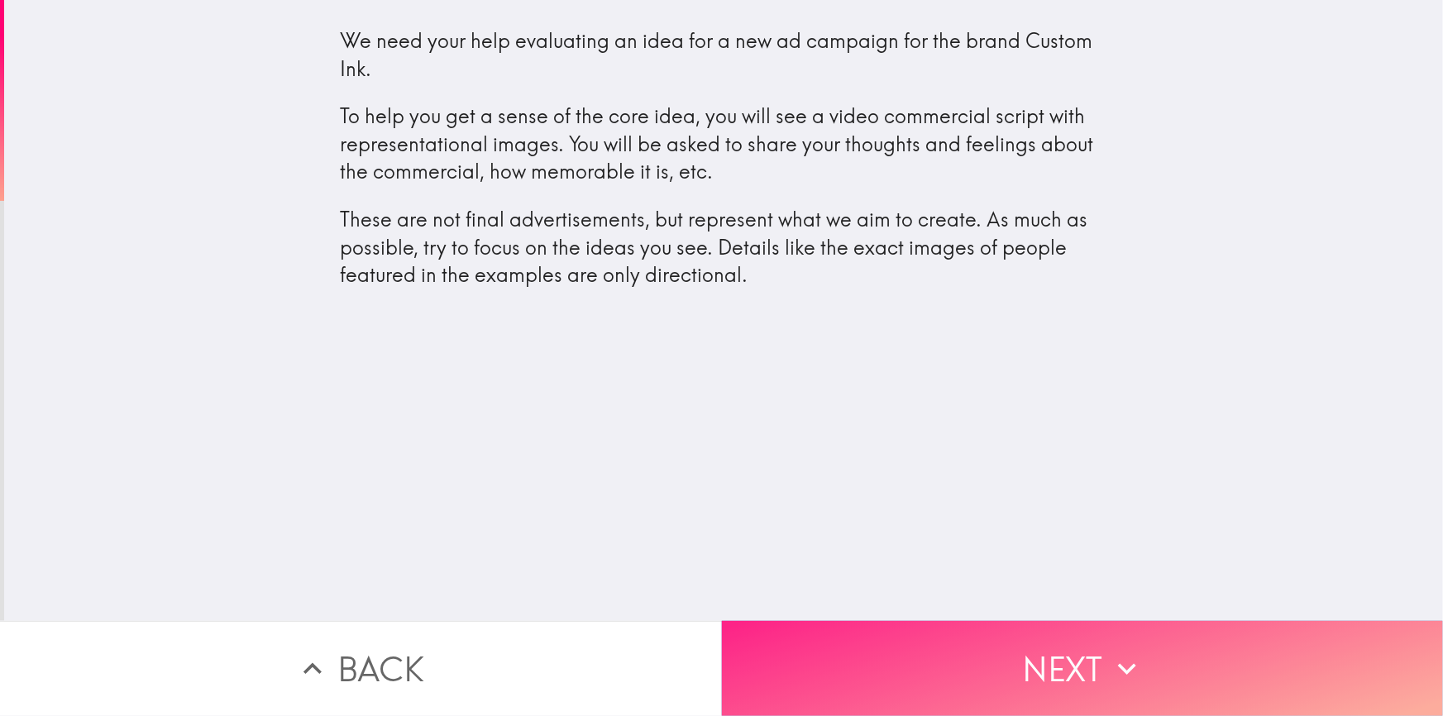
click at [1014, 687] on button "Next" at bounding box center [1083, 668] width 722 height 95
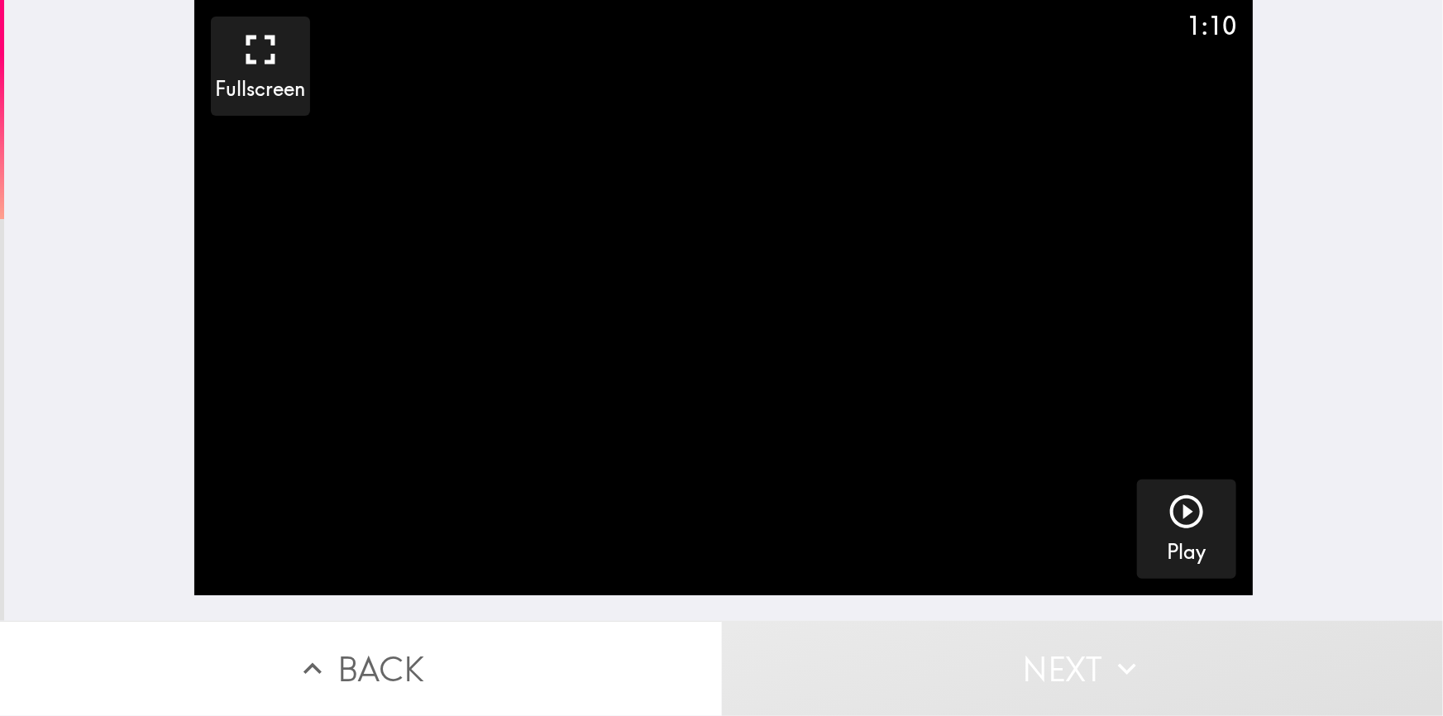
click at [1327, 103] on div "1:10 Fullscreen Play" at bounding box center [723, 310] width 1439 height 621
click at [1179, 519] on icon "button" at bounding box center [1187, 512] width 40 height 40
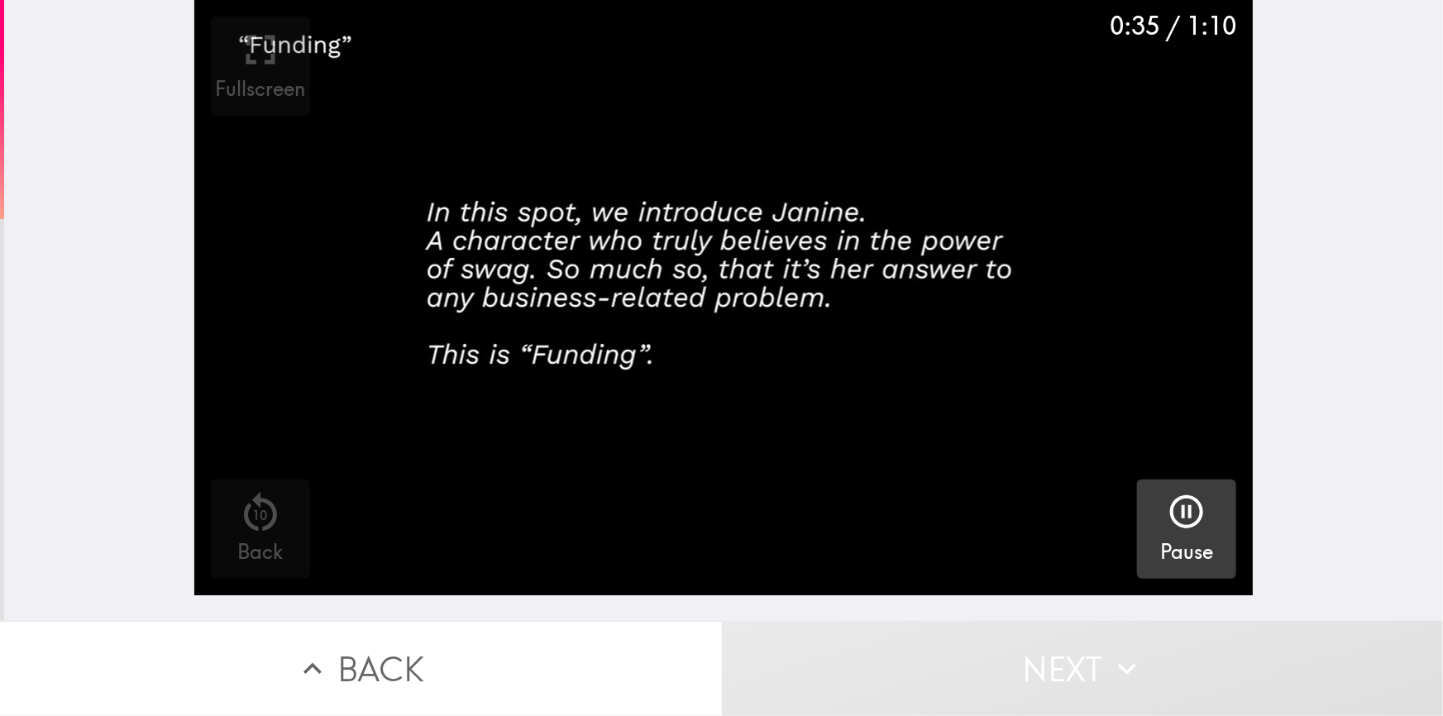
click at [1316, 181] on div "0:35 / 1:10 Fullscreen 10 Back Pause" at bounding box center [723, 310] width 1439 height 621
click at [1340, 141] on div "0:43 / 1:10 Fullscreen 10 Back Pause" at bounding box center [723, 310] width 1439 height 621
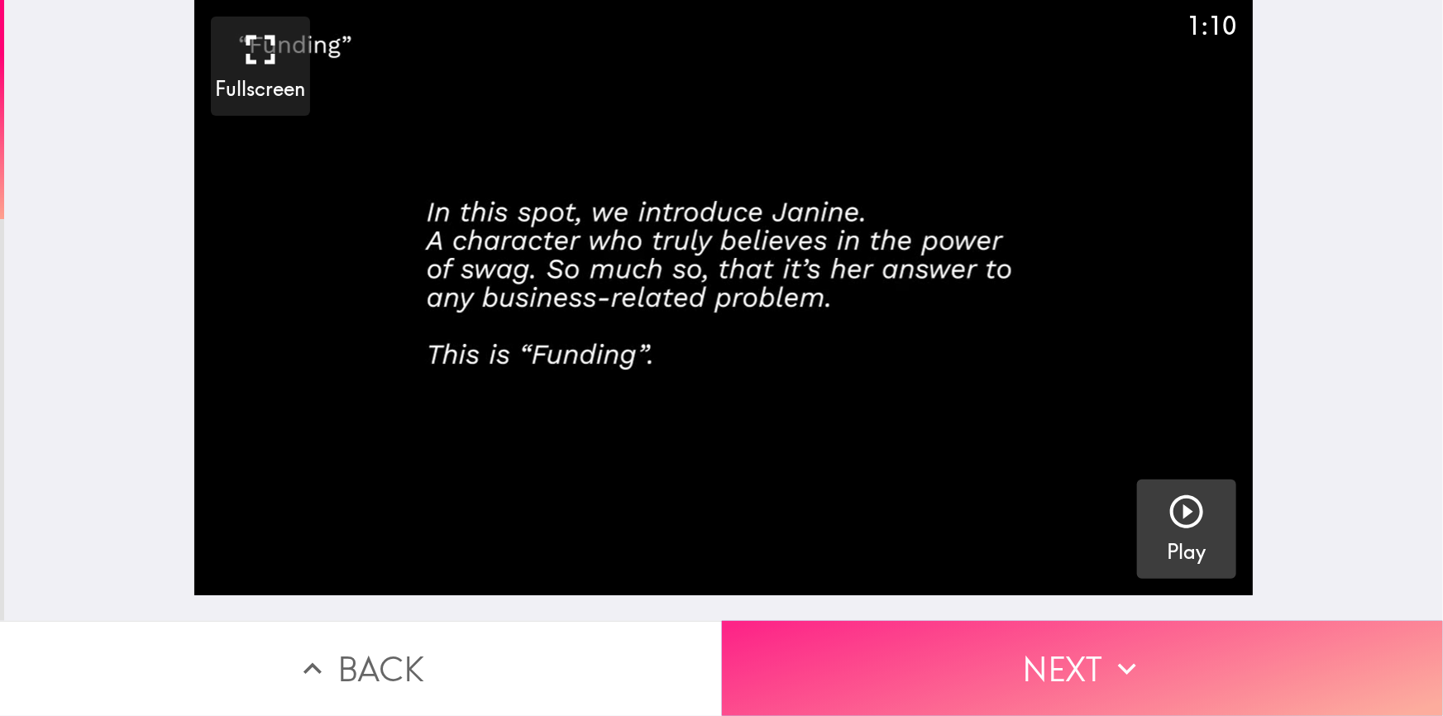
click at [1026, 637] on button "Next" at bounding box center [1083, 668] width 722 height 95
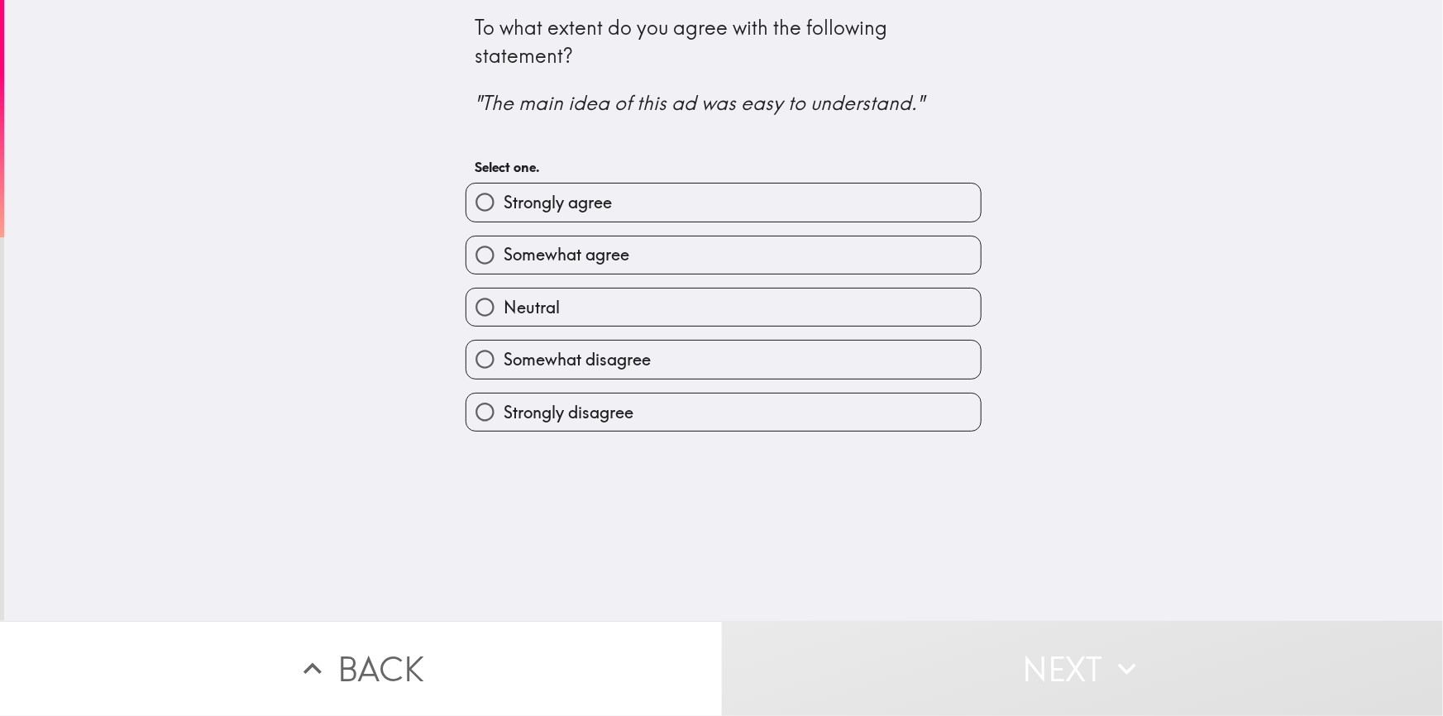
drag, startPoint x: 514, startPoint y: 49, endPoint x: 528, endPoint y: 41, distance: 15.2
click at [528, 41] on div "To what extent do you agree with the following statement? "The main idea of thi…" at bounding box center [724, 65] width 498 height 103
click at [503, 66] on div "To what extent do you agree with the following statement? "The main idea of thi…" at bounding box center [724, 65] width 498 height 103
drag, startPoint x: 500, startPoint y: 105, endPoint x: 635, endPoint y: 108, distance: 134.8
click at [569, 107] on icon ""The main idea of this ad was easy to understand."" at bounding box center [699, 102] width 449 height 25
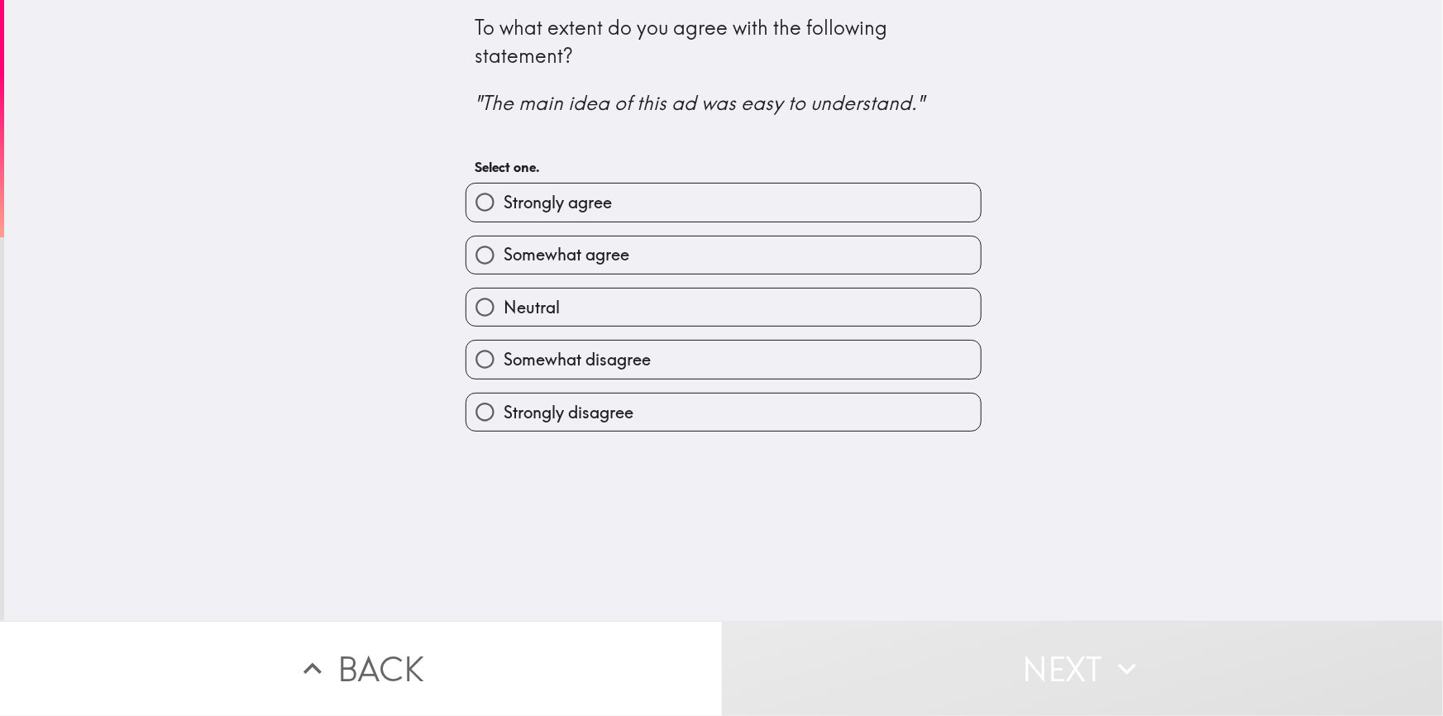
drag, startPoint x: 600, startPoint y: 109, endPoint x: 642, endPoint y: 108, distance: 41.4
click at [625, 109] on icon ""The main idea of this ad was easy to understand."" at bounding box center [699, 102] width 449 height 25
click at [711, 111] on icon ""The main idea of this ad was easy to understand."" at bounding box center [699, 102] width 449 height 25
click at [504, 256] on span "Somewhat agree" at bounding box center [567, 254] width 126 height 23
click at [503, 256] on input "Somewhat agree" at bounding box center [485, 255] width 37 height 37
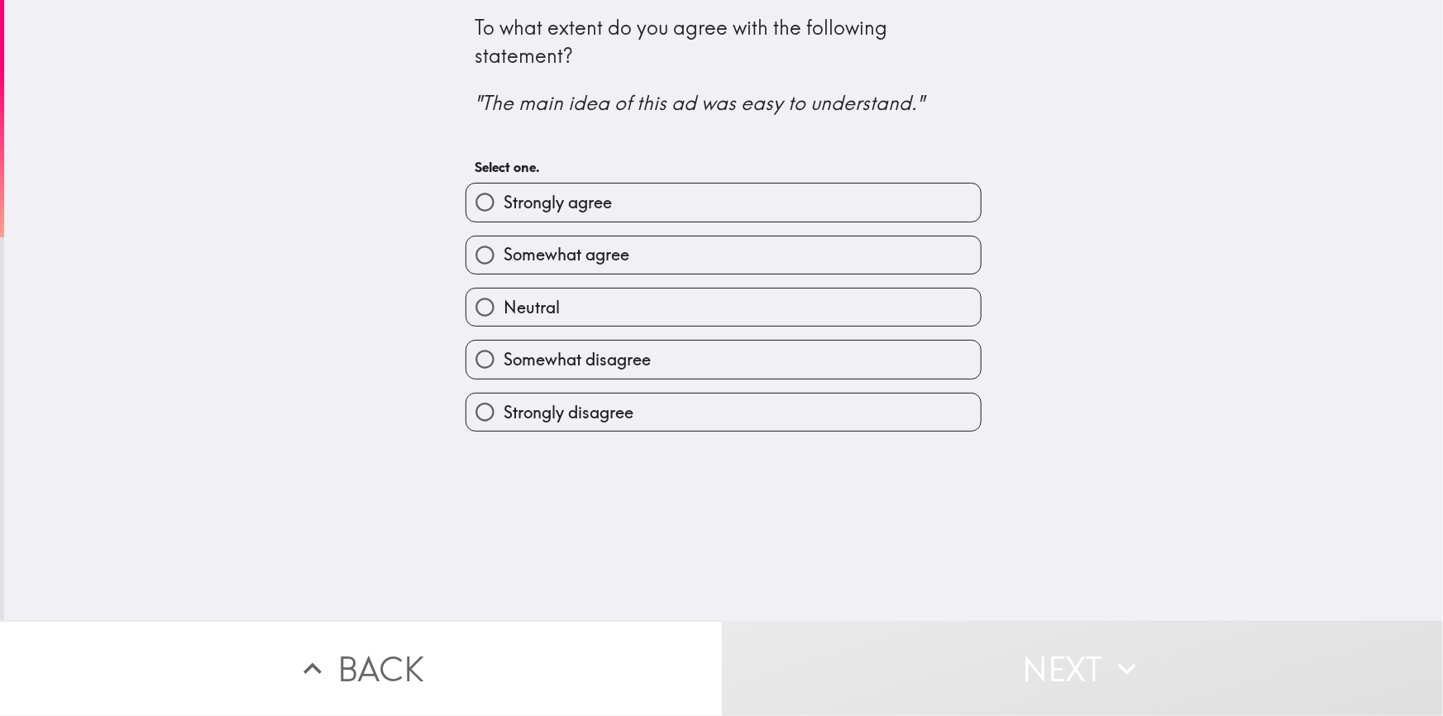
radio input "true"
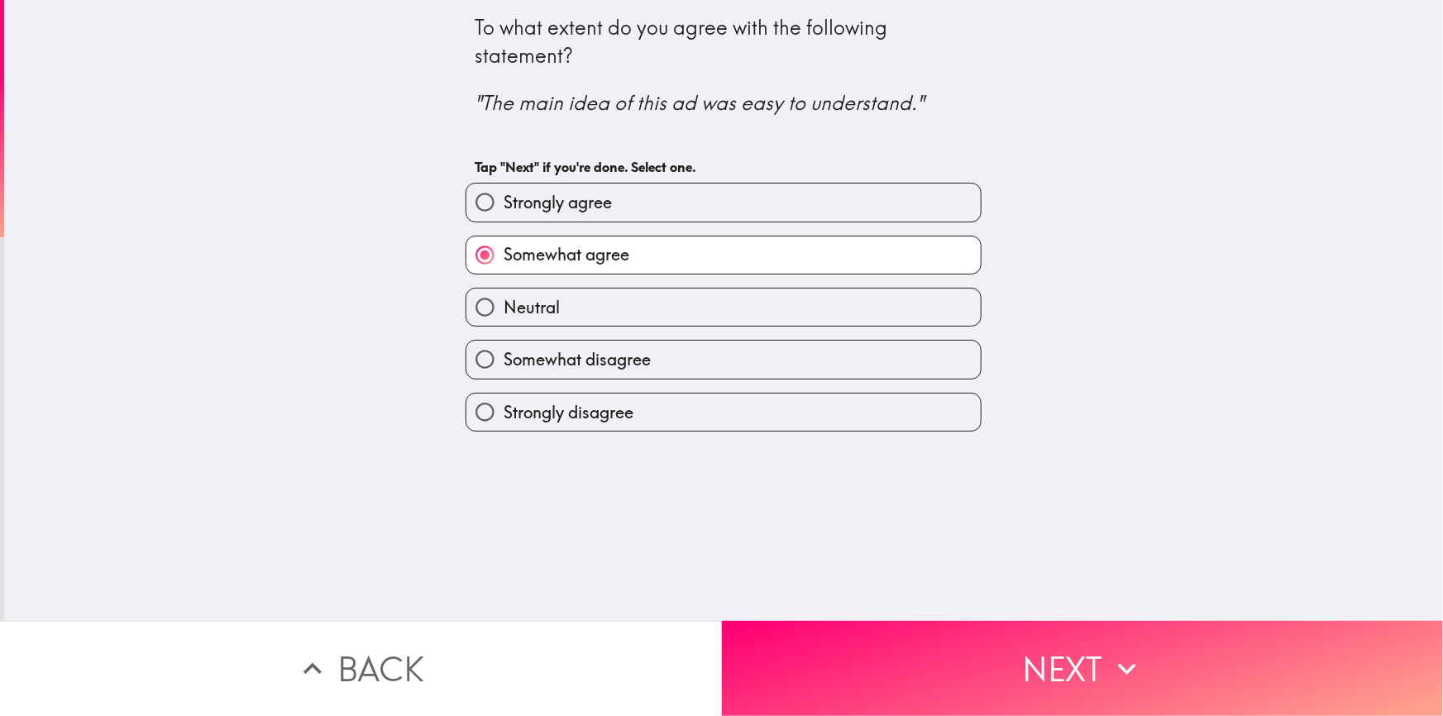
click at [370, 310] on div "To what extent do you agree with the following statement? "The main idea of thi…" at bounding box center [723, 310] width 1439 height 621
click at [357, 283] on div "To what extent do you agree with the following statement? "The main idea of thi…" at bounding box center [723, 310] width 1439 height 621
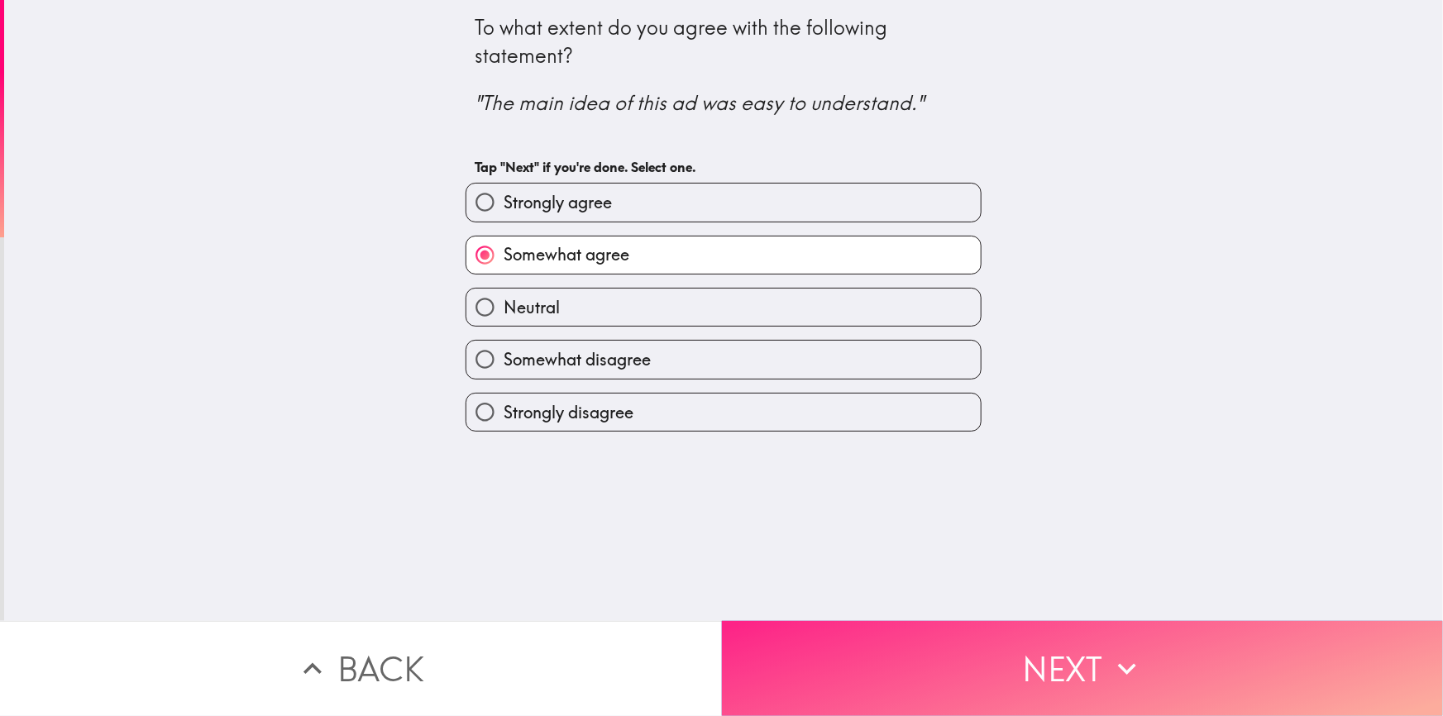
click at [940, 651] on button "Next" at bounding box center [1083, 668] width 722 height 95
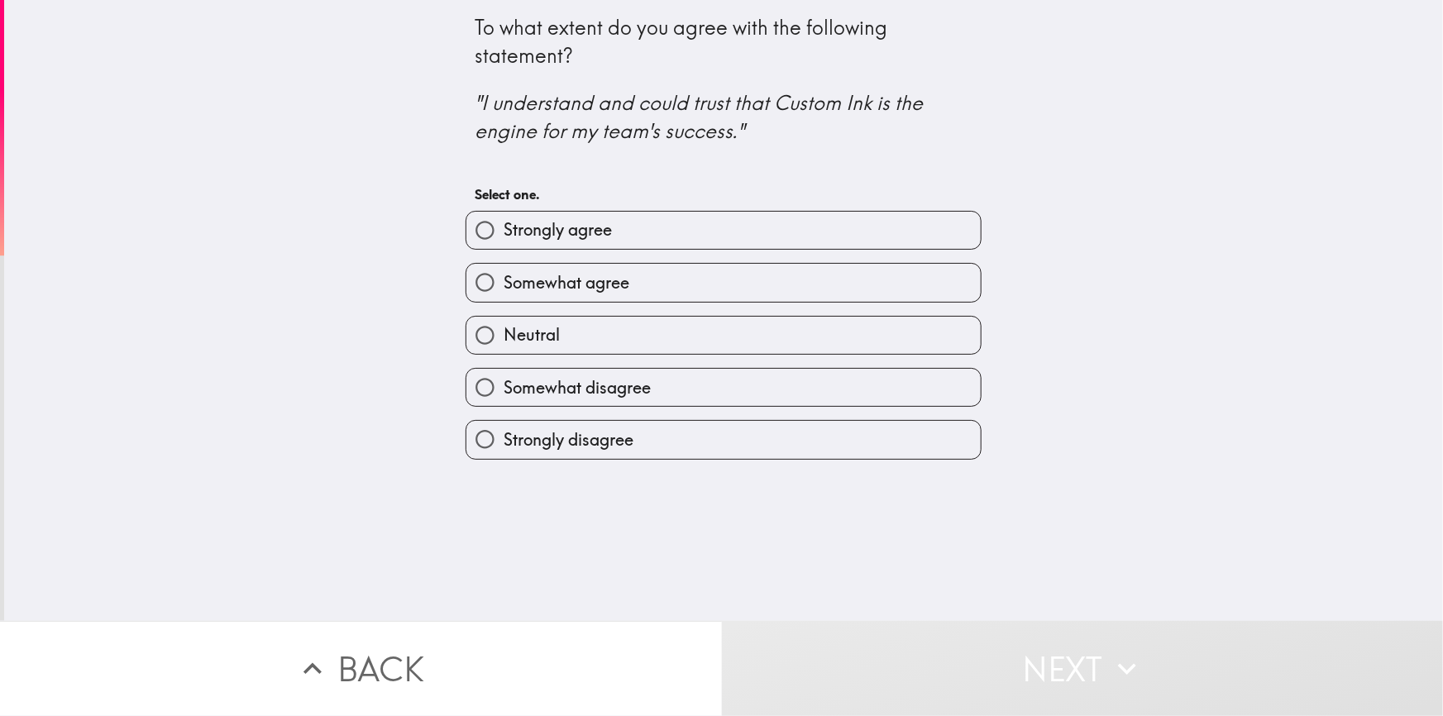
click at [557, 276] on span "Somewhat agree" at bounding box center [567, 282] width 126 height 23
click at [504, 276] on input "Somewhat agree" at bounding box center [485, 282] width 37 height 37
radio input "true"
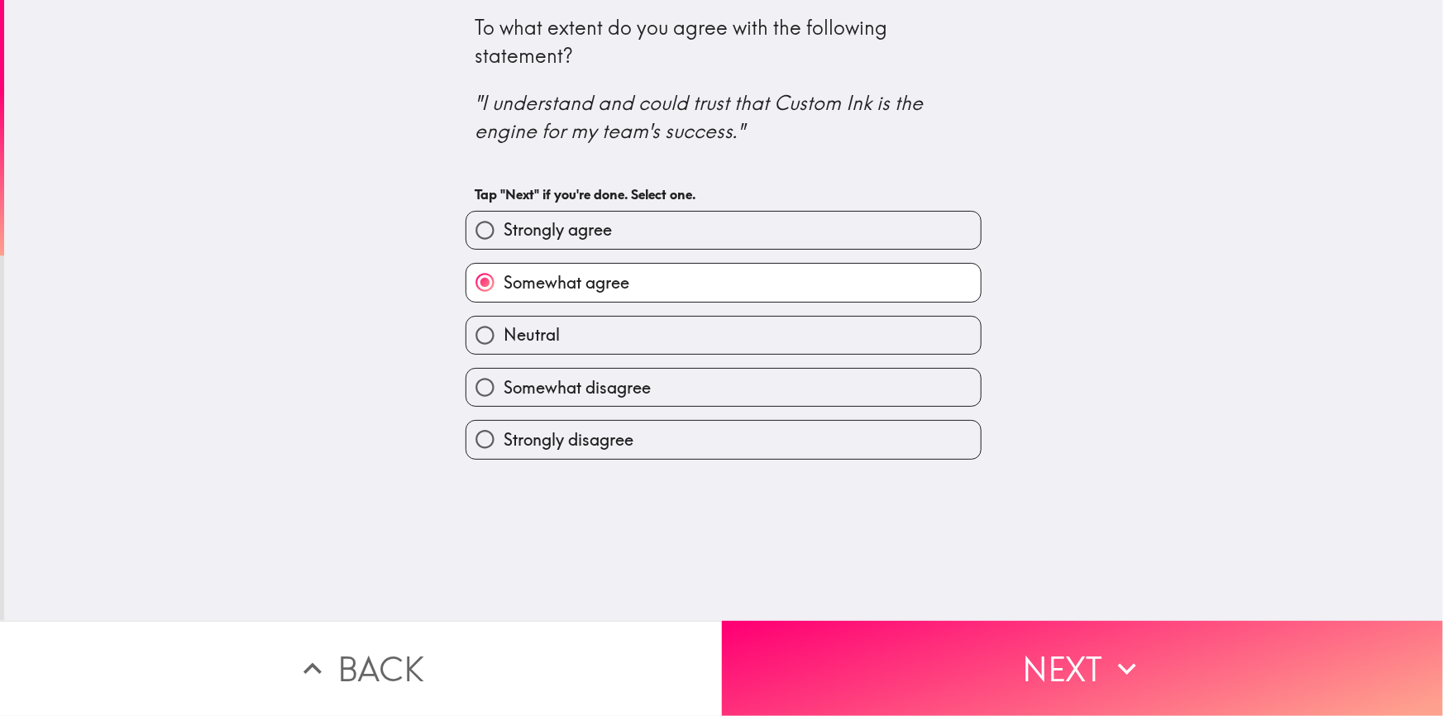
click at [287, 267] on div "To what extent do you agree with the following statement? "I understand and cou…" at bounding box center [723, 310] width 1439 height 621
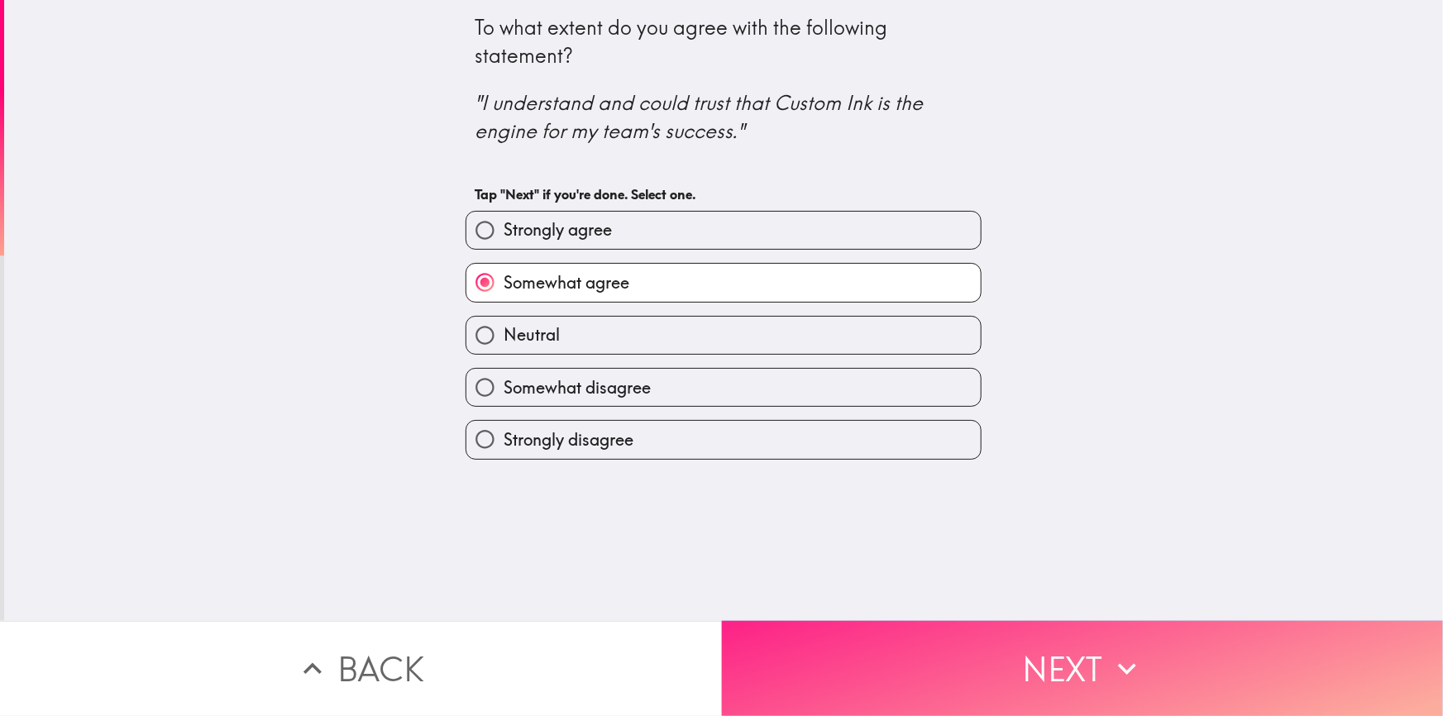
click at [993, 648] on button "Next" at bounding box center [1083, 668] width 722 height 95
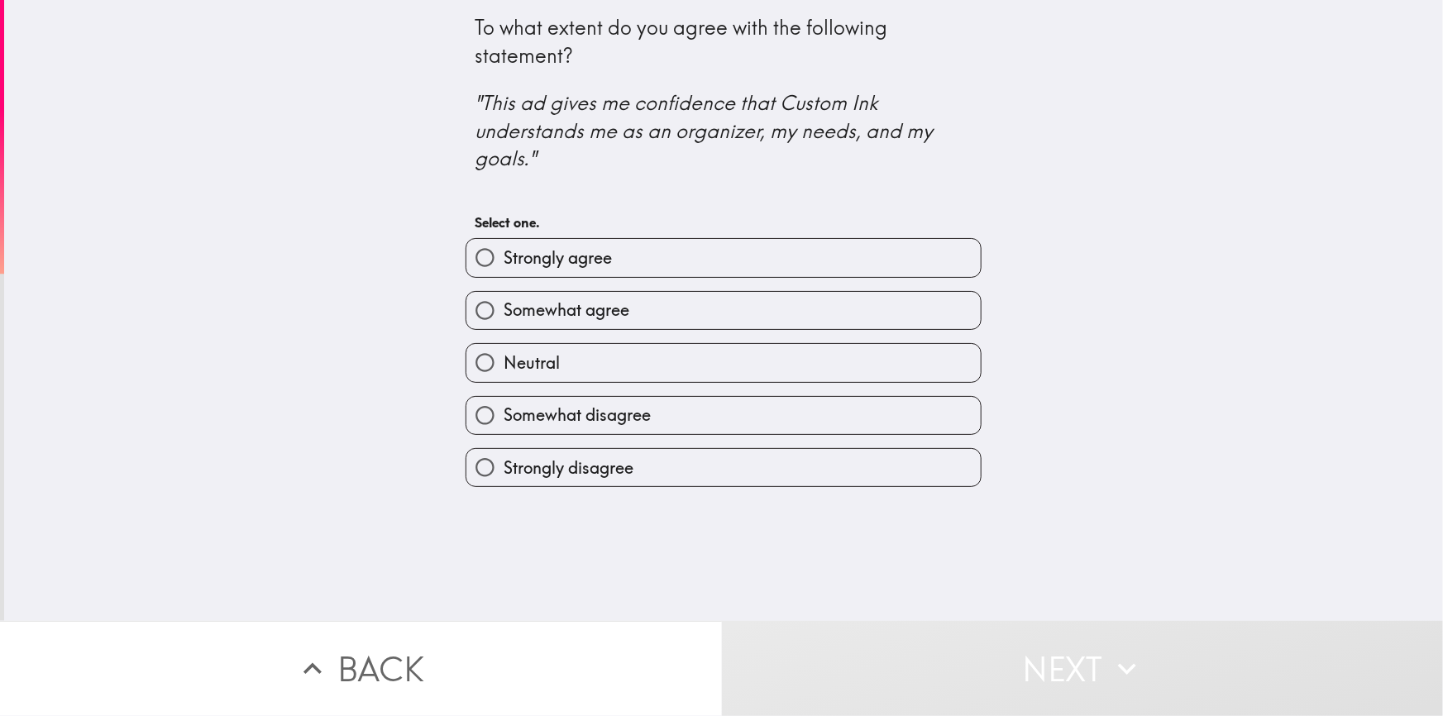
click at [507, 127] on icon ""This ad gives me confidence that Custom Ink understands me as an organizer, my…" at bounding box center [706, 130] width 463 height 80
click at [490, 108] on icon ""This ad gives me confidence that Custom Ink understands me as an organizer, my…" at bounding box center [706, 130] width 463 height 80
click at [627, 298] on label "Somewhat agree" at bounding box center [724, 310] width 514 height 37
click at [504, 298] on input "Somewhat agree" at bounding box center [485, 310] width 37 height 37
radio input "true"
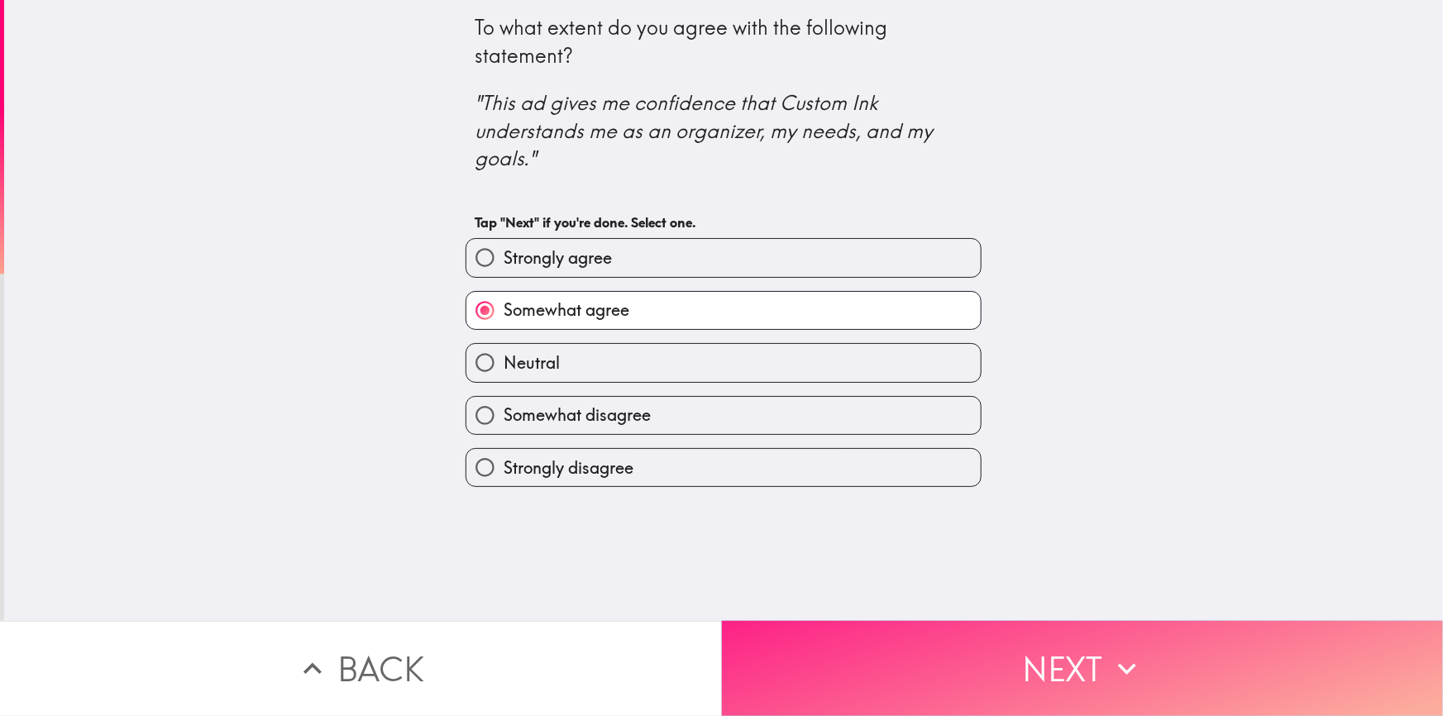
click at [899, 653] on button "Next" at bounding box center [1083, 668] width 722 height 95
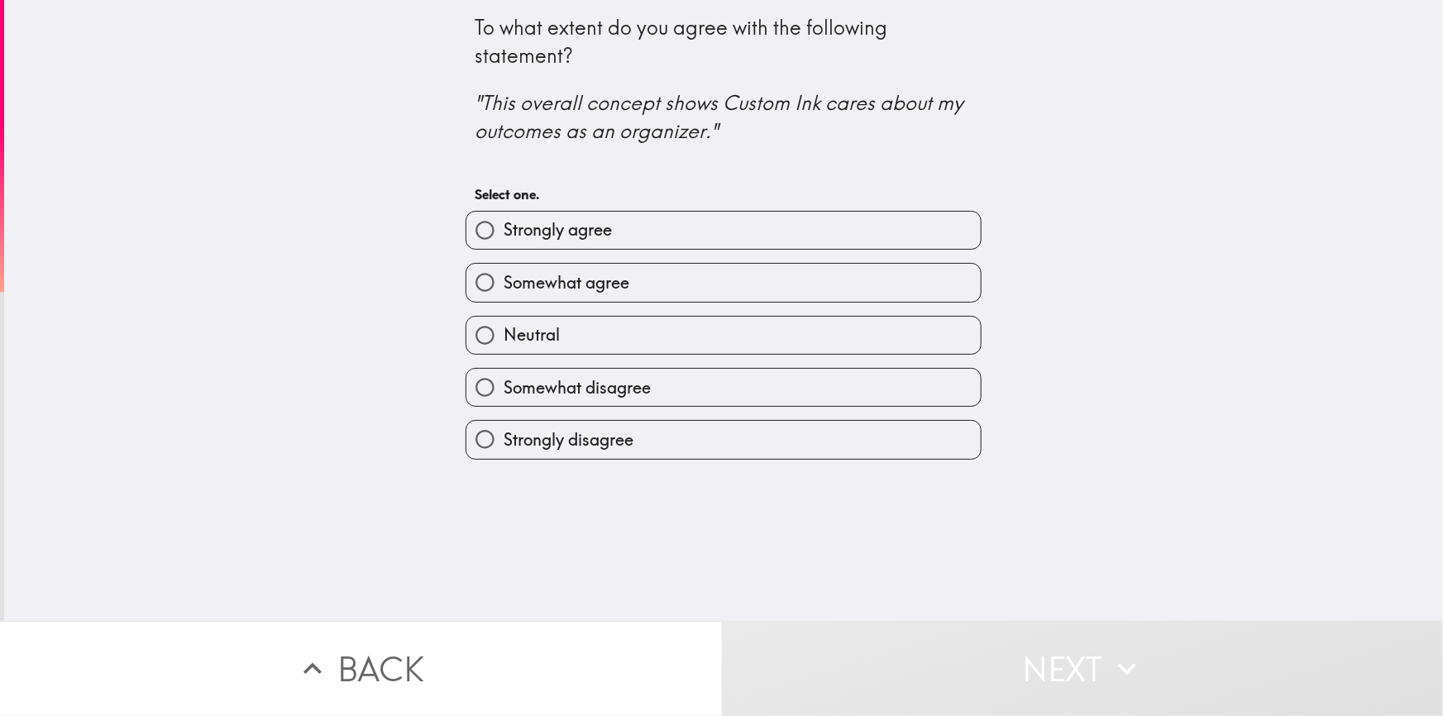
click at [584, 273] on span "Somewhat agree" at bounding box center [567, 282] width 126 height 23
click at [504, 273] on input "Somewhat agree" at bounding box center [485, 282] width 37 height 37
radio input "true"
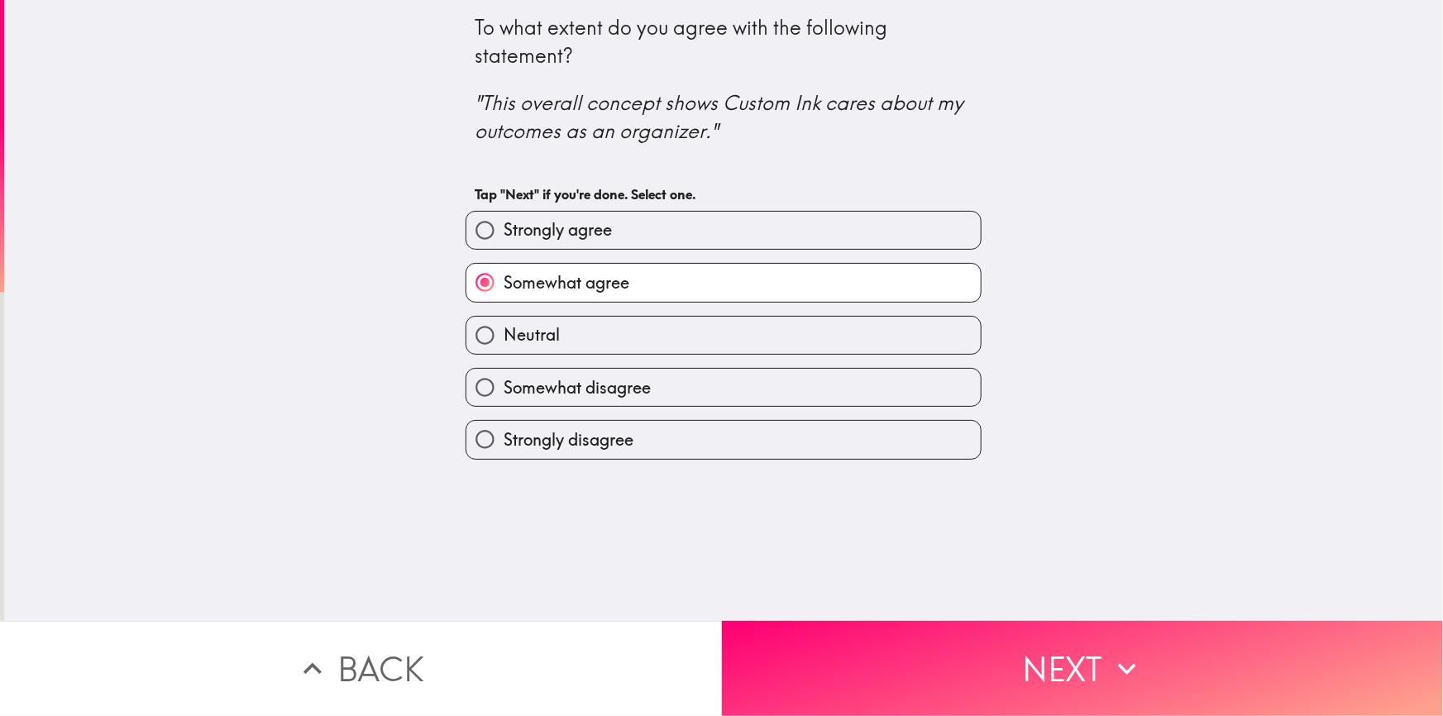
drag, startPoint x: 200, startPoint y: 345, endPoint x: 373, endPoint y: 677, distance: 374.8
click at [201, 345] on div "To what extent do you agree with the following statement? "This overall concept…" at bounding box center [723, 310] width 1439 height 621
click at [242, 297] on div "To what extent do you agree with the following statement? "This overall concept…" at bounding box center [723, 310] width 1439 height 621
click at [309, 302] on div "To what extent do you agree with the following statement? "This overall concept…" at bounding box center [723, 310] width 1439 height 621
click at [385, 299] on div "To what extent do you agree with the following statement? "This overall concept…" at bounding box center [723, 310] width 1439 height 621
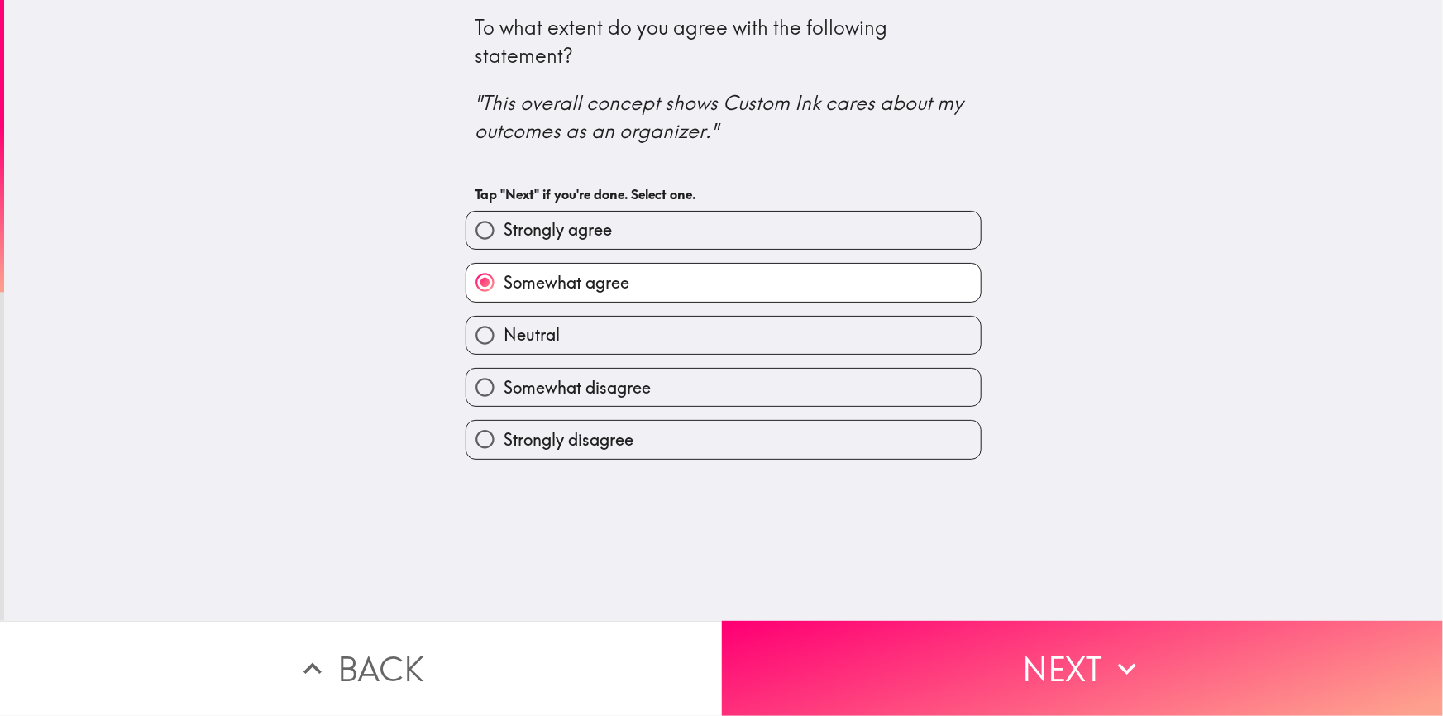
click at [350, 314] on div "To what extent do you agree with the following statement? "This overall concept…" at bounding box center [723, 310] width 1439 height 621
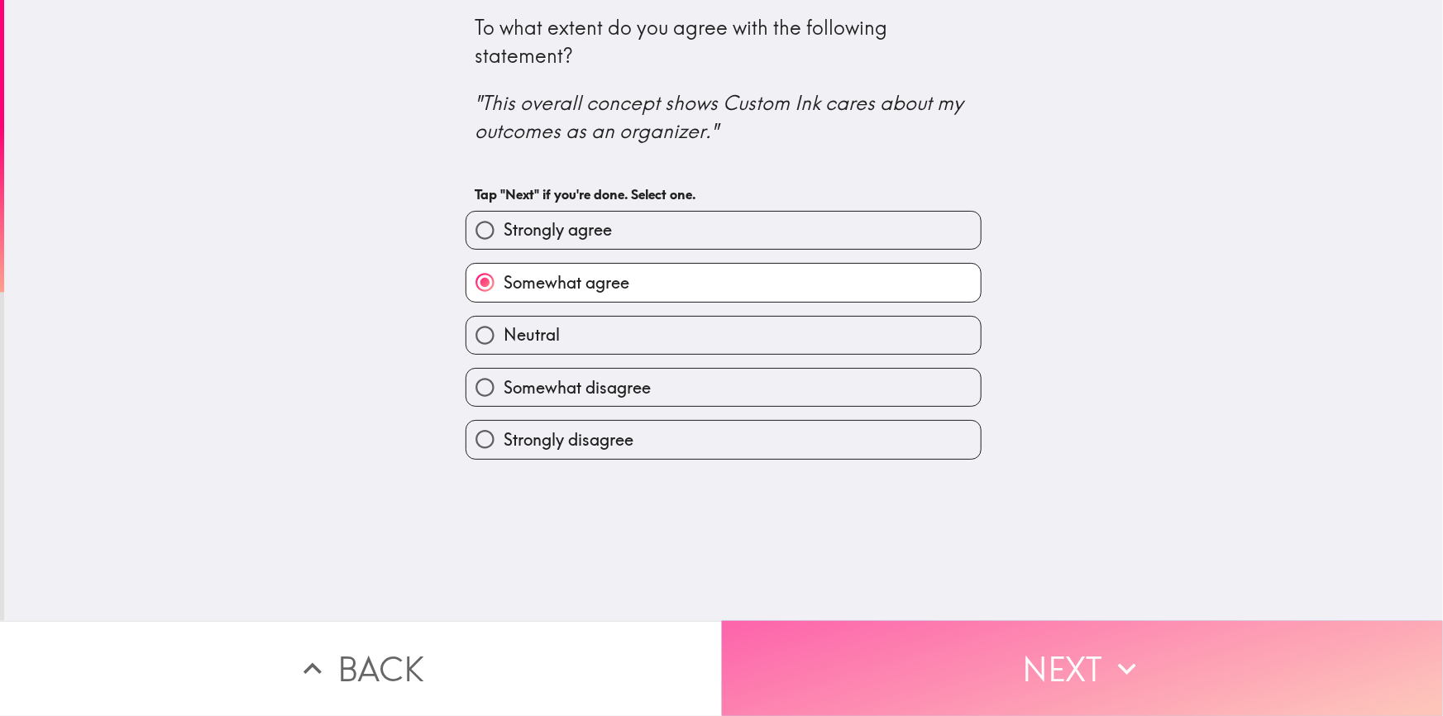
click at [906, 645] on button "Next" at bounding box center [1083, 668] width 722 height 95
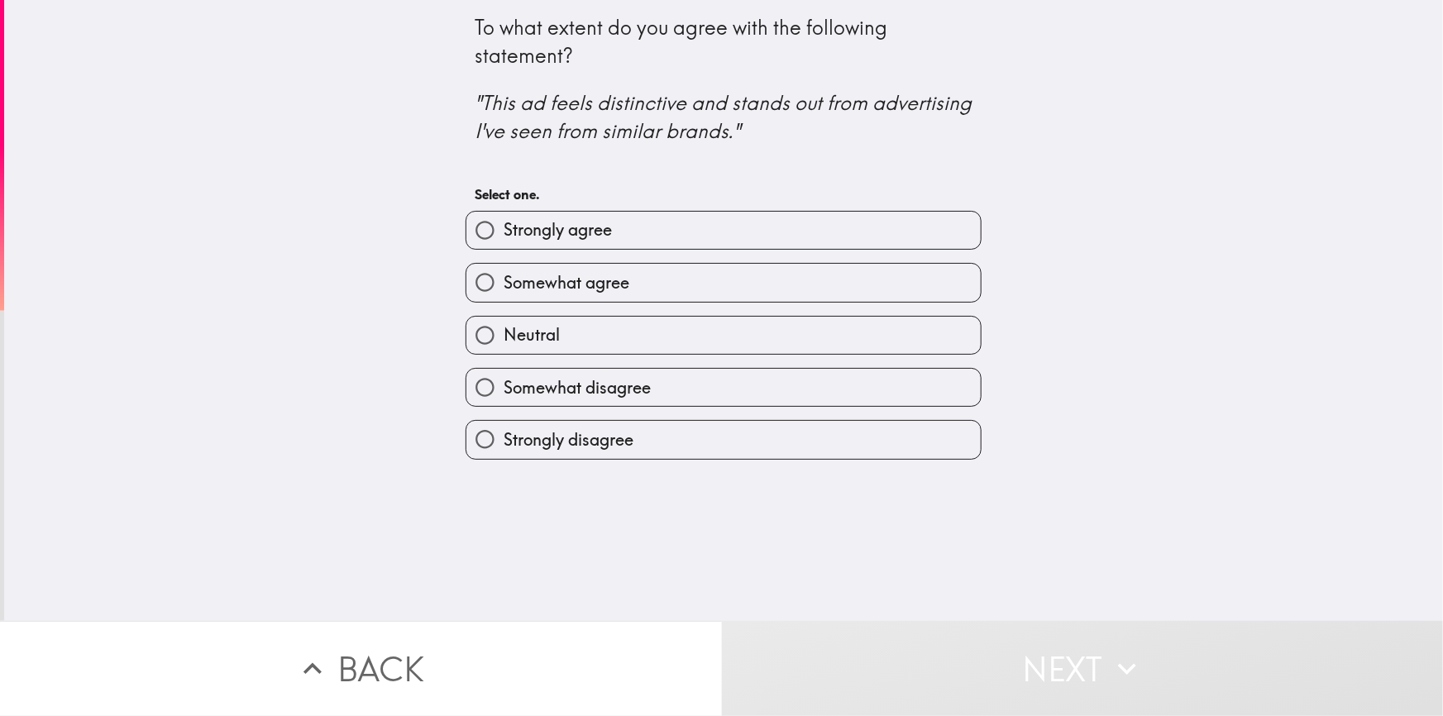
click at [628, 132] on icon ""This ad feels distinctive and stands out from advertising I've seen from simil…" at bounding box center [726, 116] width 502 height 53
drag, startPoint x: 638, startPoint y: 273, endPoint x: 588, endPoint y: 251, distance: 54.1
click at [637, 273] on label "Somewhat agree" at bounding box center [724, 282] width 514 height 37
click at [504, 273] on input "Somewhat agree" at bounding box center [485, 282] width 37 height 37
radio input "true"
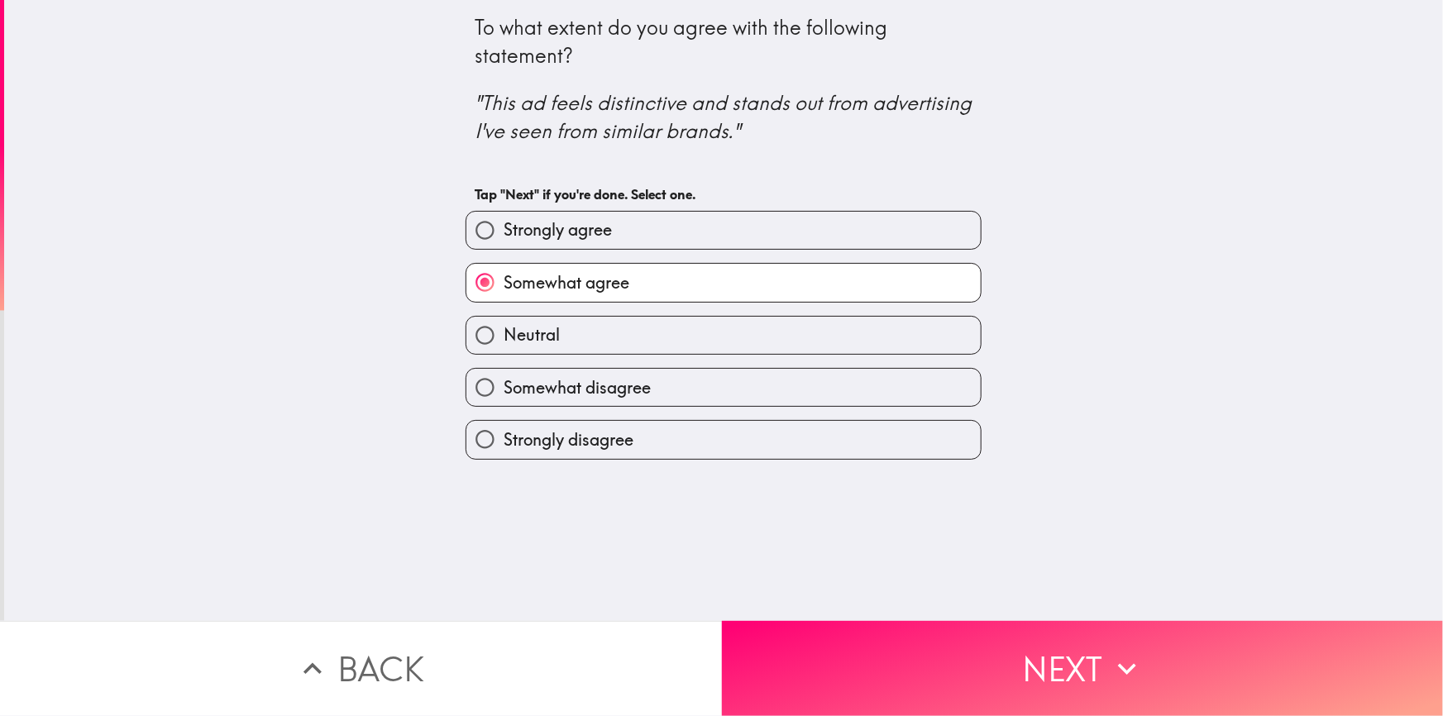
click at [396, 196] on div "To what extent do you agree with the following statement? "This ad feels distin…" at bounding box center [723, 310] width 1439 height 621
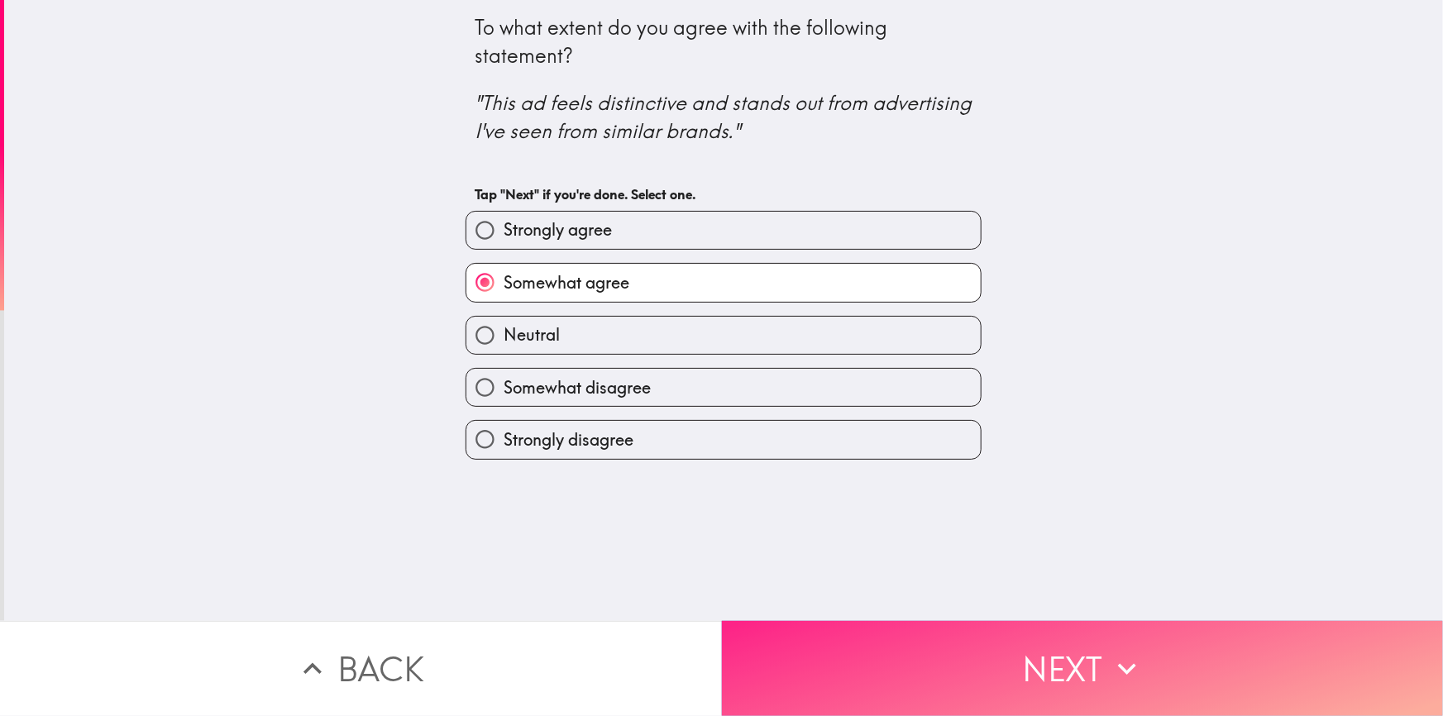
click at [847, 643] on button "Next" at bounding box center [1083, 668] width 722 height 95
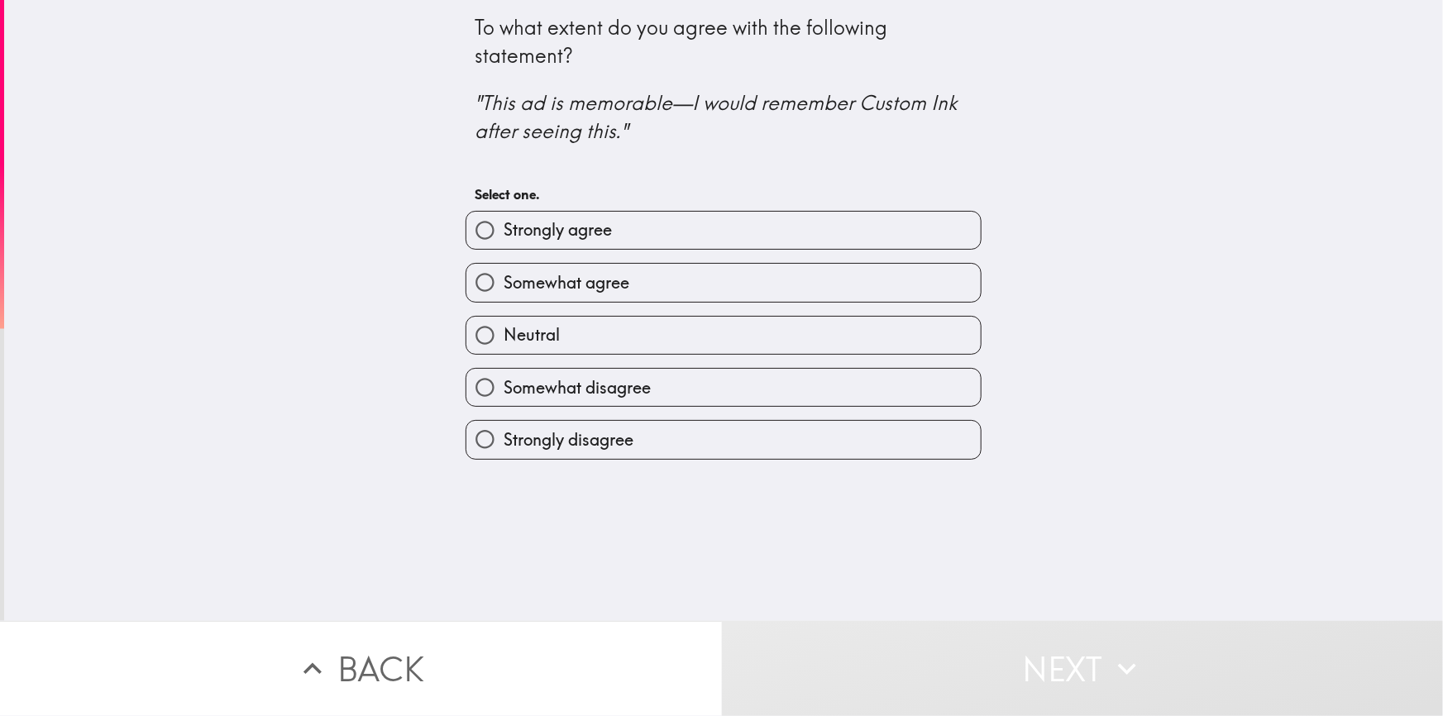
drag, startPoint x: 481, startPoint y: 106, endPoint x: 520, endPoint y: 108, distance: 39.7
click at [518, 108] on icon ""This ad is memorable—I would remember Custom Ink after seeing this."" at bounding box center [718, 116] width 487 height 53
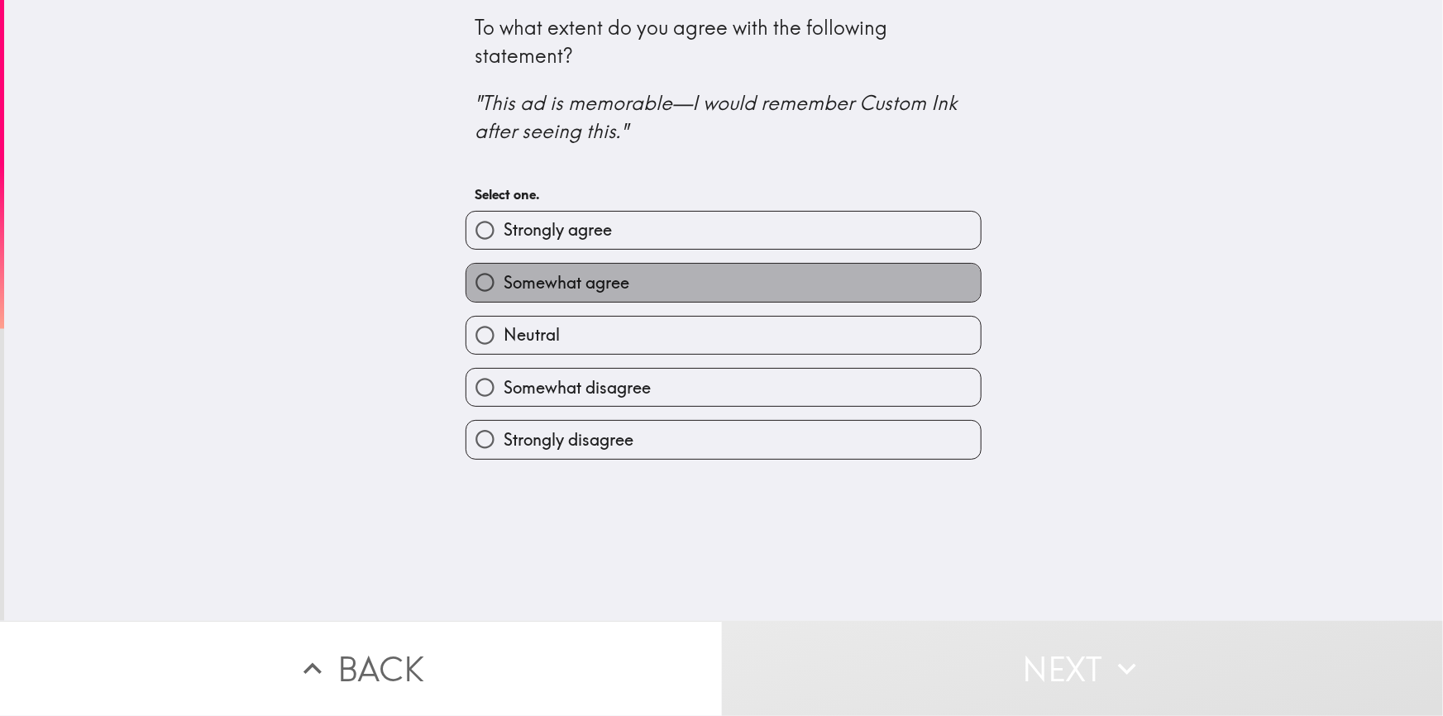
click at [568, 281] on span "Somewhat agree" at bounding box center [567, 282] width 126 height 23
click at [504, 281] on input "Somewhat agree" at bounding box center [485, 282] width 37 height 37
radio input "true"
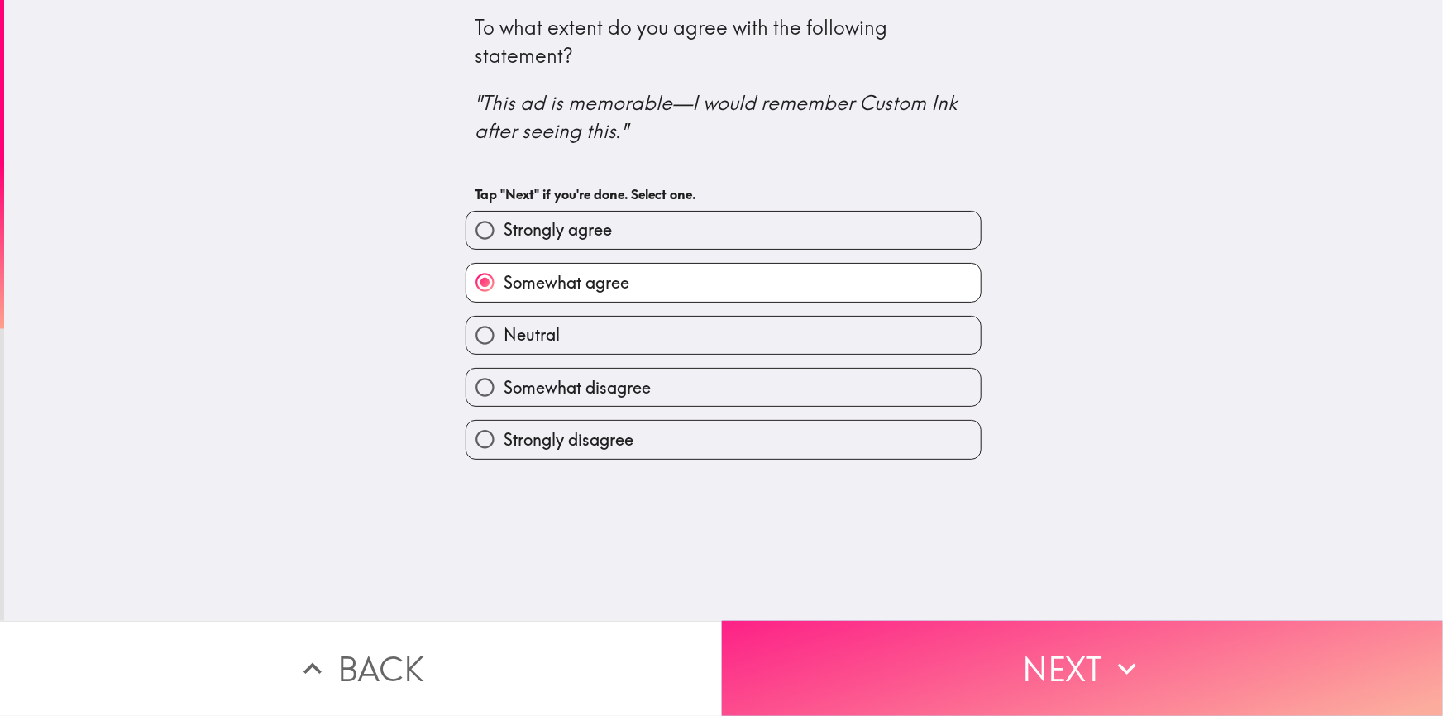
click at [877, 653] on button "Next" at bounding box center [1083, 668] width 722 height 95
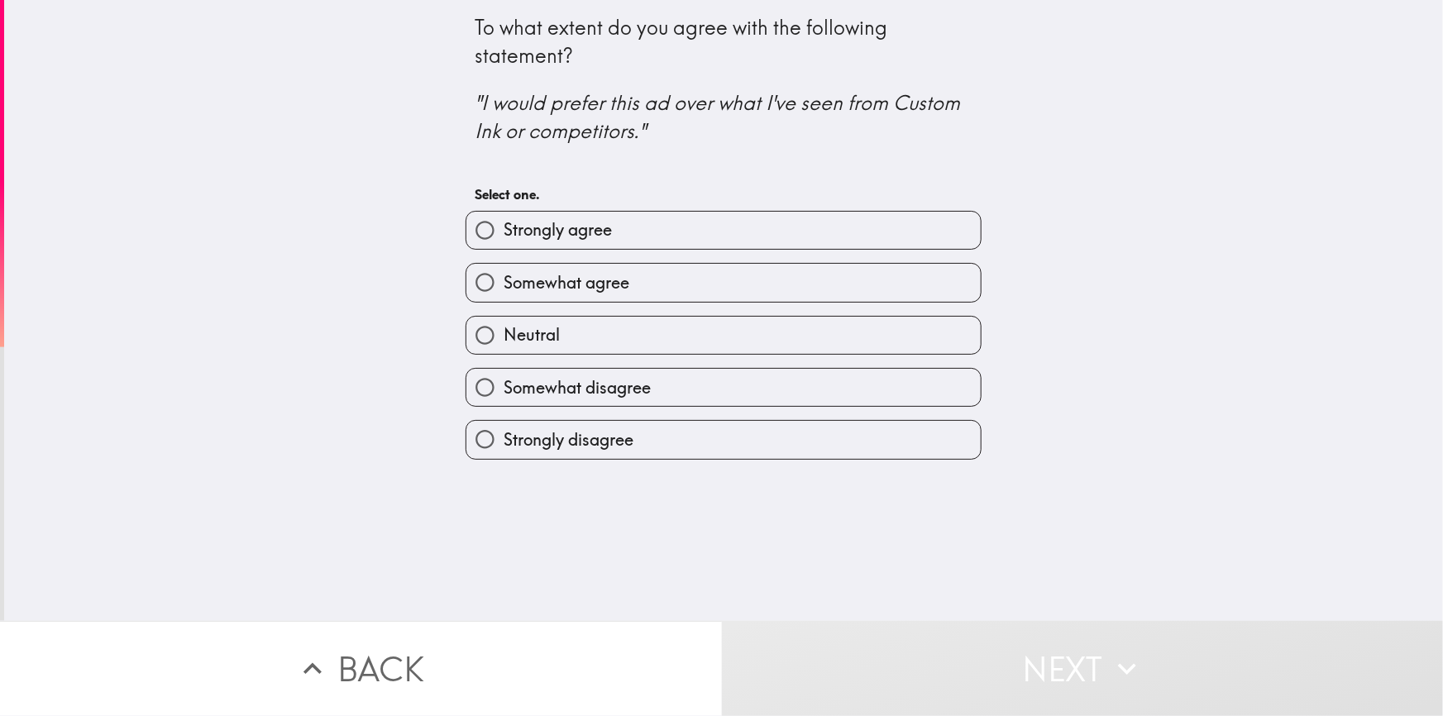
click at [523, 271] on span "Somewhat agree" at bounding box center [567, 282] width 126 height 23
click at [504, 270] on input "Somewhat agree" at bounding box center [485, 282] width 37 height 37
radio input "true"
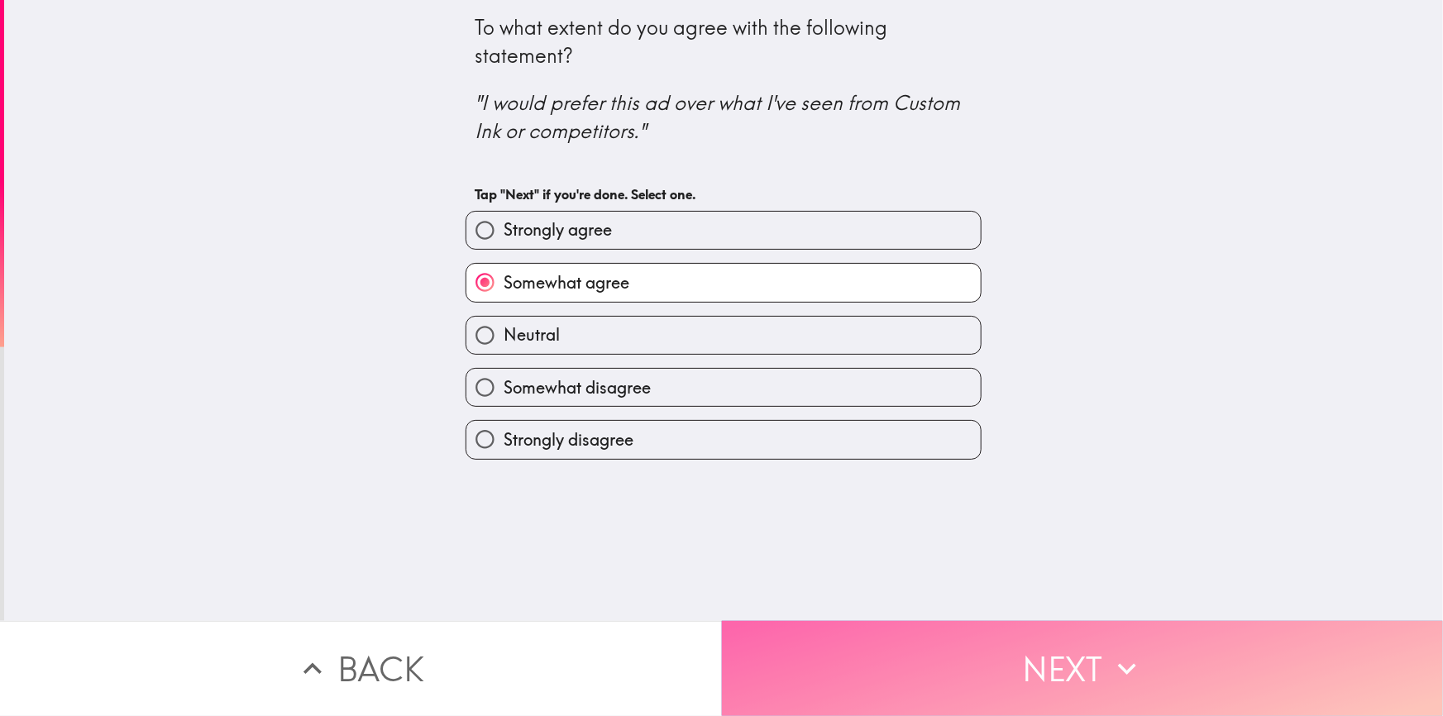
click at [841, 665] on button "Next" at bounding box center [1083, 668] width 722 height 95
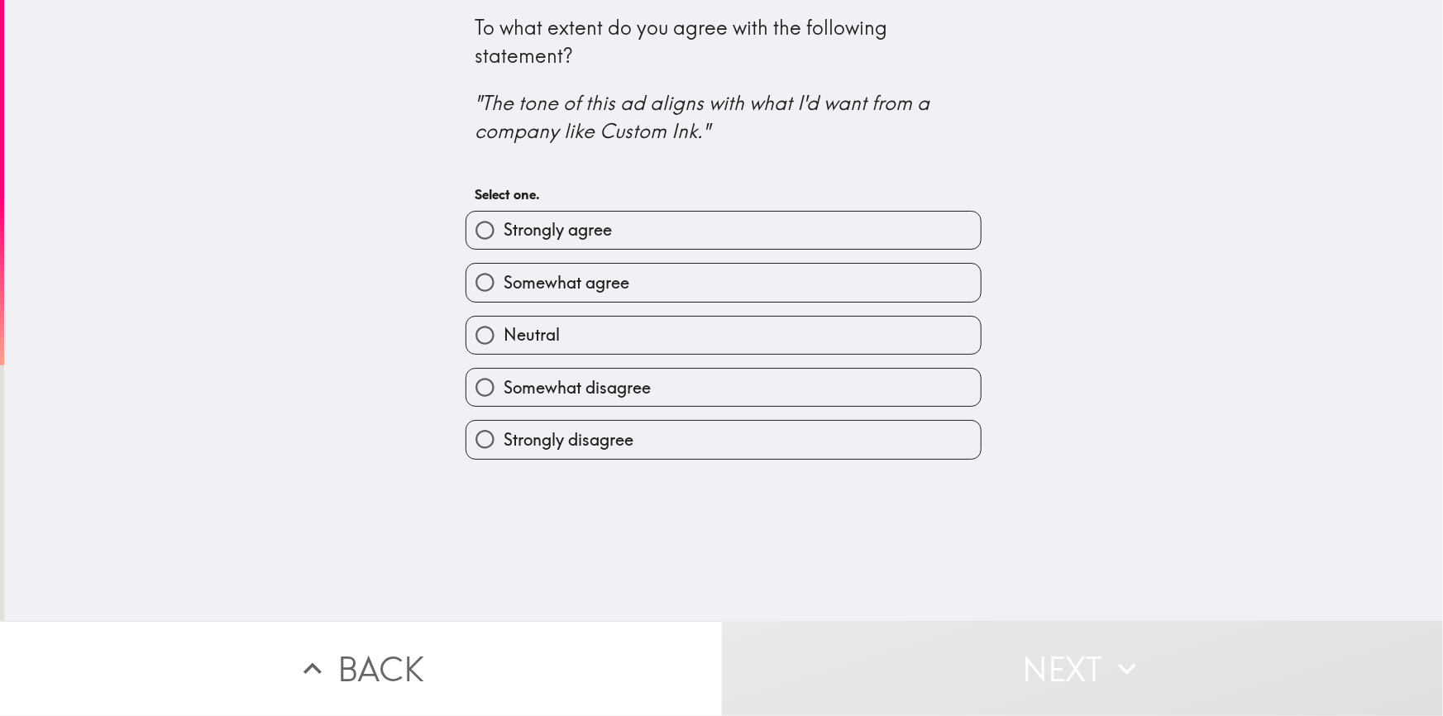
click at [571, 269] on label "Somewhat agree" at bounding box center [724, 282] width 514 height 37
click at [504, 269] on input "Somewhat agree" at bounding box center [485, 282] width 37 height 37
radio input "true"
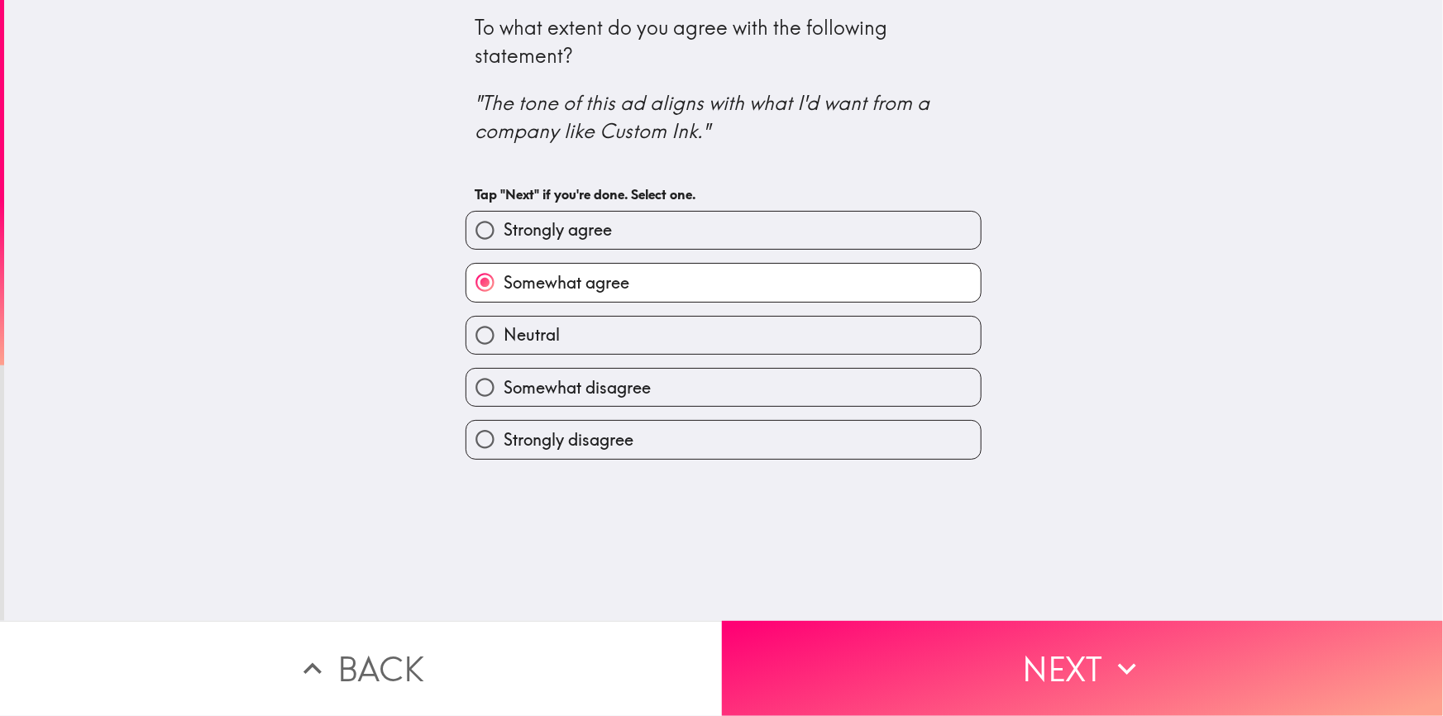
click at [345, 284] on div "To what extent do you agree with the following statement? "The tone of this ad …" at bounding box center [723, 310] width 1439 height 621
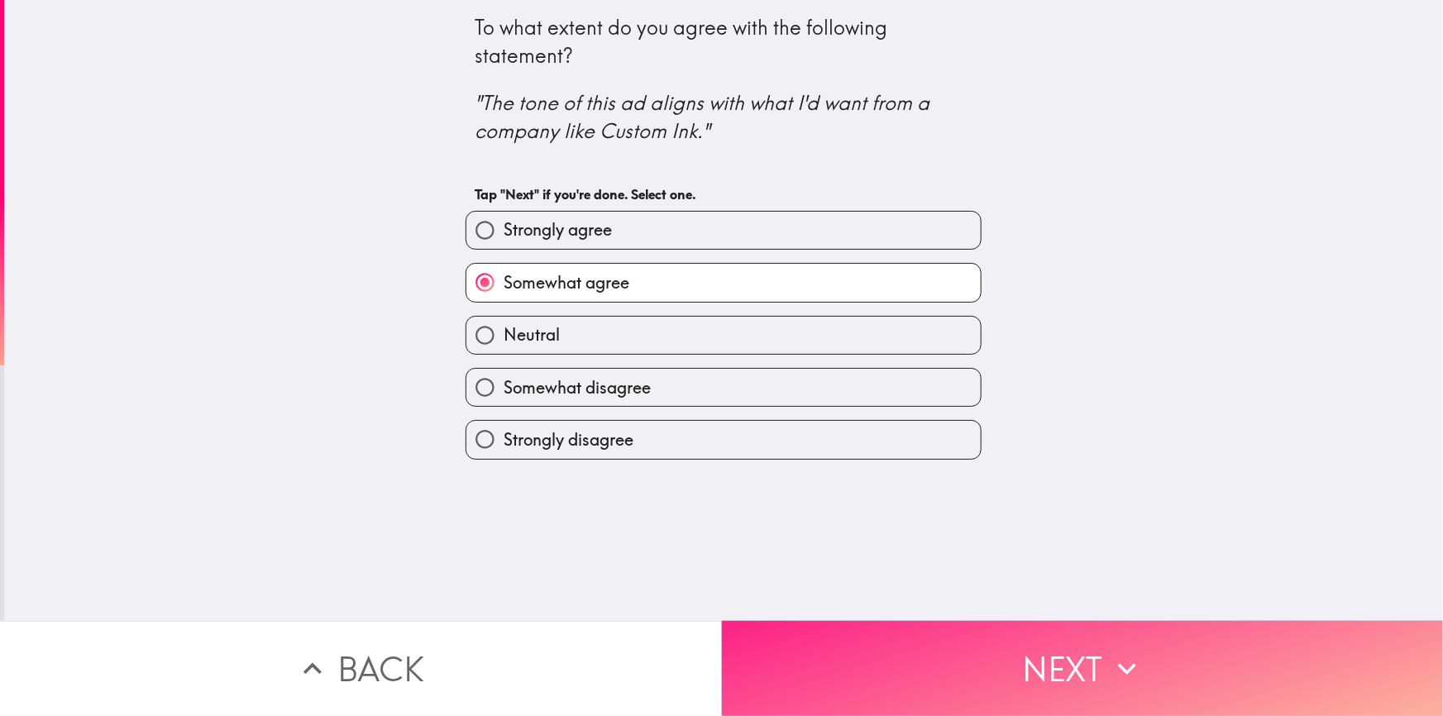
click at [867, 662] on button "Next" at bounding box center [1083, 668] width 722 height 95
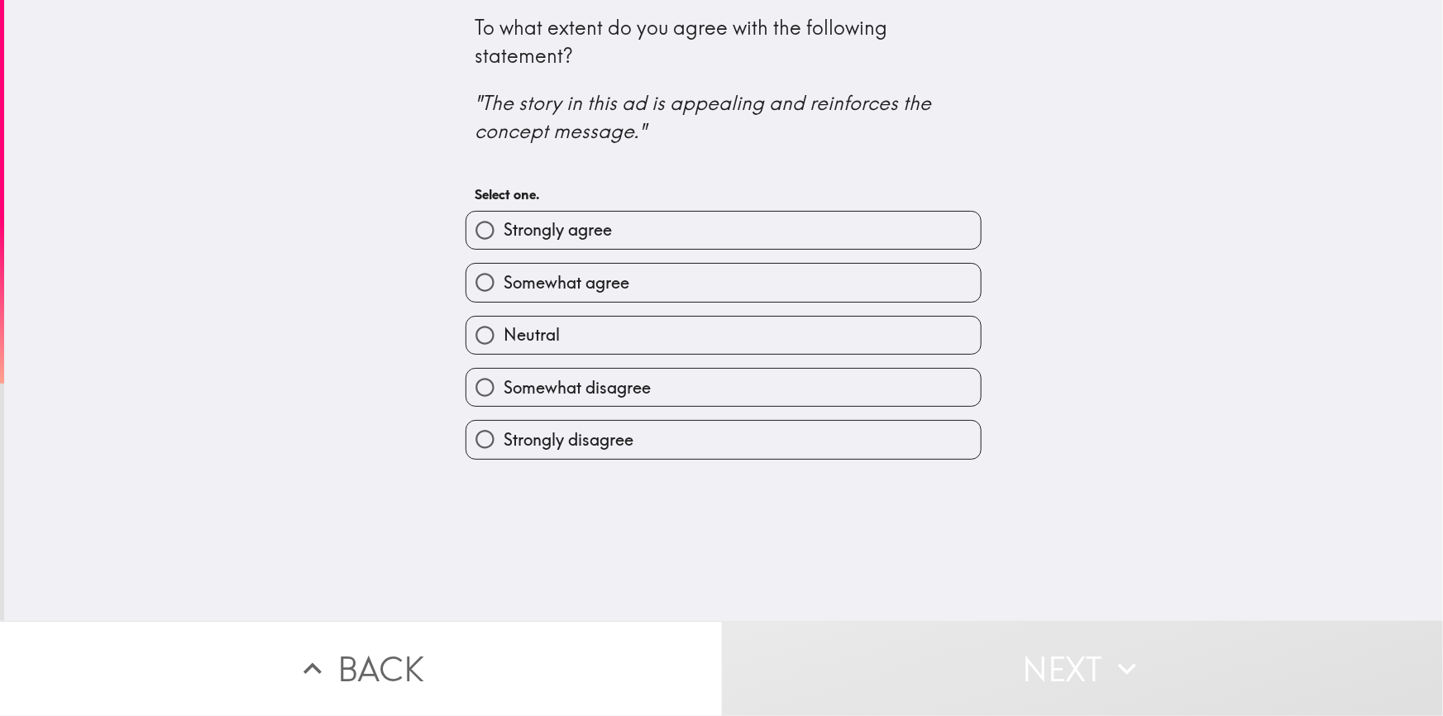
click at [593, 276] on span "Somewhat agree" at bounding box center [567, 282] width 126 height 23
click at [504, 276] on input "Somewhat agree" at bounding box center [485, 282] width 37 height 37
radio input "true"
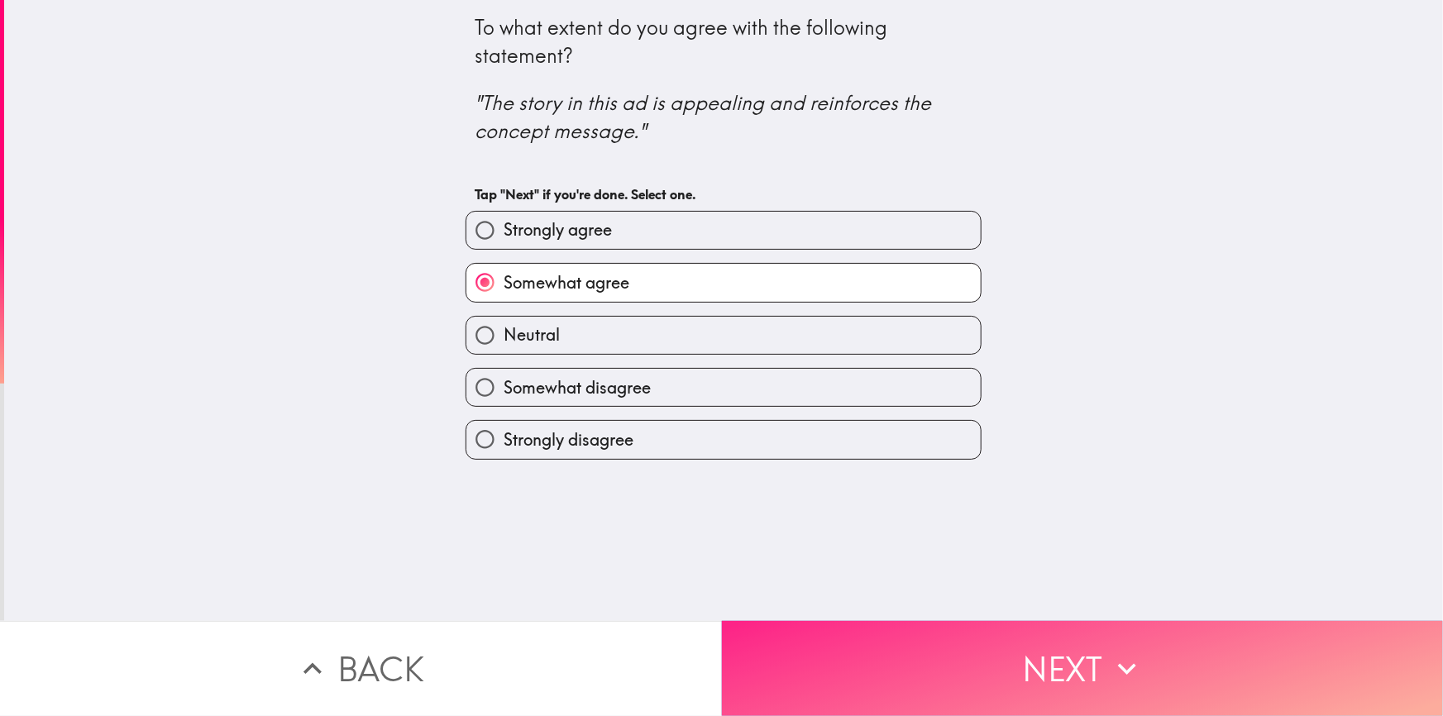
click at [892, 655] on button "Next" at bounding box center [1083, 668] width 722 height 95
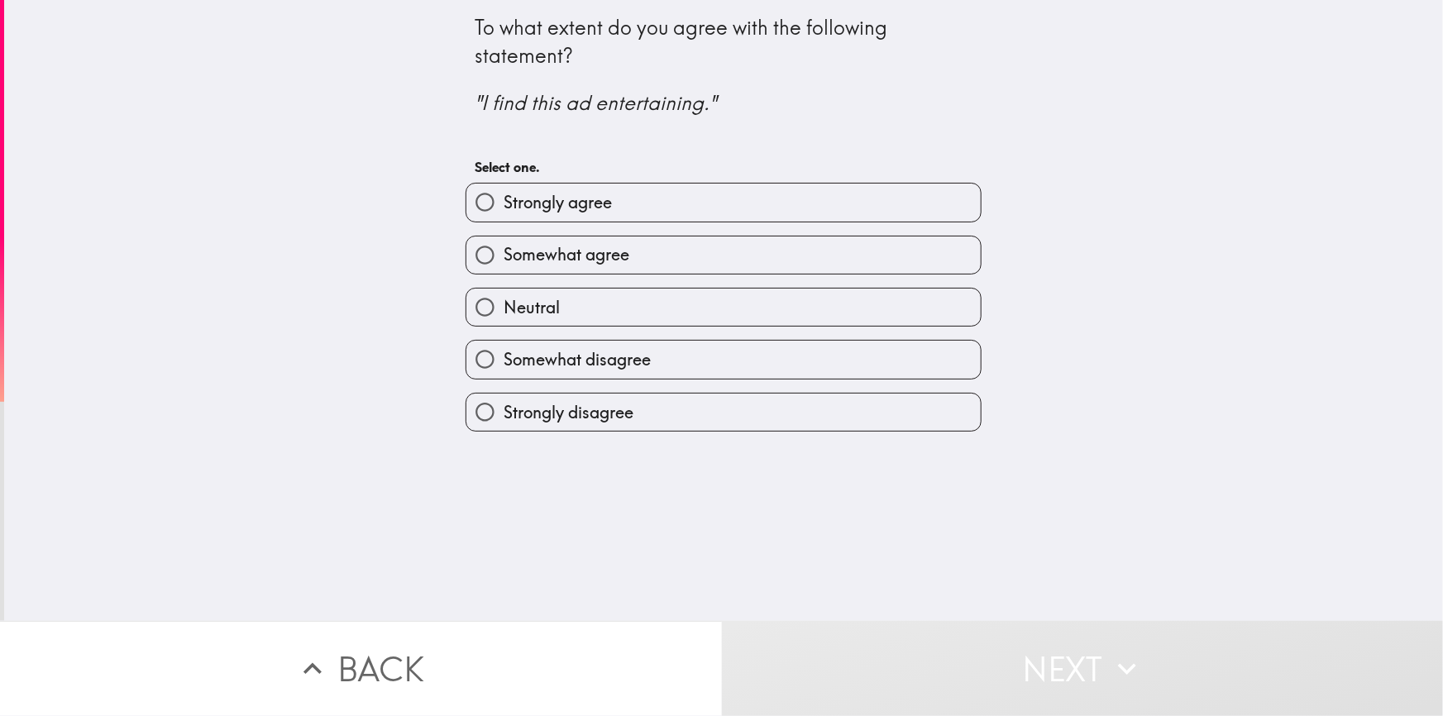
click at [567, 212] on span "Strongly agree" at bounding box center [558, 202] width 108 height 23
click at [504, 212] on input "Strongly agree" at bounding box center [485, 202] width 37 height 37
radio input "true"
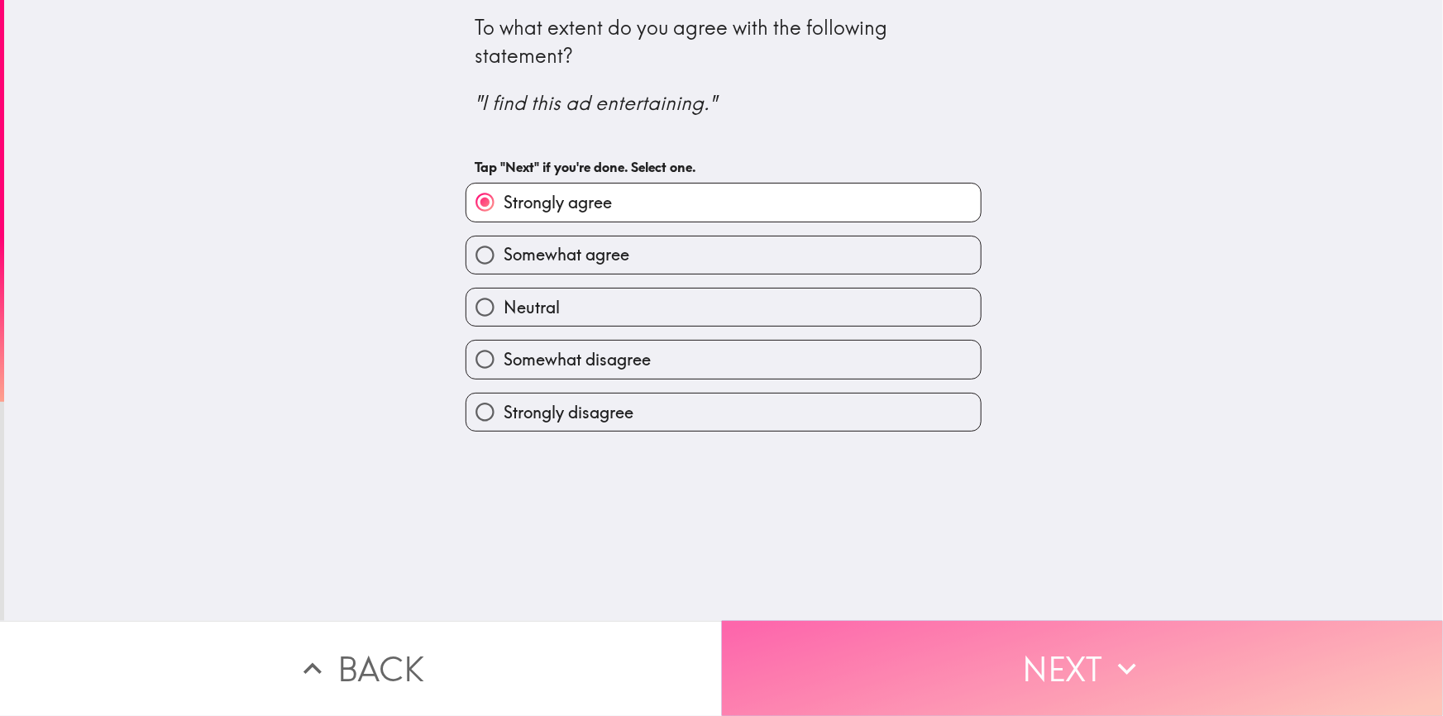
click at [912, 663] on button "Next" at bounding box center [1083, 668] width 722 height 95
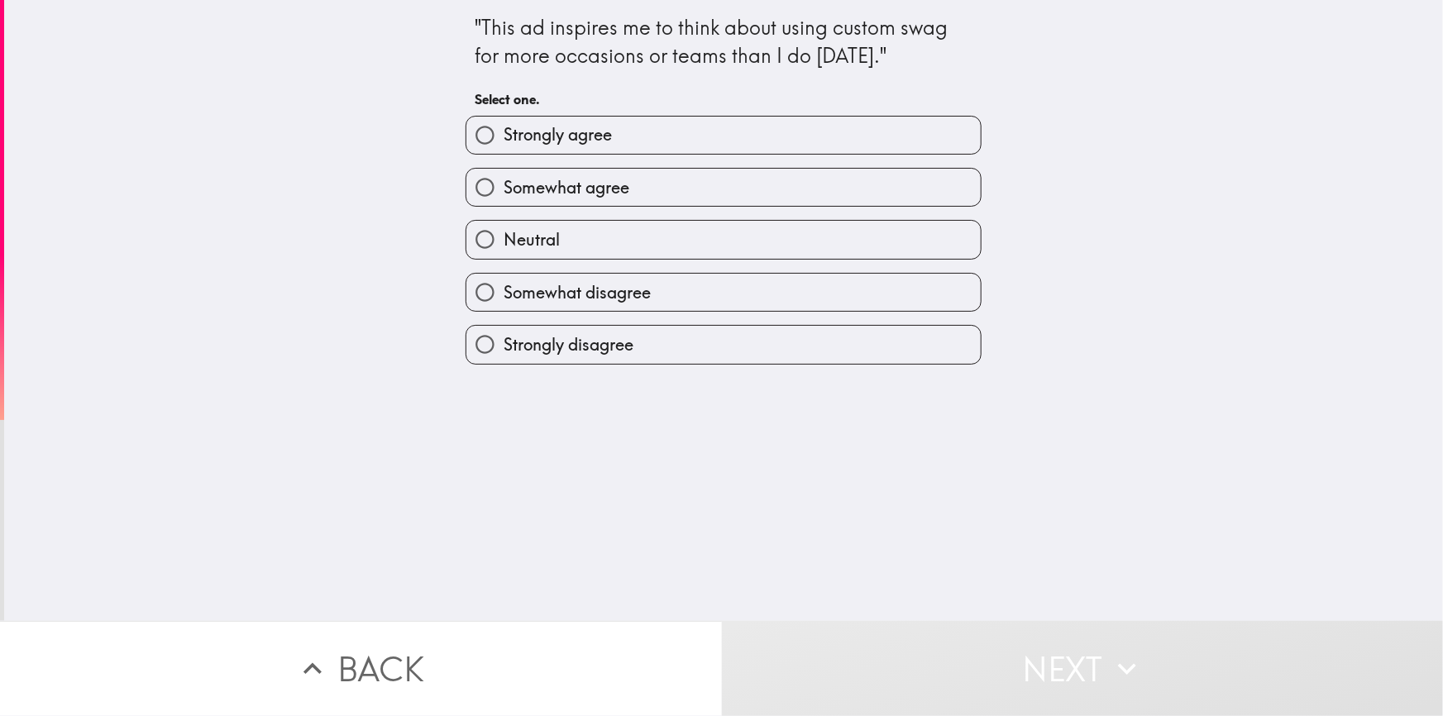
click at [543, 193] on span "Somewhat agree" at bounding box center [567, 187] width 126 height 23
click at [504, 193] on input "Somewhat agree" at bounding box center [485, 187] width 37 height 37
radio input "true"
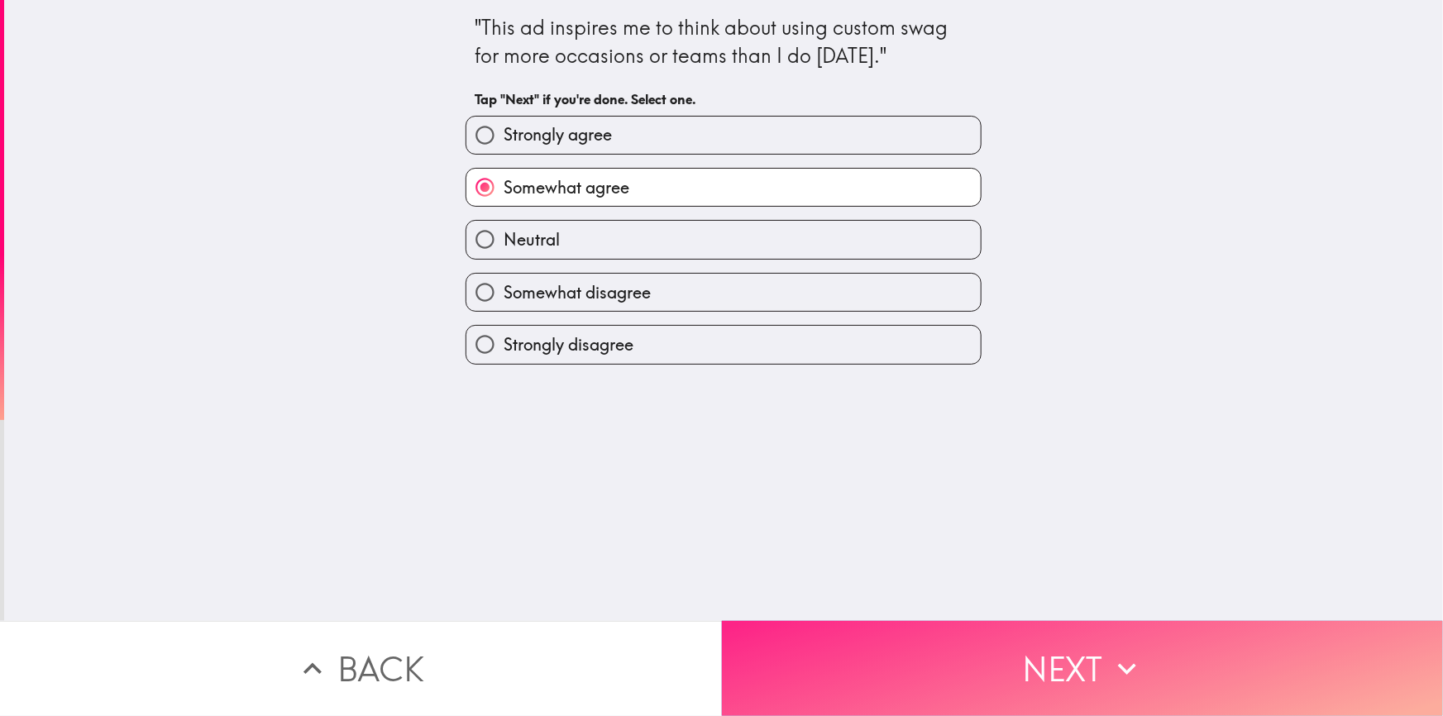
click at [899, 645] on button "Next" at bounding box center [1083, 668] width 722 height 95
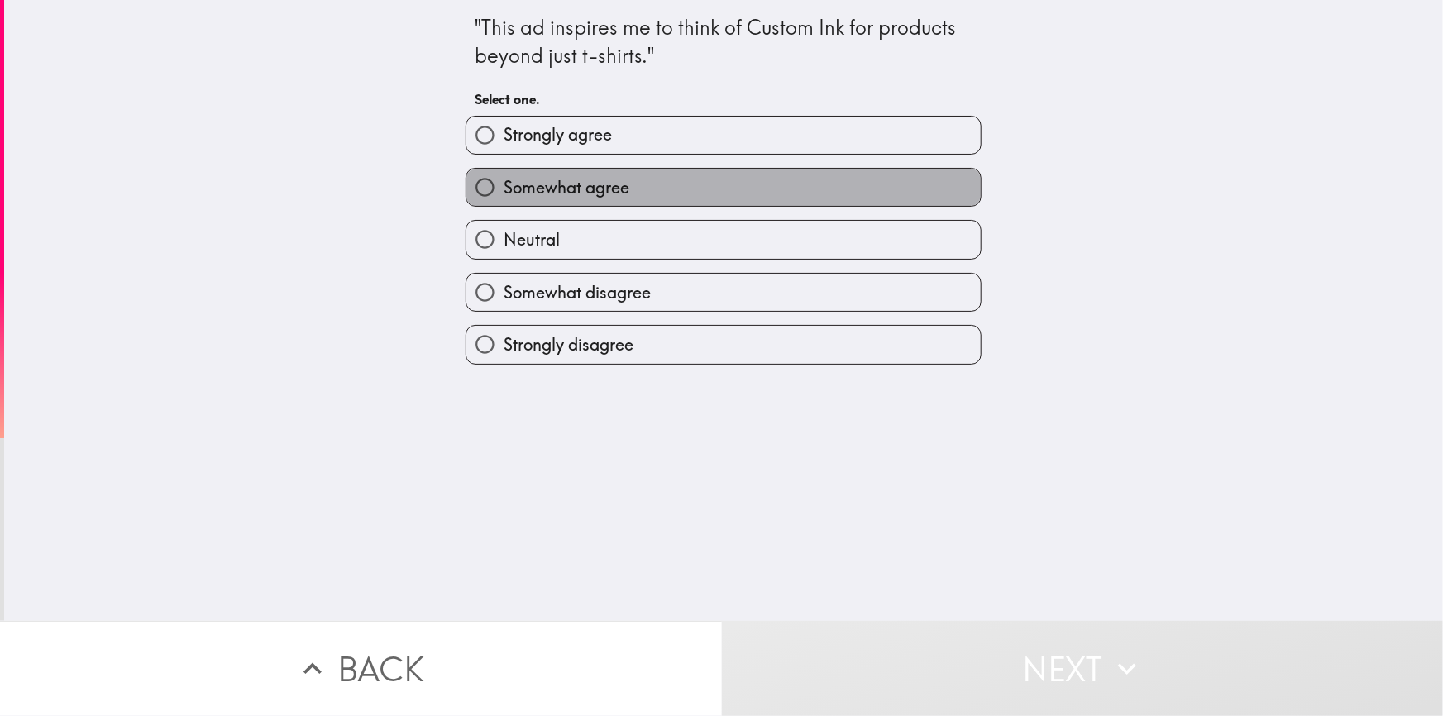
click at [591, 191] on span "Somewhat agree" at bounding box center [567, 187] width 126 height 23
click at [504, 191] on input "Somewhat agree" at bounding box center [485, 187] width 37 height 37
radio input "true"
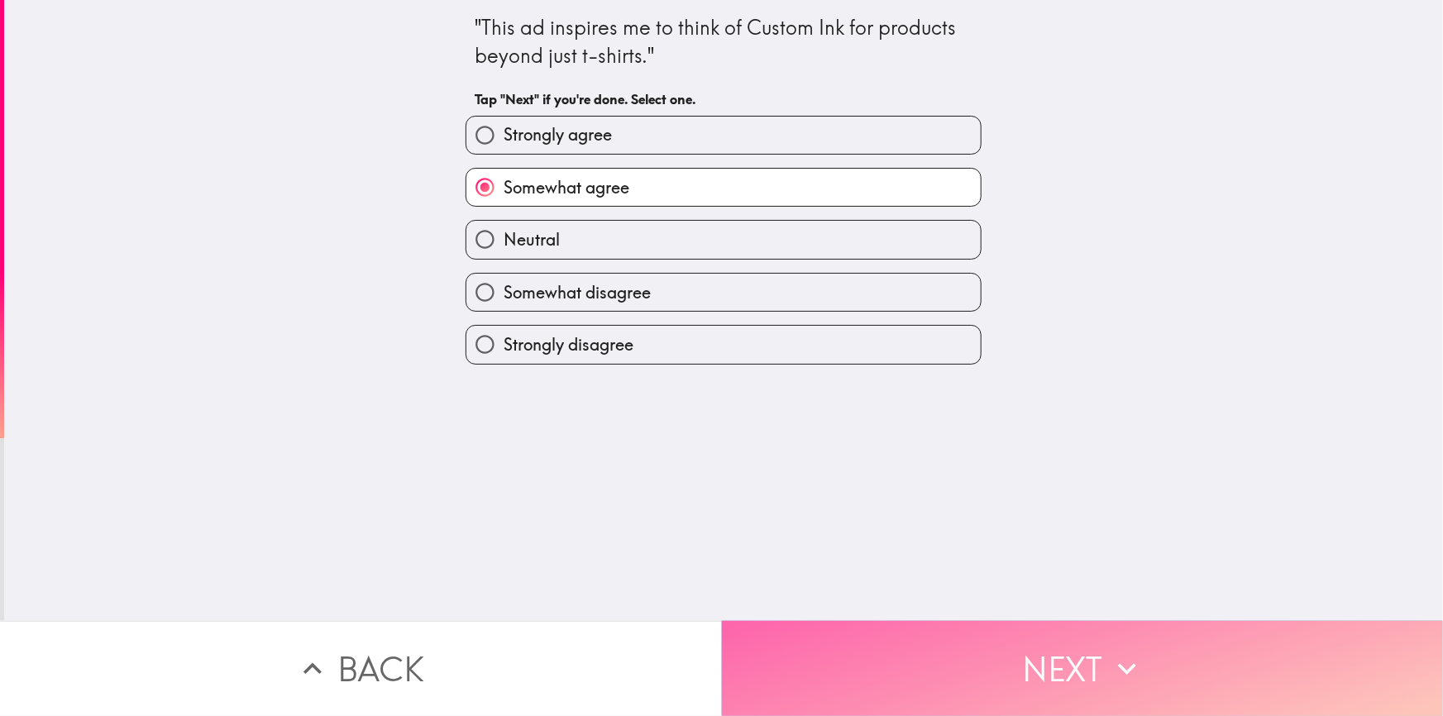
click at [959, 690] on button "Next" at bounding box center [1083, 668] width 722 height 95
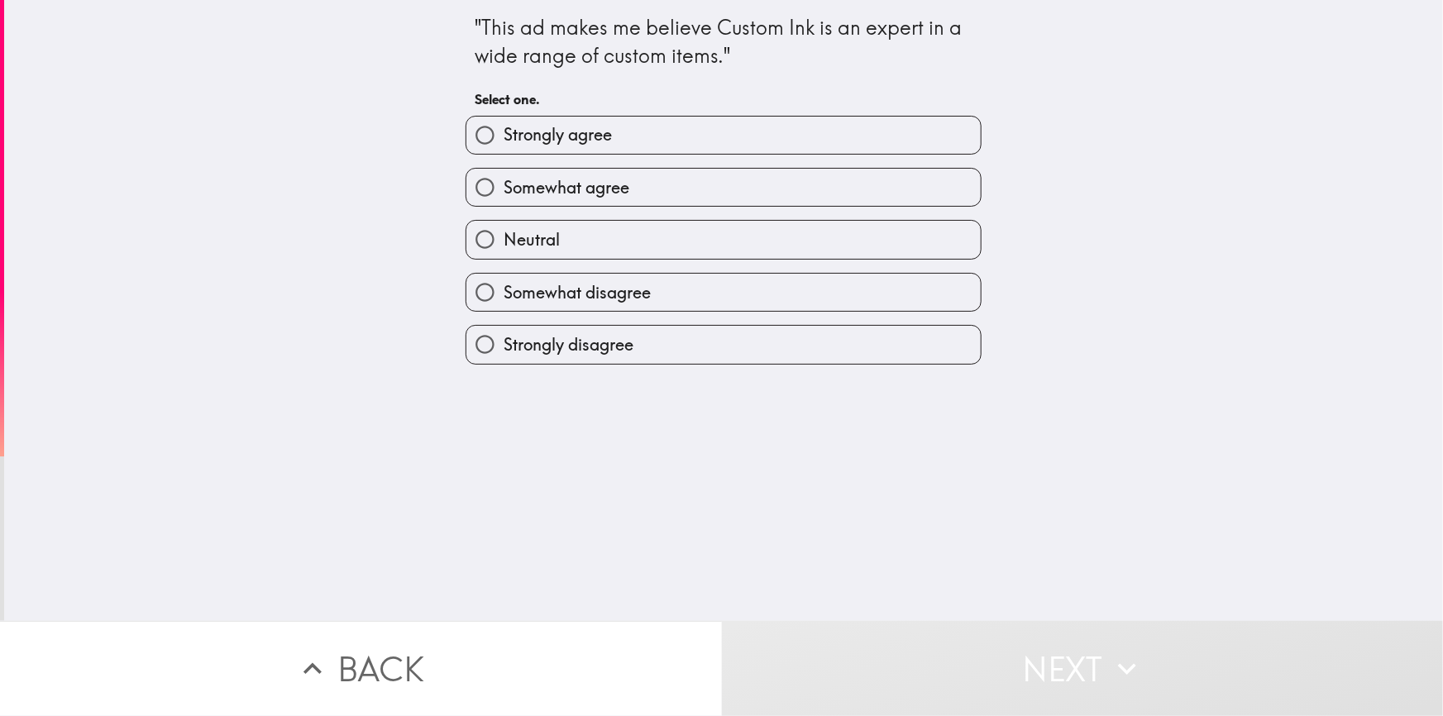
click at [546, 168] on div "Somewhat agree" at bounding box center [724, 187] width 516 height 39
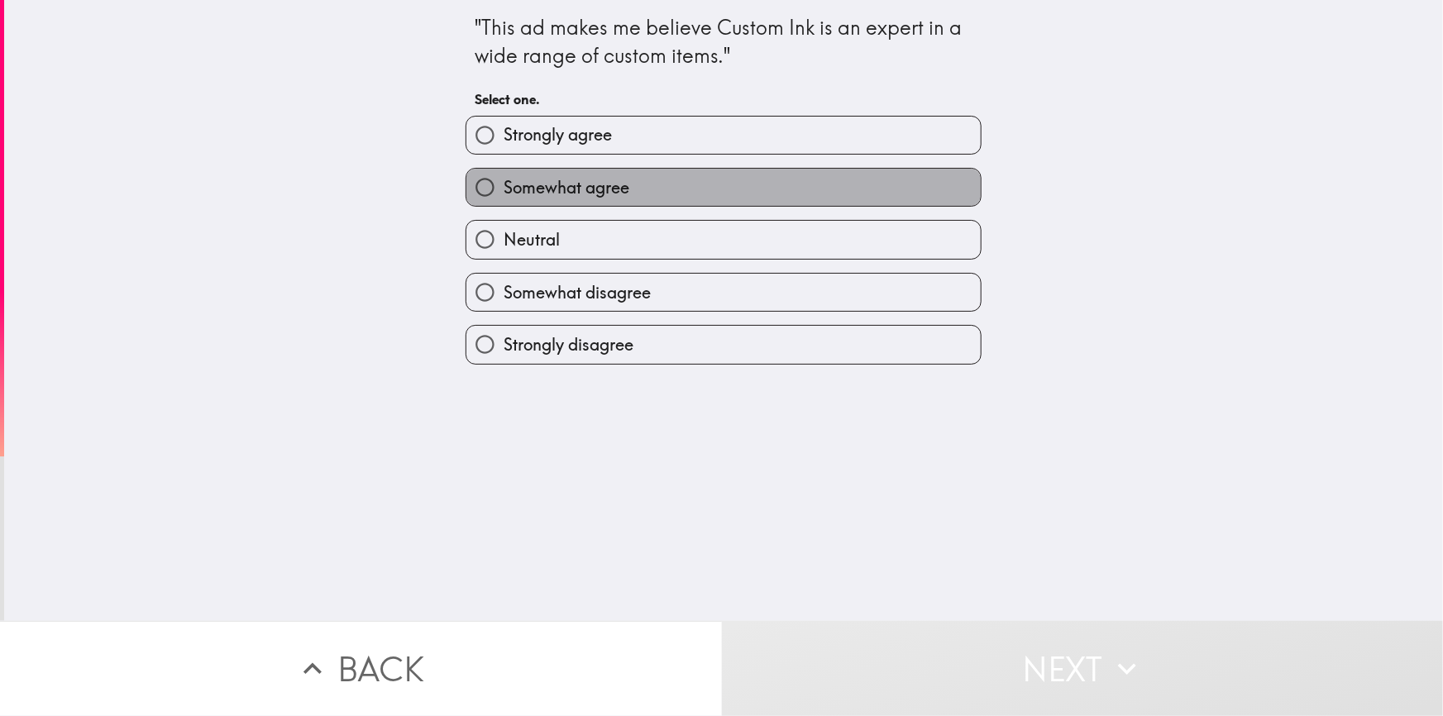
click at [593, 184] on span "Somewhat agree" at bounding box center [567, 187] width 126 height 23
click at [504, 184] on input "Somewhat agree" at bounding box center [485, 187] width 37 height 37
radio input "true"
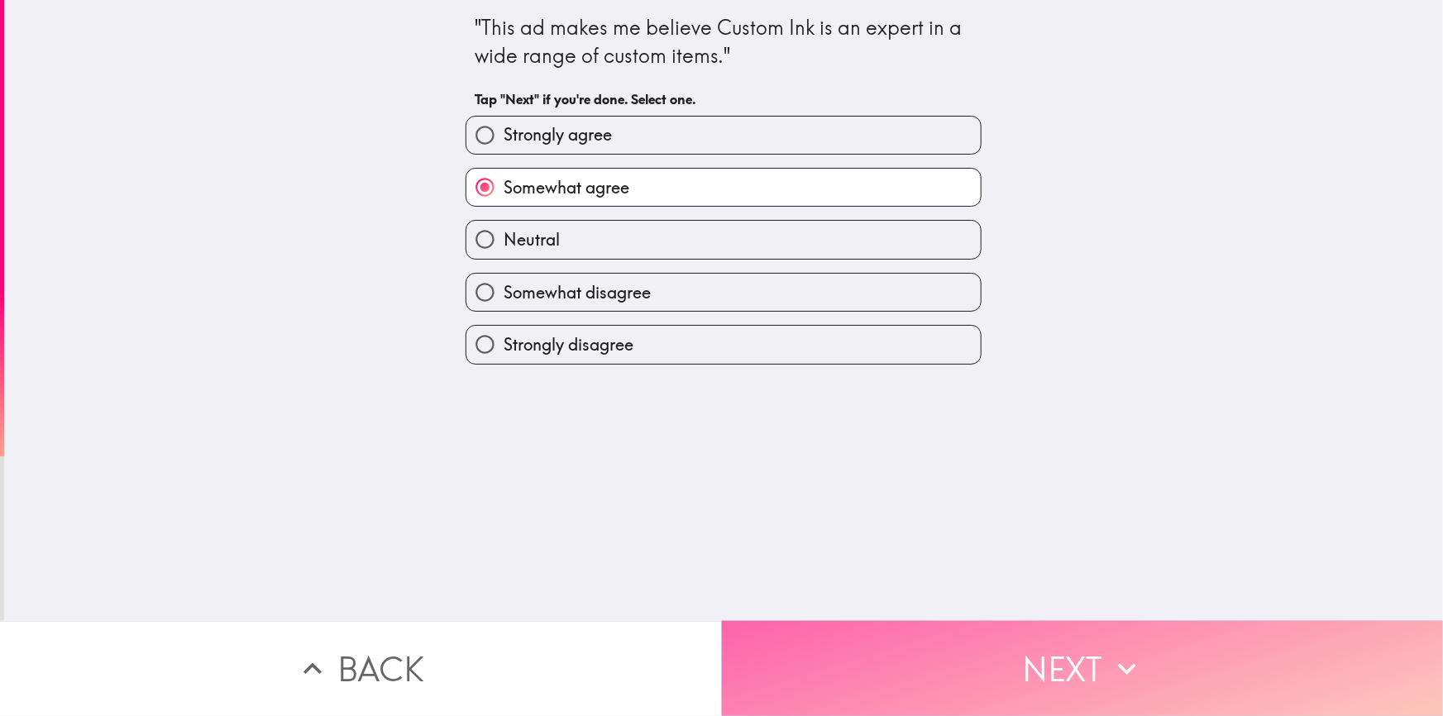
click at [918, 661] on button "Next" at bounding box center [1083, 668] width 722 height 95
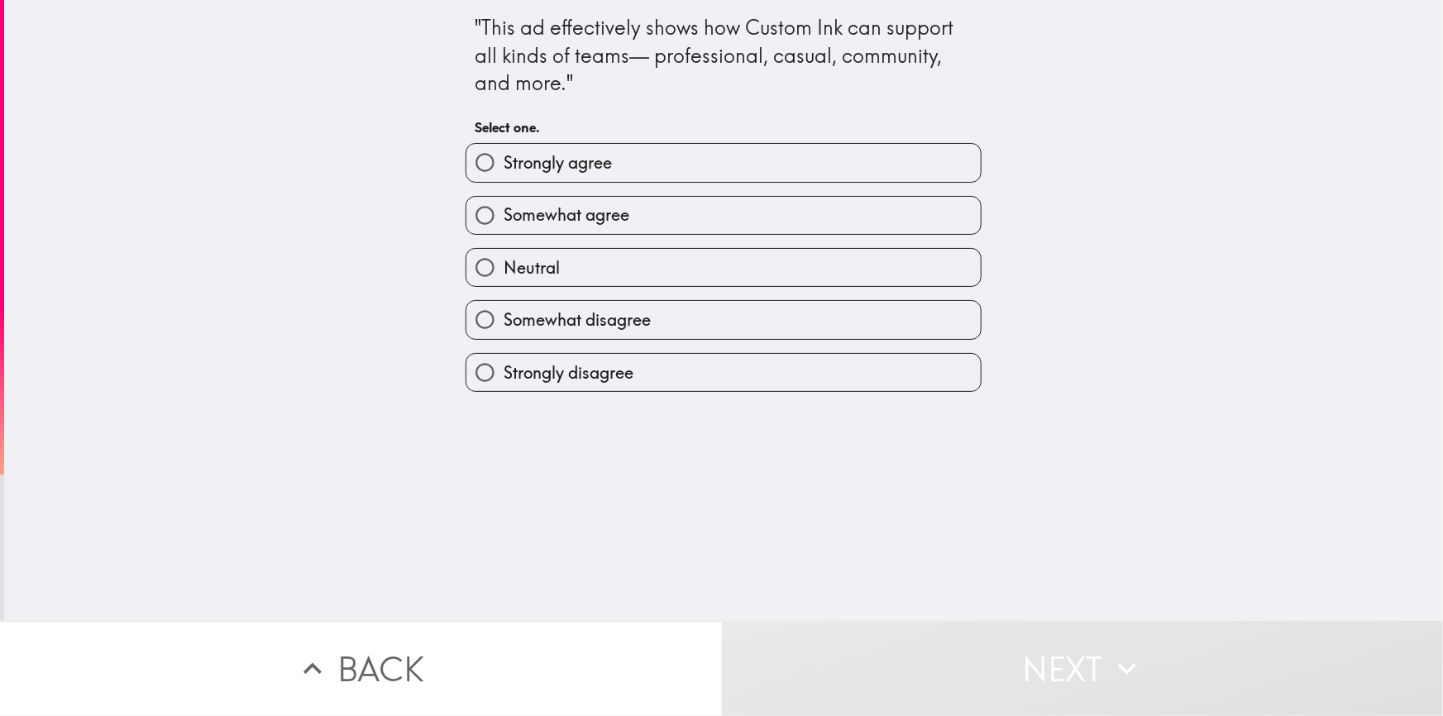
click at [543, 214] on span "Somewhat agree" at bounding box center [567, 214] width 126 height 23
click at [504, 214] on input "Somewhat agree" at bounding box center [485, 215] width 37 height 37
radio input "true"
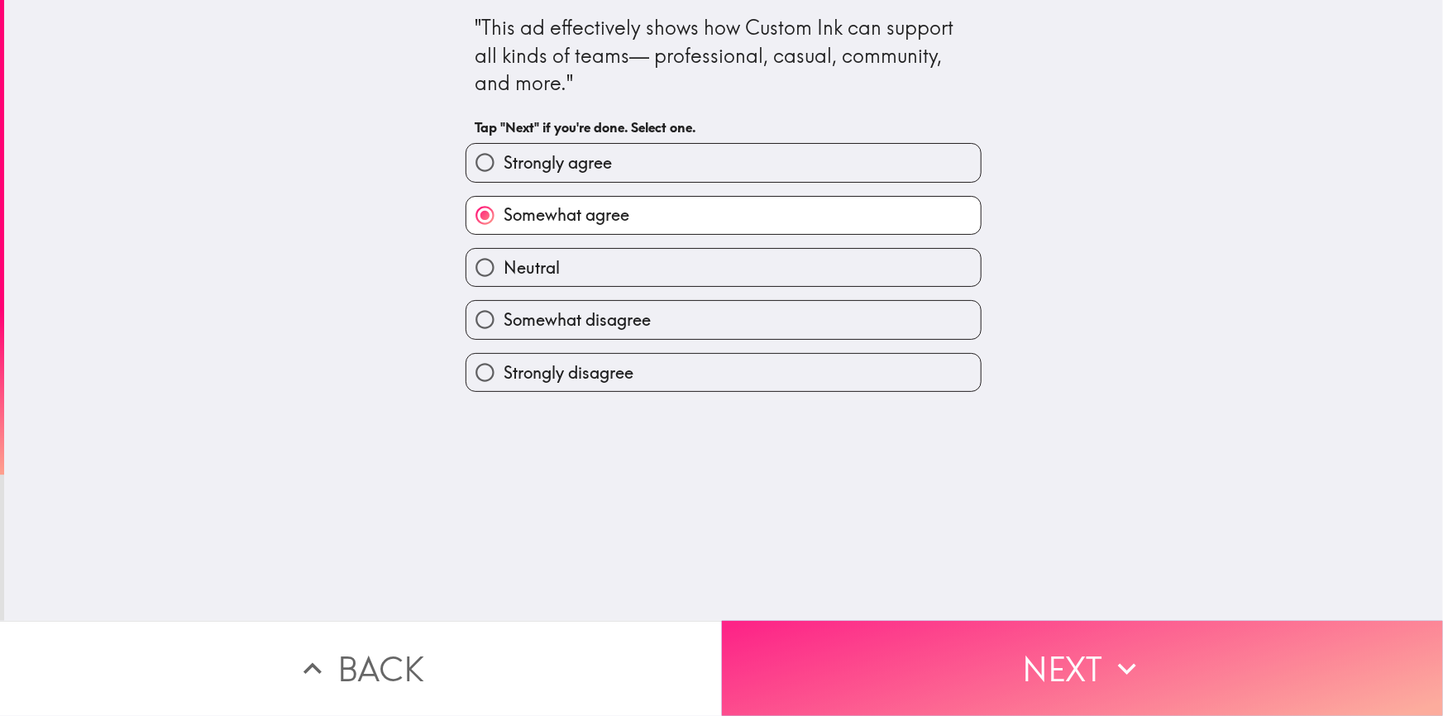
click at [888, 653] on button "Next" at bounding box center [1083, 668] width 722 height 95
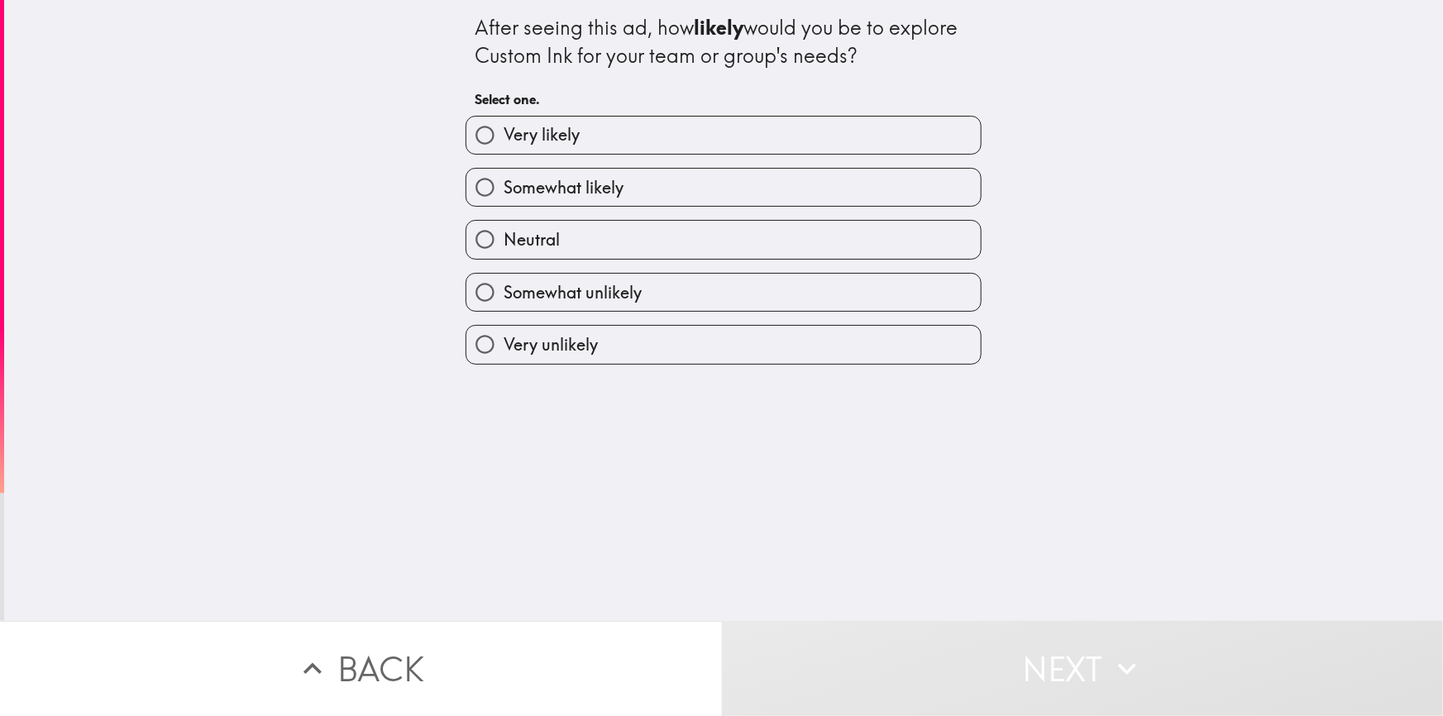
click at [579, 189] on span "Somewhat likely" at bounding box center [564, 187] width 120 height 23
click at [504, 189] on input "Somewhat likely" at bounding box center [485, 187] width 37 height 37
radio input "true"
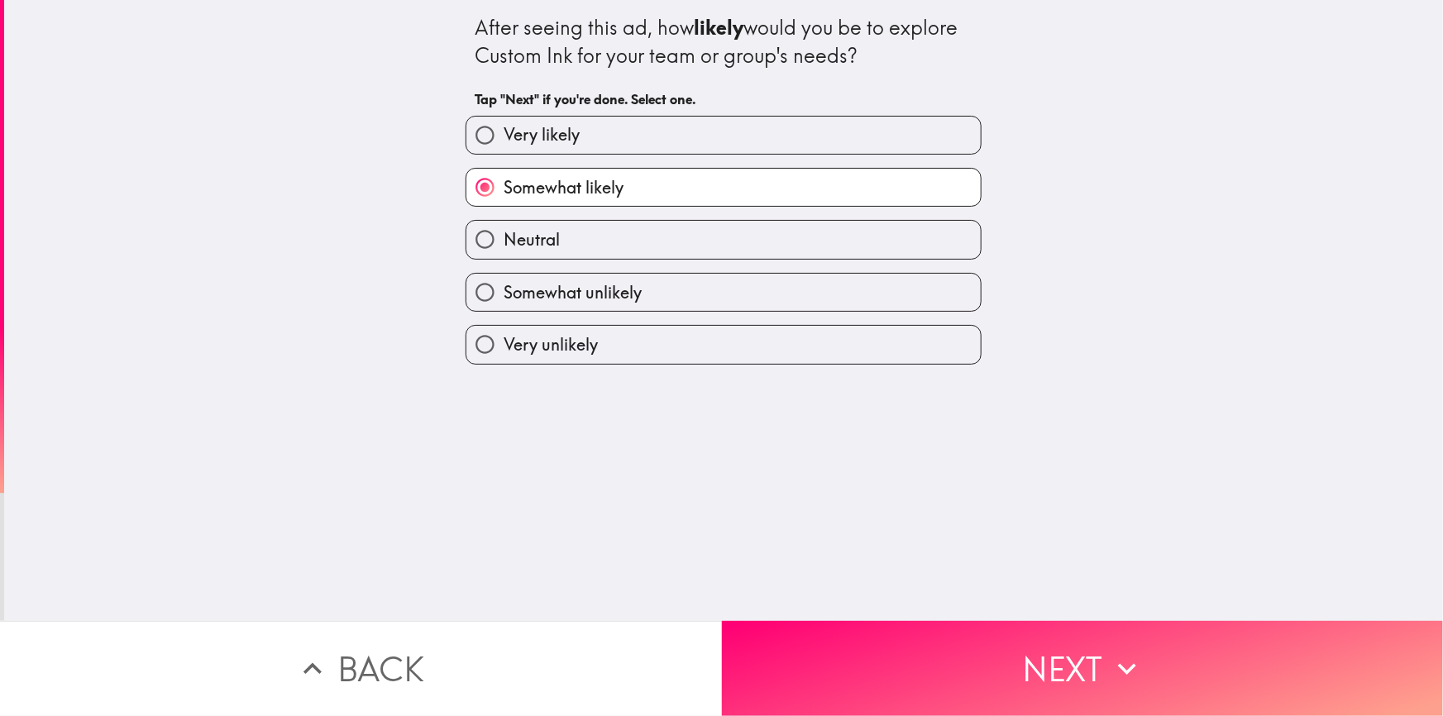
click at [801, 65] on div "After seeing this ad, how likely would you be to explore Custom Ink for your te…" at bounding box center [724, 41] width 498 height 55
click at [589, 60] on div "After seeing this ad, how likely would you be to explore Custom Ink for your te…" at bounding box center [724, 41] width 498 height 55
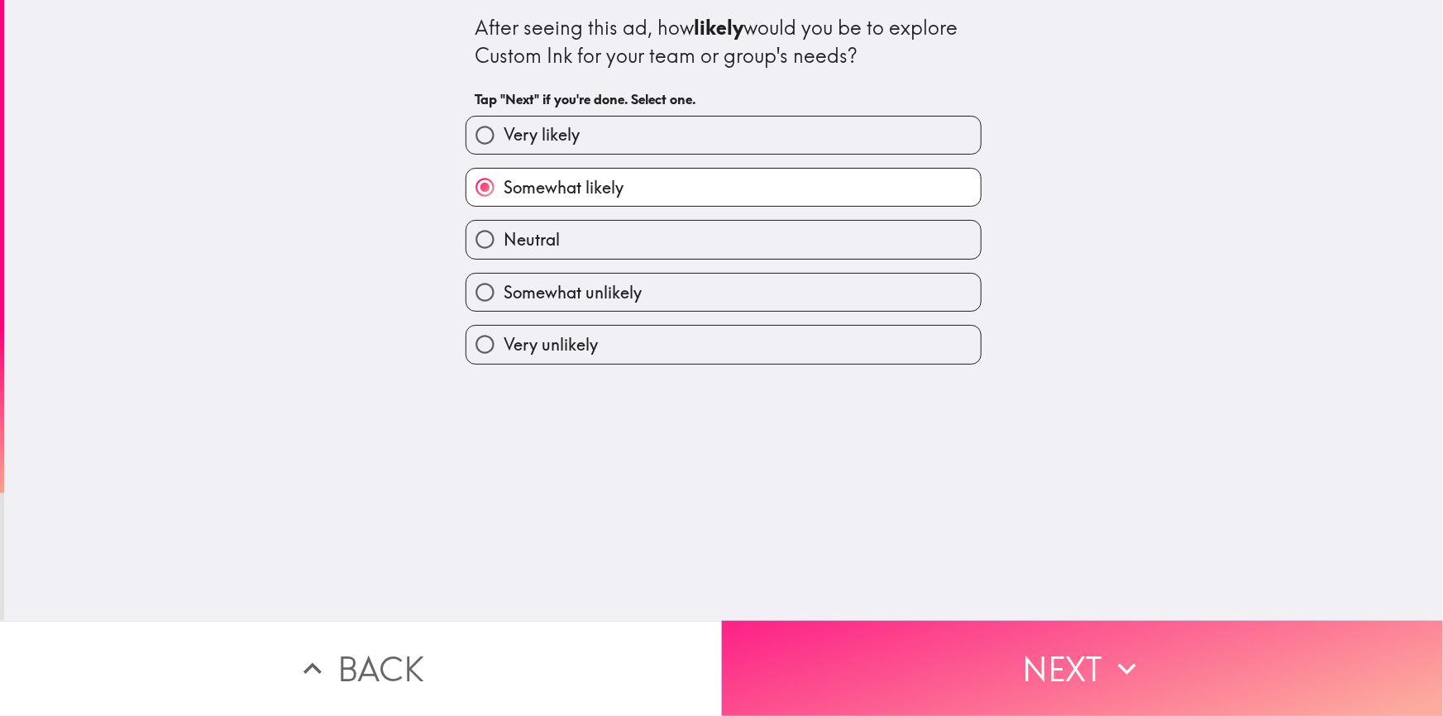
click at [920, 667] on button "Next" at bounding box center [1083, 668] width 722 height 95
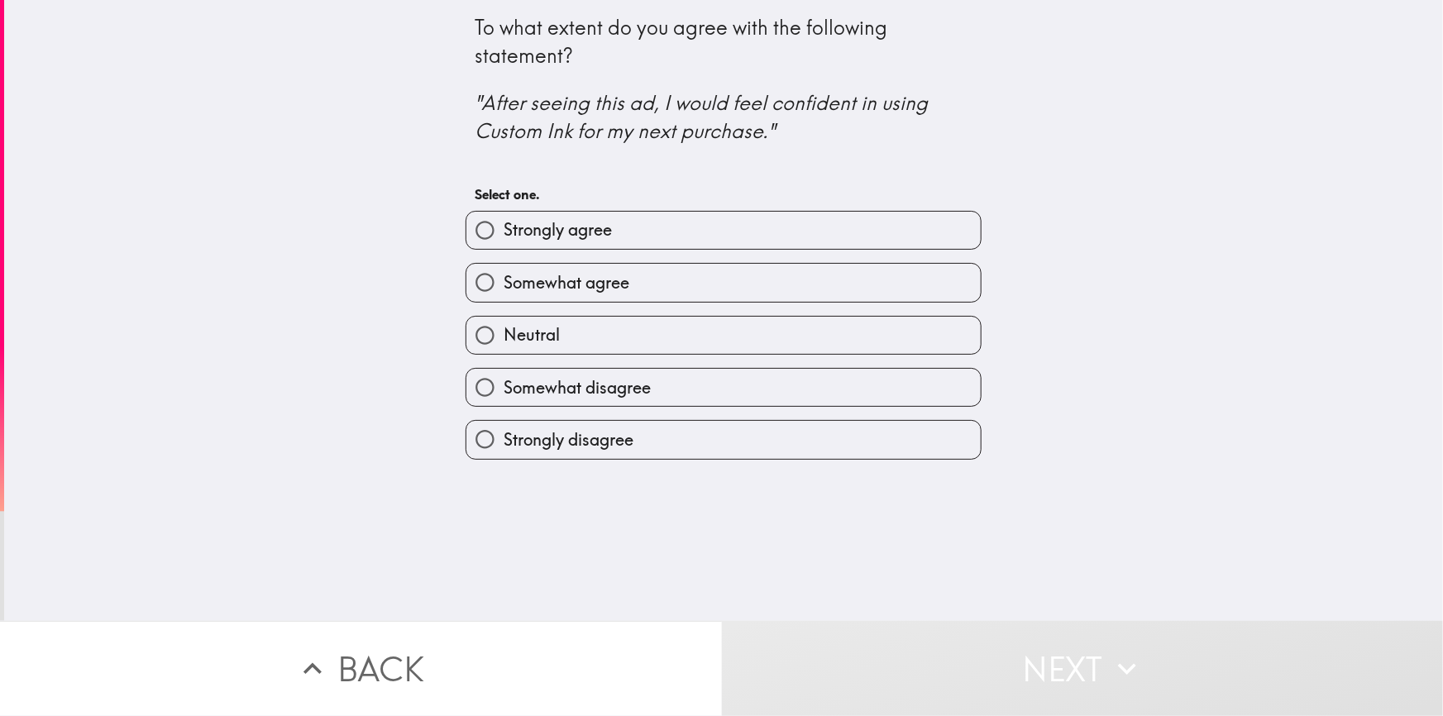
click at [532, 289] on span "Somewhat agree" at bounding box center [567, 282] width 126 height 23
click at [504, 289] on input "Somewhat agree" at bounding box center [485, 282] width 37 height 37
radio input "true"
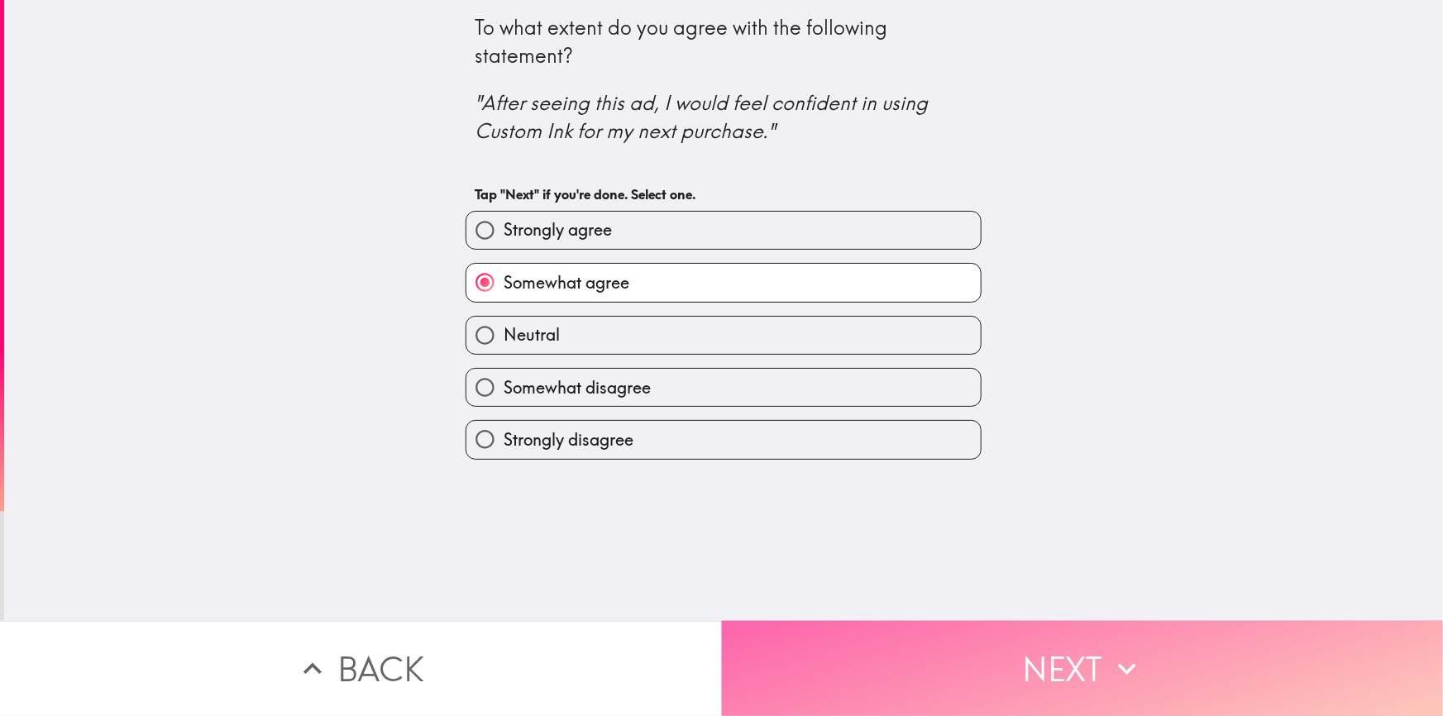
click at [908, 648] on button "Next" at bounding box center [1083, 668] width 722 height 95
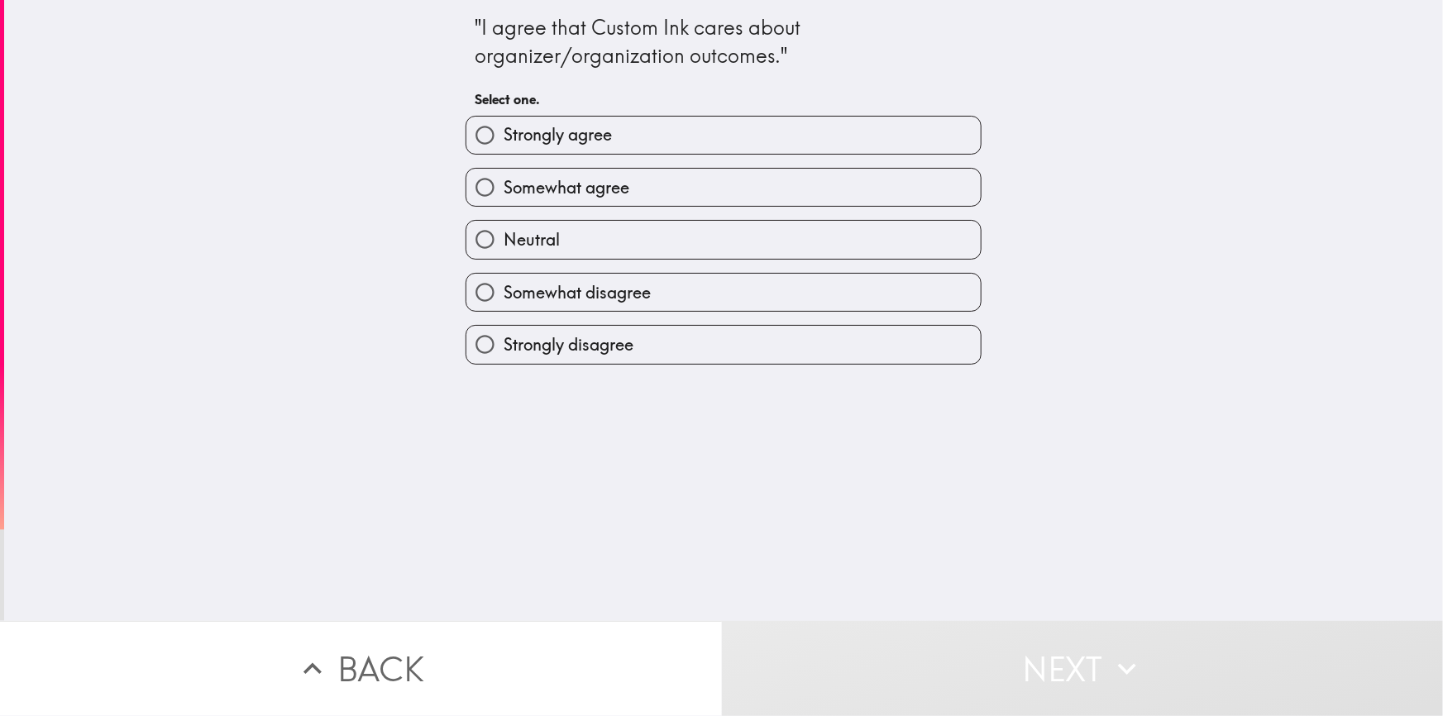
click at [605, 176] on span "Somewhat agree" at bounding box center [567, 187] width 126 height 23
click at [504, 175] on input "Somewhat agree" at bounding box center [485, 187] width 37 height 37
radio input "true"
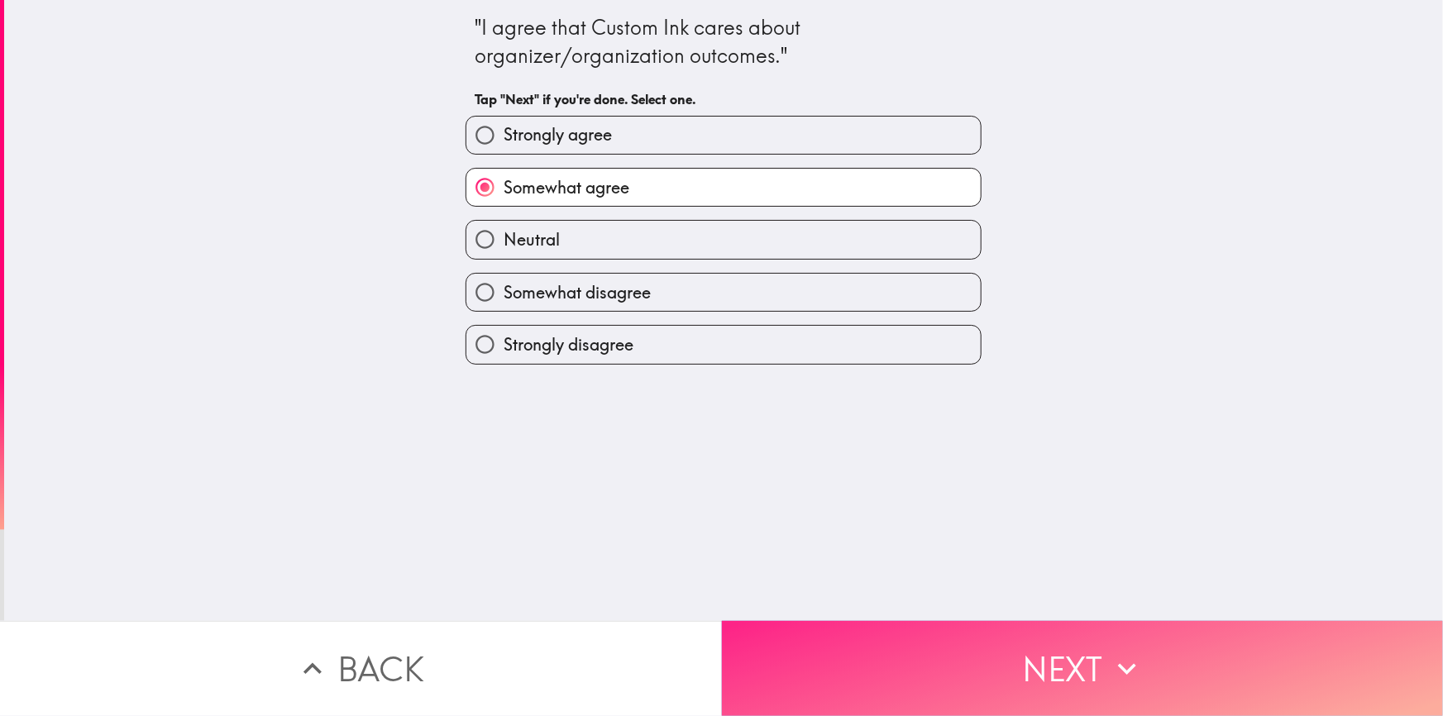
click at [912, 670] on button "Next" at bounding box center [1083, 668] width 722 height 95
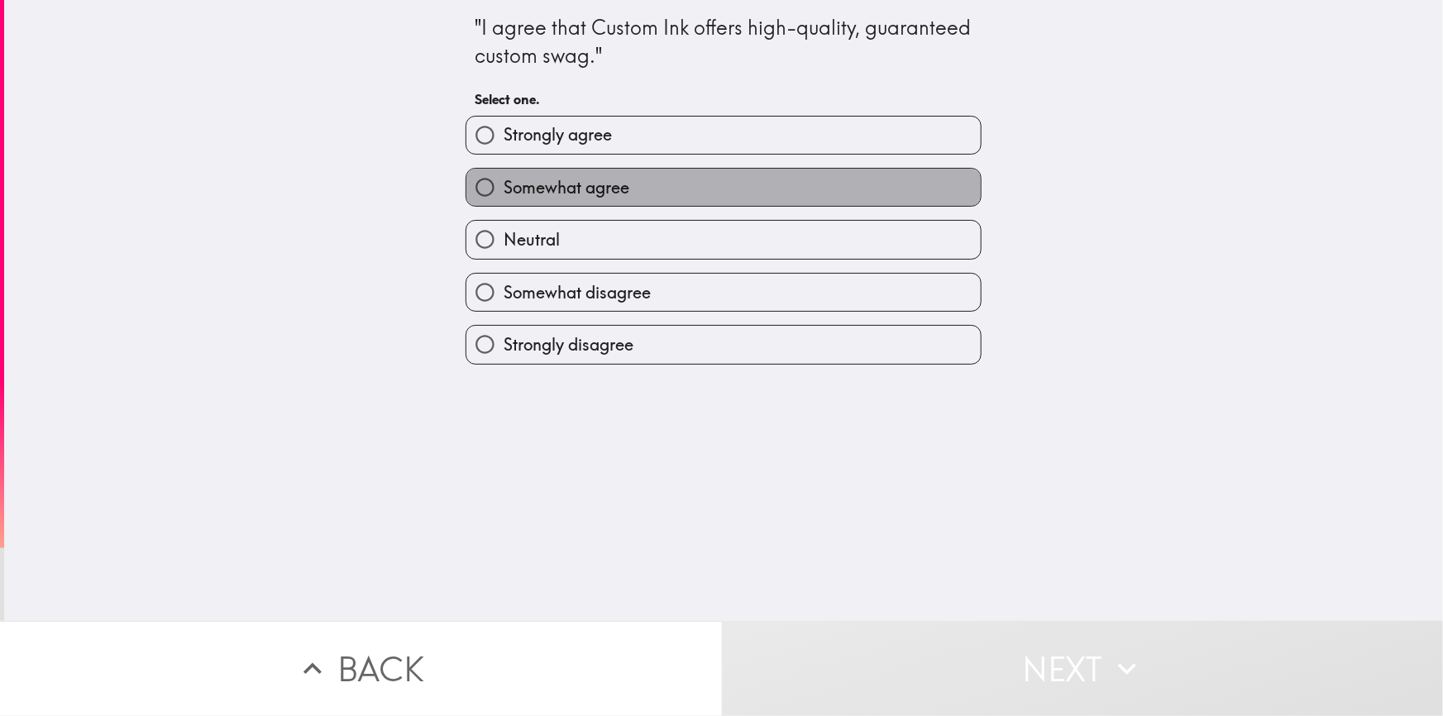
click at [556, 185] on span "Somewhat agree" at bounding box center [567, 187] width 126 height 23
click at [504, 185] on input "Somewhat agree" at bounding box center [485, 187] width 37 height 37
radio input "true"
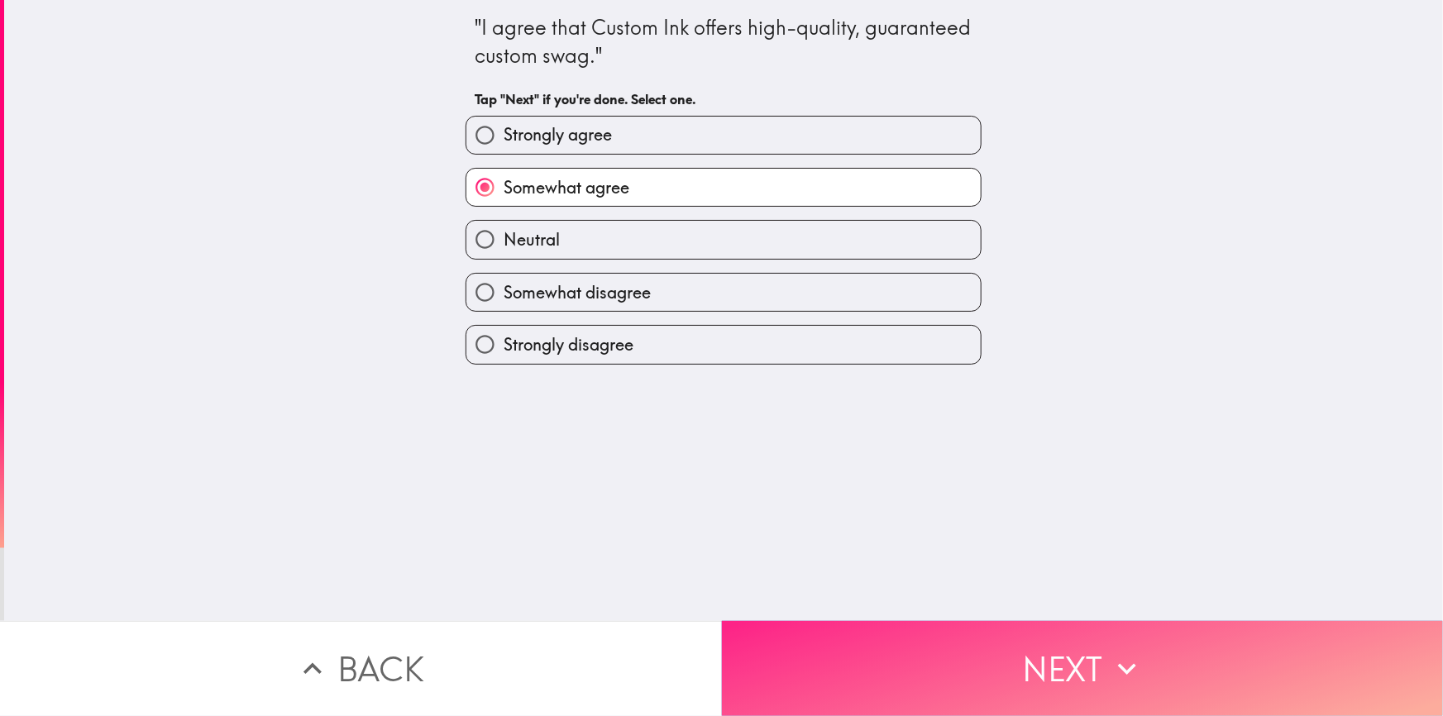
click at [873, 647] on button "Next" at bounding box center [1083, 668] width 722 height 95
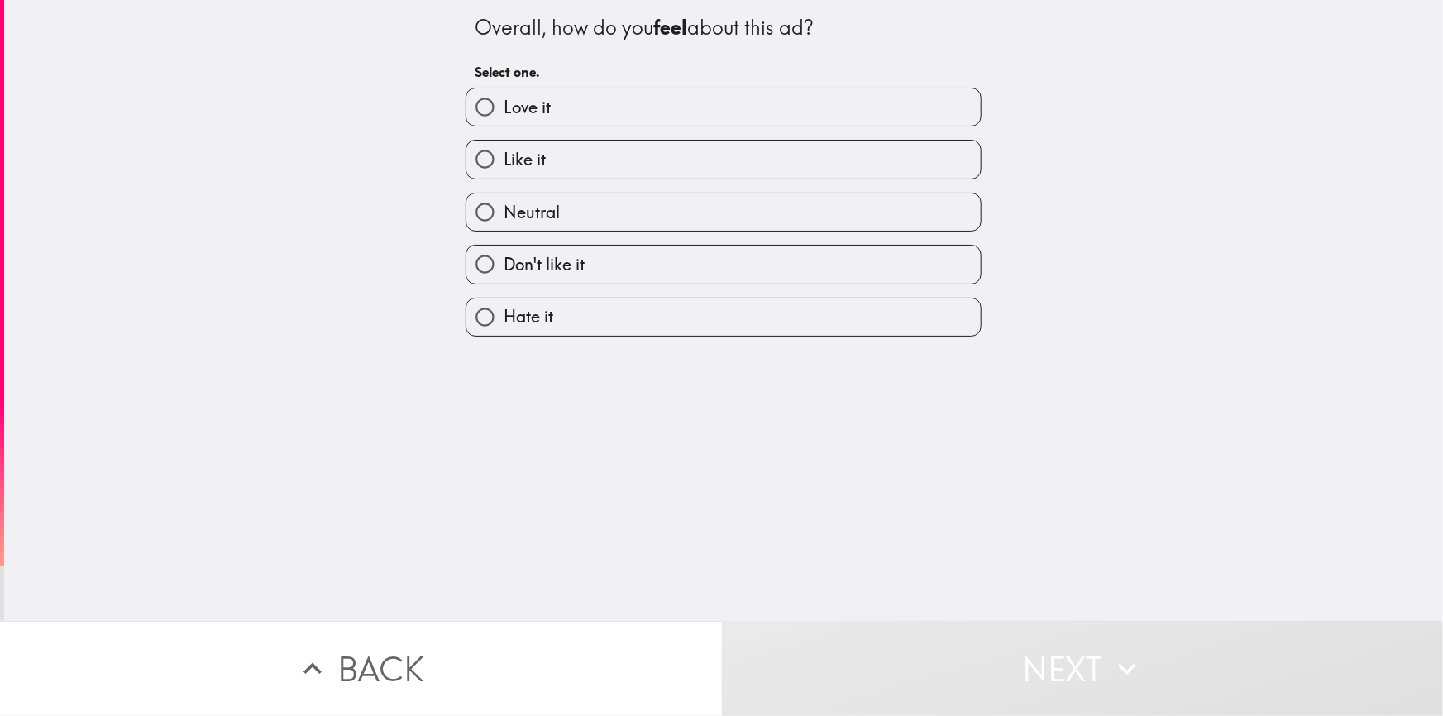
click at [524, 164] on span "Like it" at bounding box center [525, 159] width 42 height 23
click at [504, 164] on input "Like it" at bounding box center [485, 159] width 37 height 37
radio input "true"
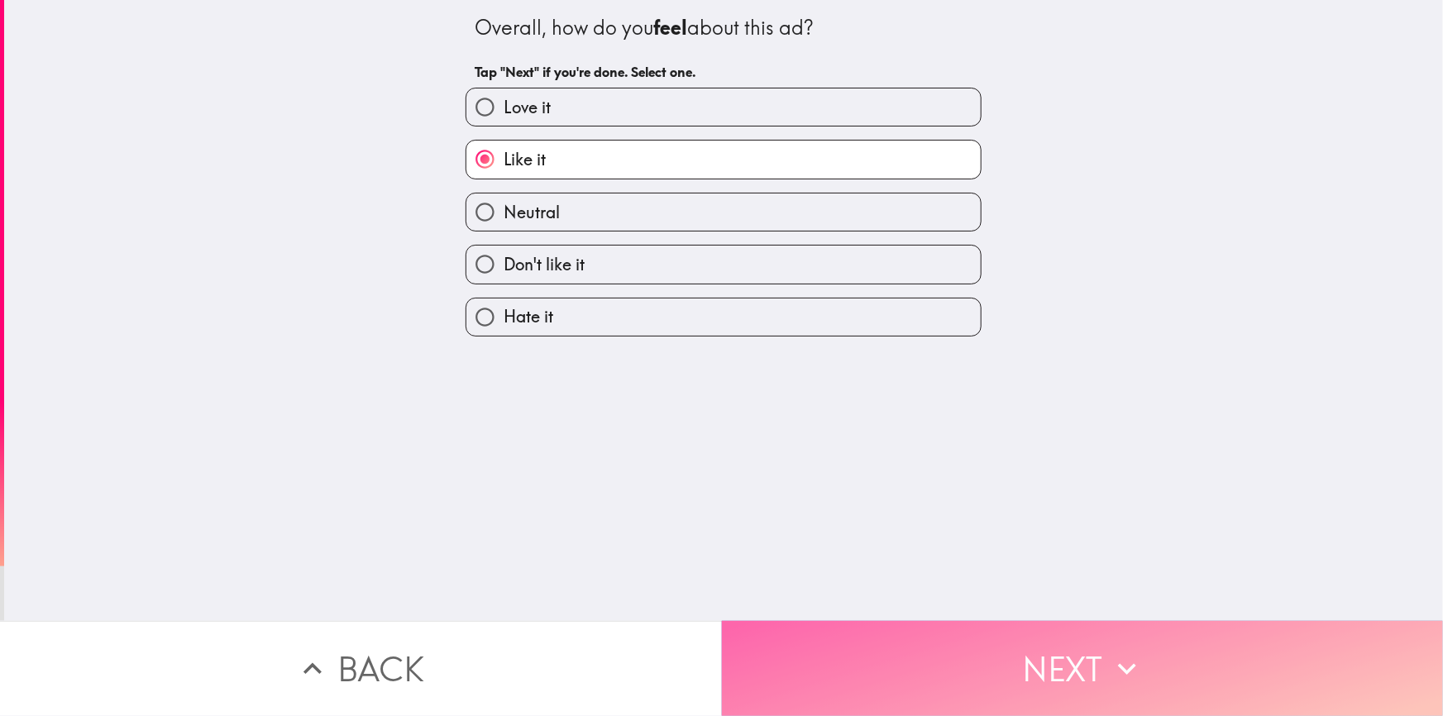
click at [907, 666] on button "Next" at bounding box center [1083, 668] width 722 height 95
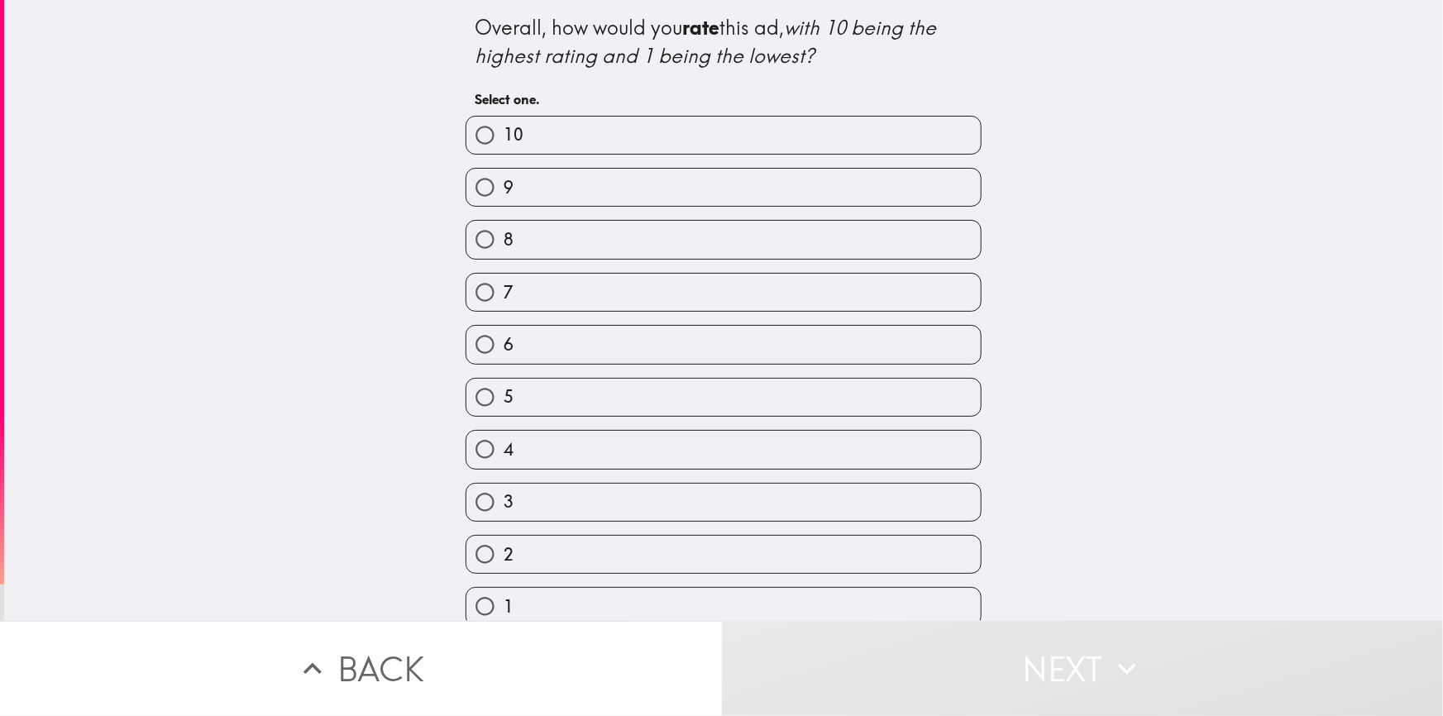
click at [361, 148] on div "Overall, how would you rate this ad, with 10 being the highest rating and 1 bei…" at bounding box center [723, 310] width 1439 height 621
click at [504, 191] on span "9" at bounding box center [509, 187] width 10 height 23
click at [495, 191] on input "9" at bounding box center [485, 187] width 37 height 37
radio input "true"
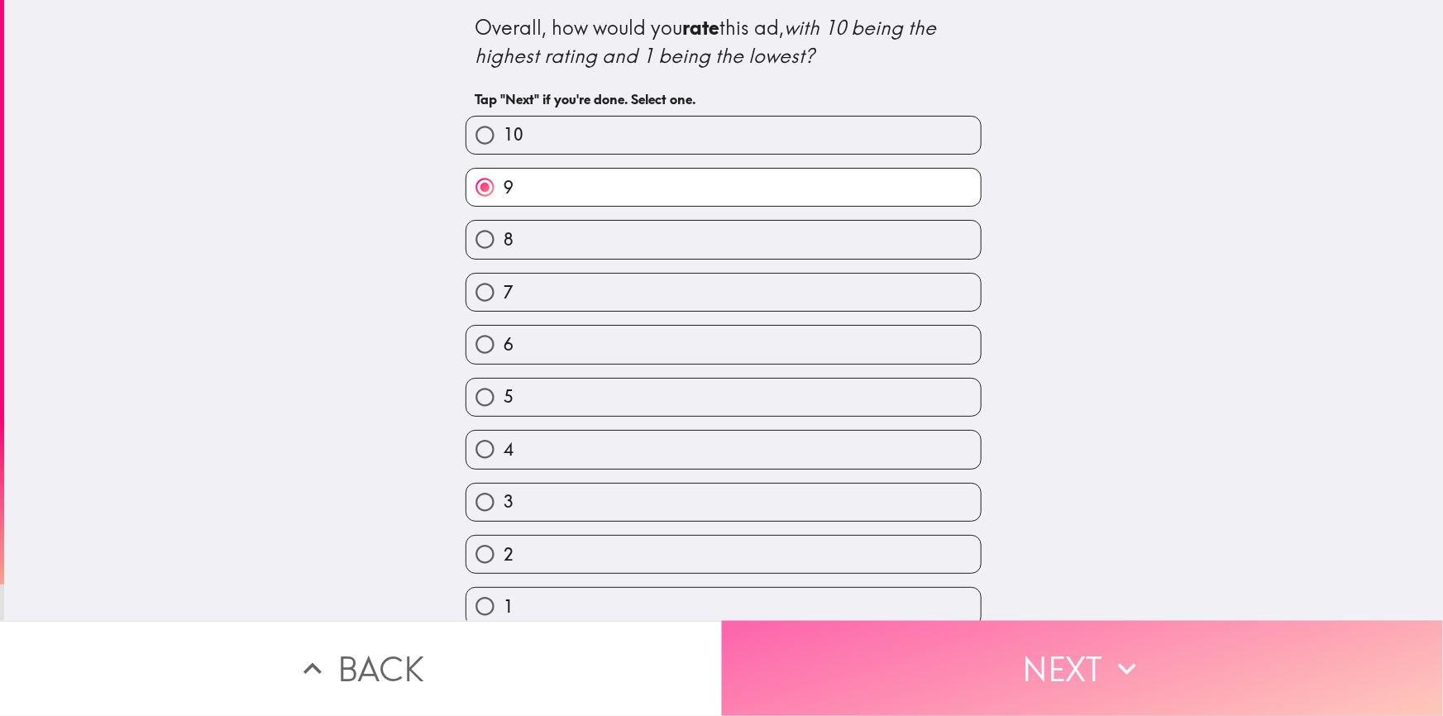
click at [958, 669] on button "Next" at bounding box center [1083, 668] width 722 height 95
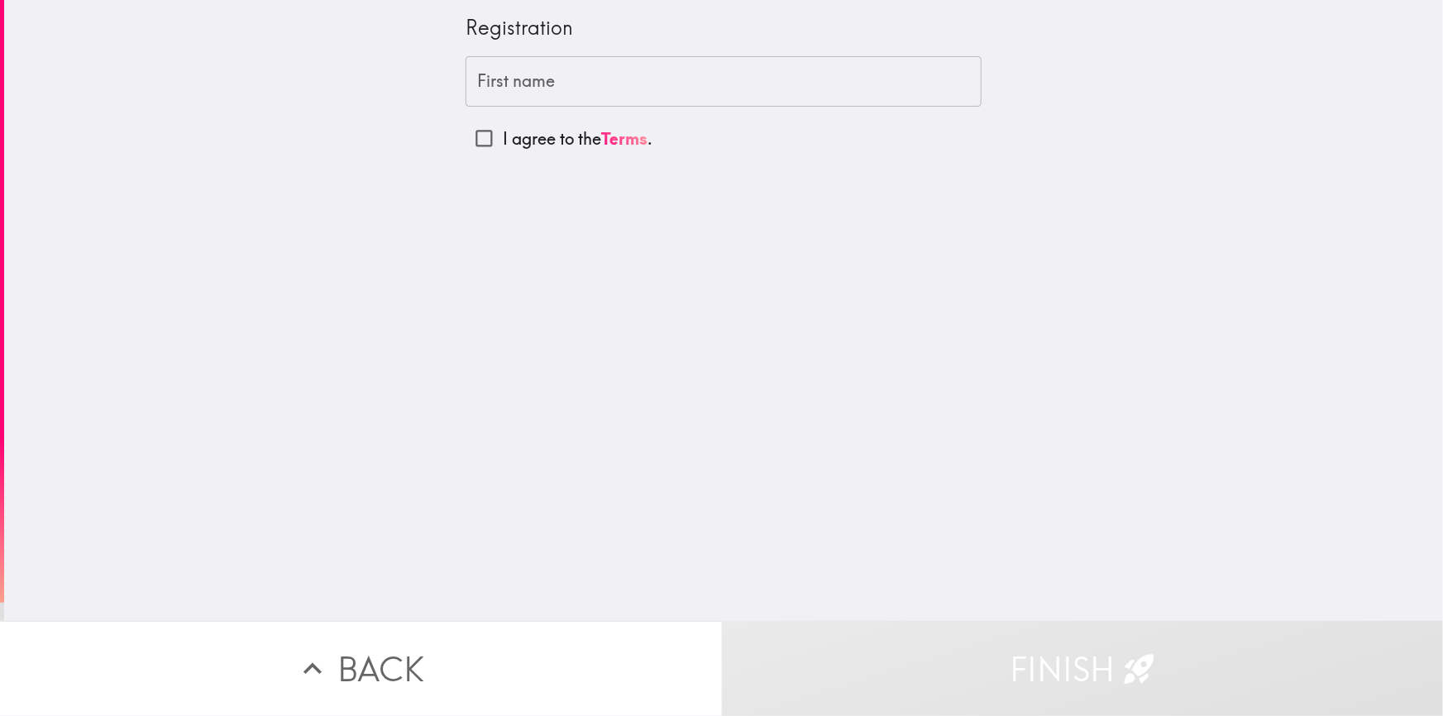
click at [524, 74] on div "First name First name" at bounding box center [724, 81] width 516 height 51
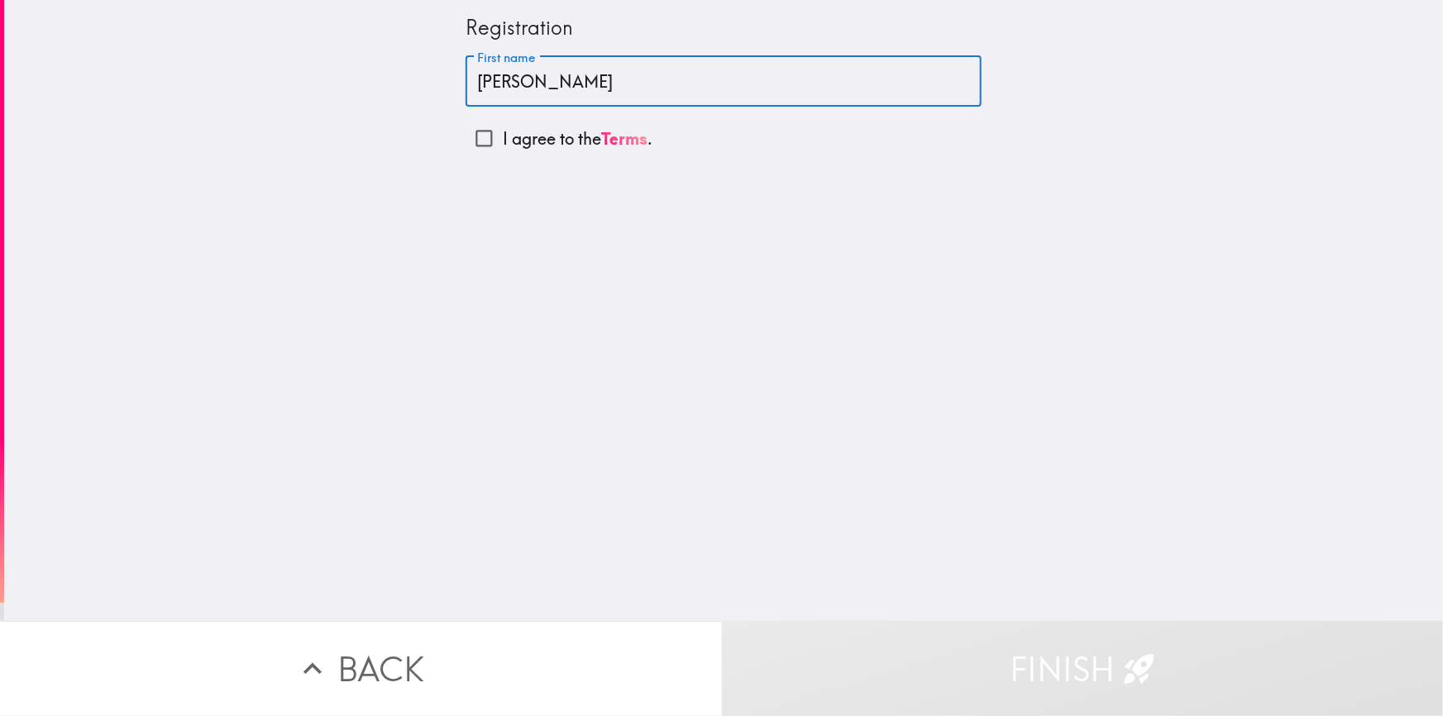
type input "[PERSON_NAME]"
click at [471, 136] on input "I agree to the Terms ." at bounding box center [484, 138] width 37 height 37
checkbox input "true"
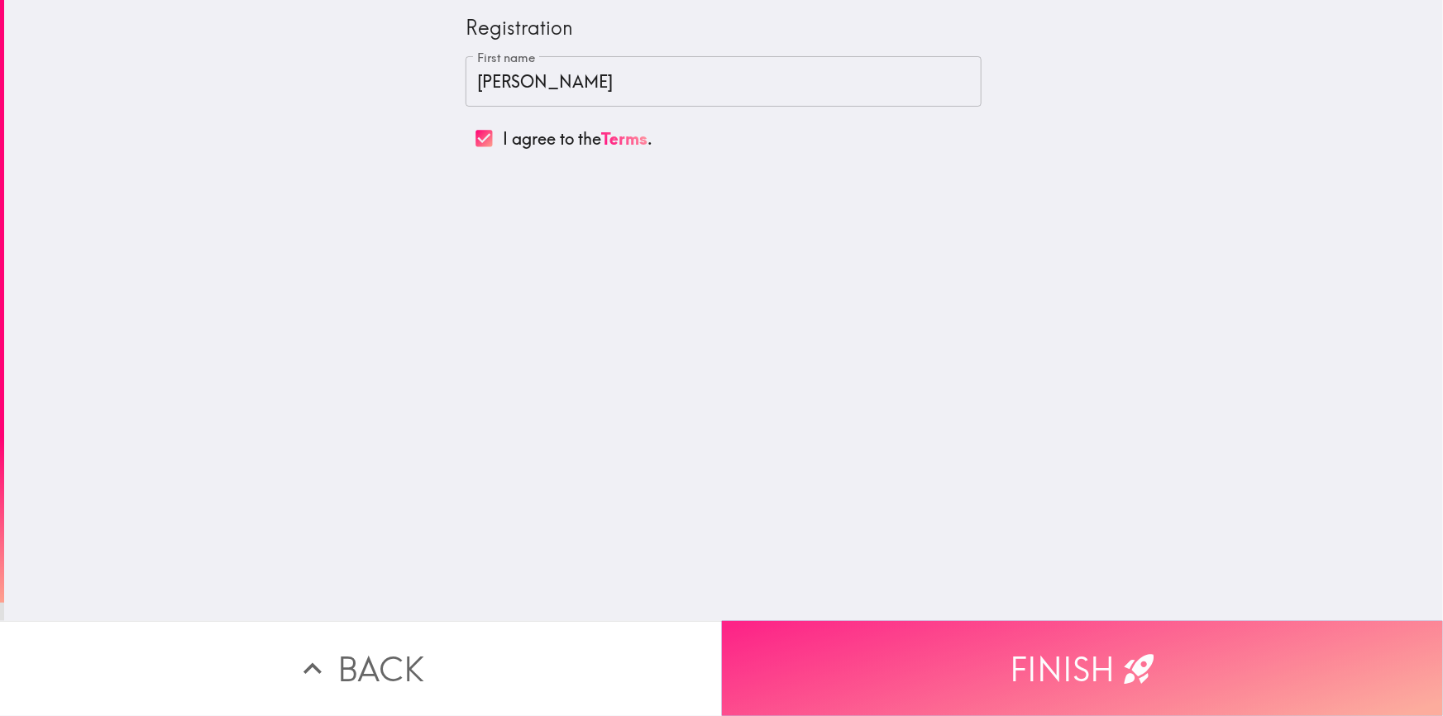
click at [993, 658] on button "Finish" at bounding box center [1083, 668] width 722 height 95
